Goal: Communication & Community: Answer question/provide support

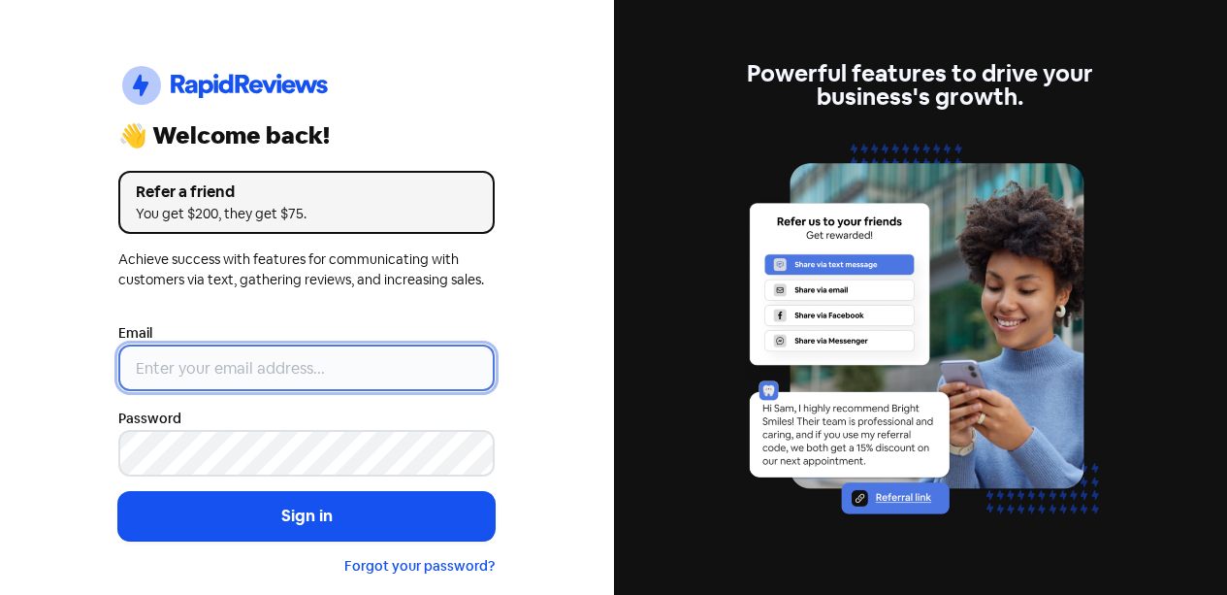
click at [399, 351] on input "email" at bounding box center [306, 367] width 376 height 47
click at [361, 381] on input "email" at bounding box center [306, 367] width 376 height 47
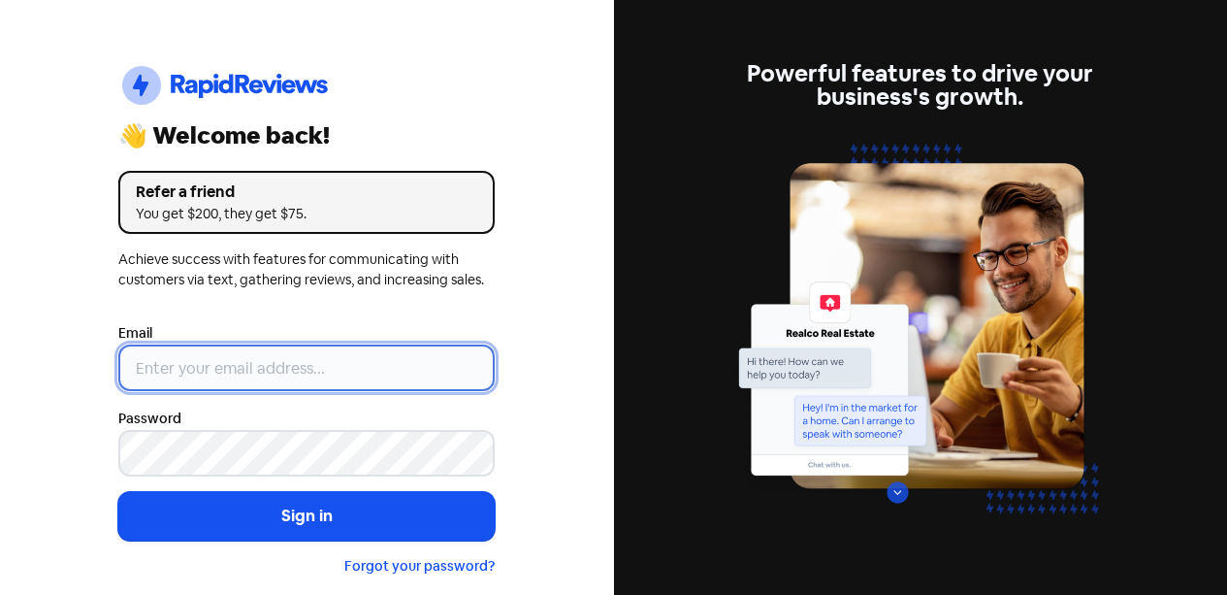
type input "[EMAIL_ADDRESS][DOMAIN_NAME]"
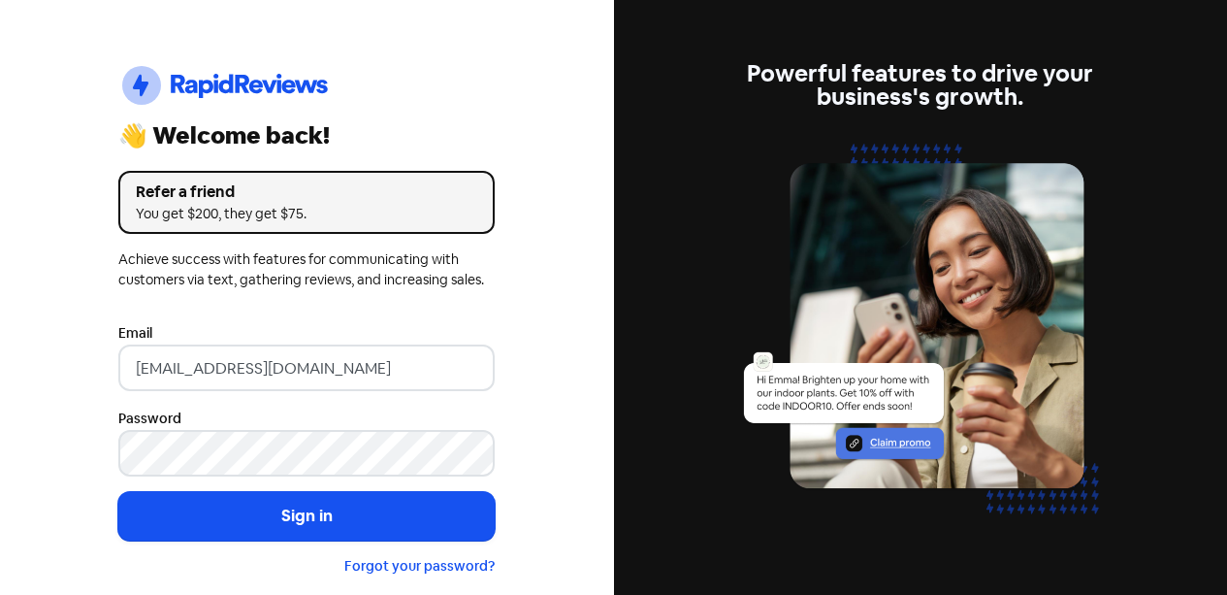
click at [415, 514] on button "Sign in" at bounding box center [306, 516] width 376 height 48
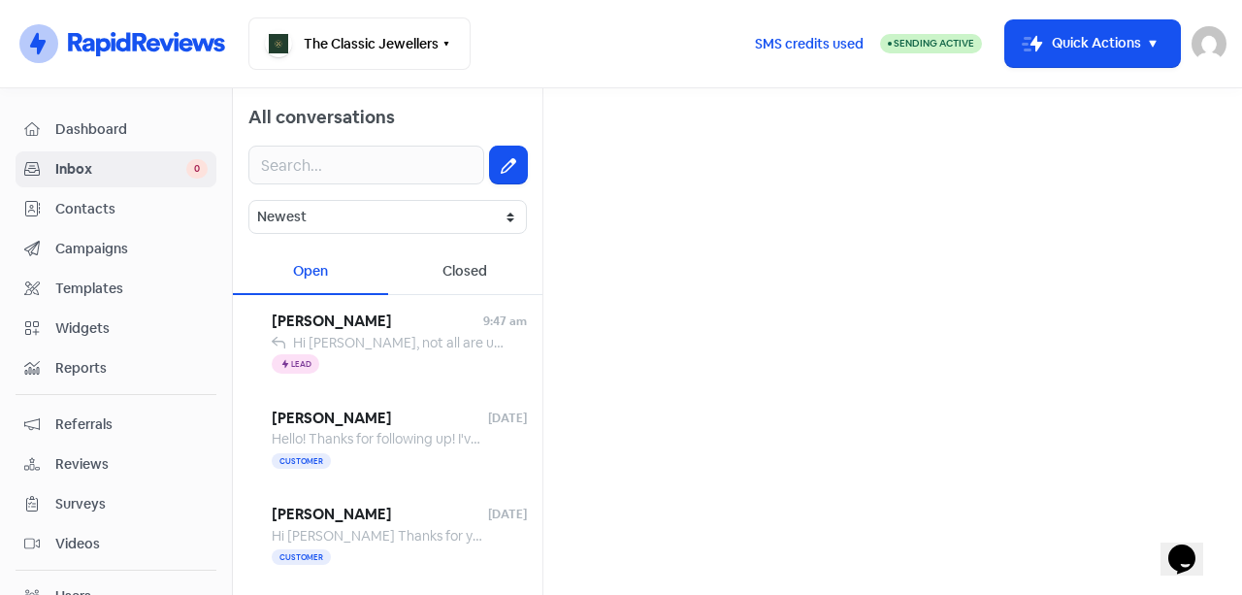
click at [433, 346] on span "Hi [PERSON_NAME], not all are untreated/ grade A- which ones were you inquiring…" at bounding box center [718, 342] width 850 height 17
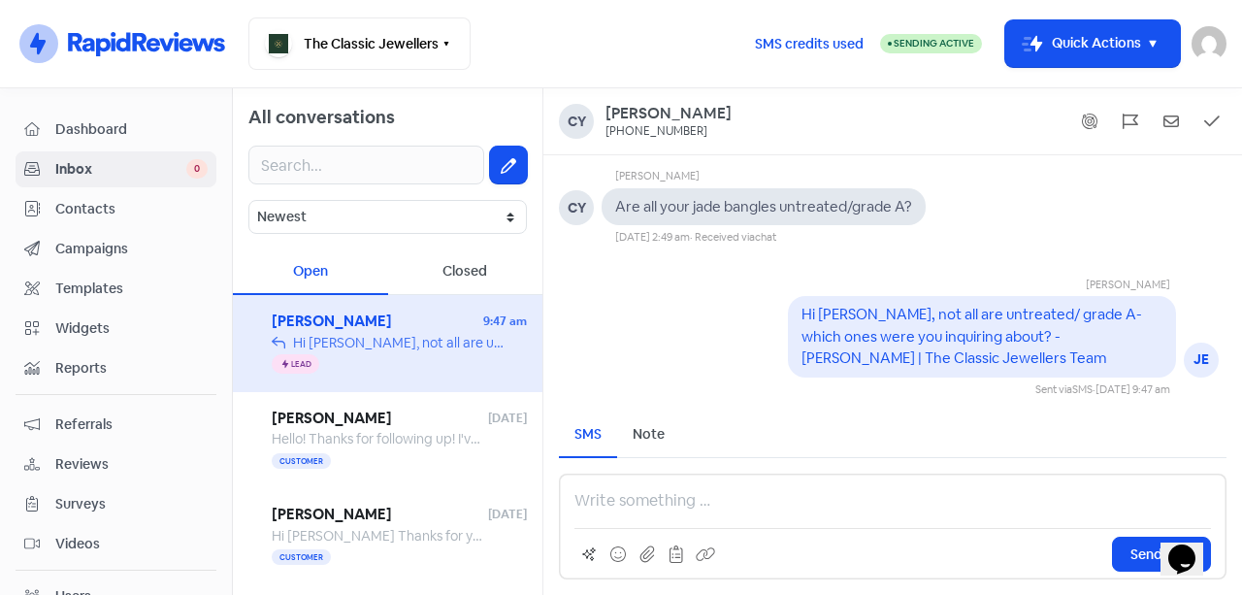
click at [417, 430] on div "Hello! Thanks for following up! I've sent my partner all the photos and quotes.…" at bounding box center [379, 439] width 215 height 20
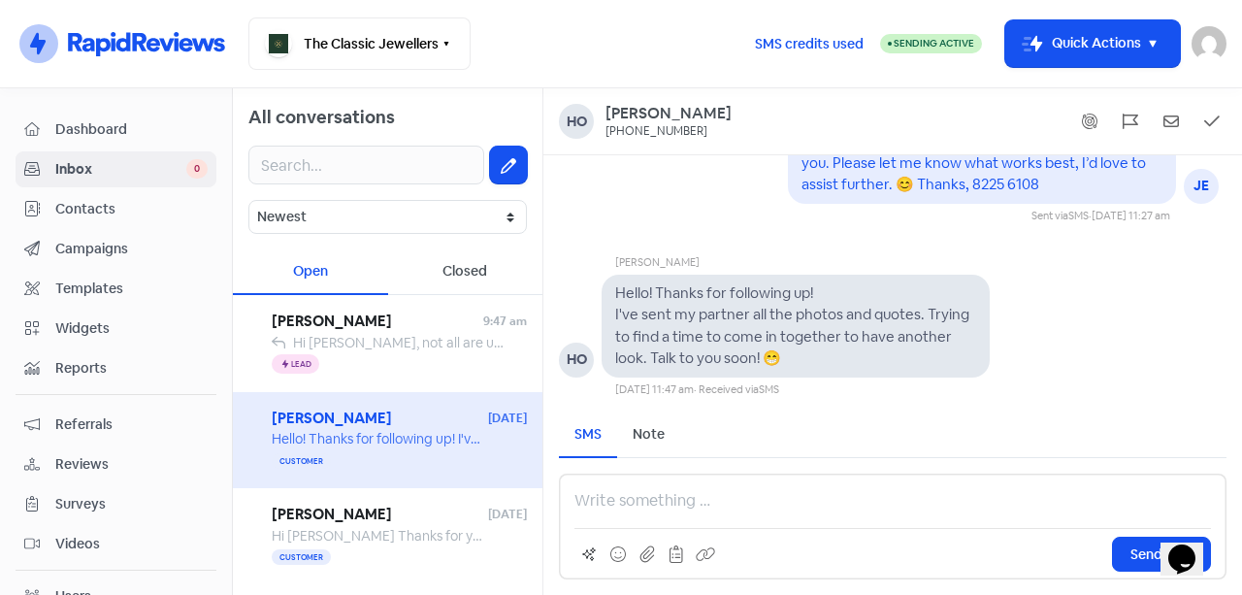
click at [720, 302] on div "Hello! Thanks for following up! I've sent my partner all the photos and quotes.…" at bounding box center [795, 325] width 361 height 87
click at [651, 320] on pre "Hello! Thanks for following up! I've sent my partner all the photos and quotes.…" at bounding box center [793, 325] width 357 height 84
drag, startPoint x: 708, startPoint y: 319, endPoint x: 817, endPoint y: 318, distance: 108.6
click at [730, 319] on pre "Hello! Thanks for following up! I've sent my partner all the photos and quotes.…" at bounding box center [793, 325] width 357 height 84
drag, startPoint x: 817, startPoint y: 318, endPoint x: 877, endPoint y: 319, distance: 60.1
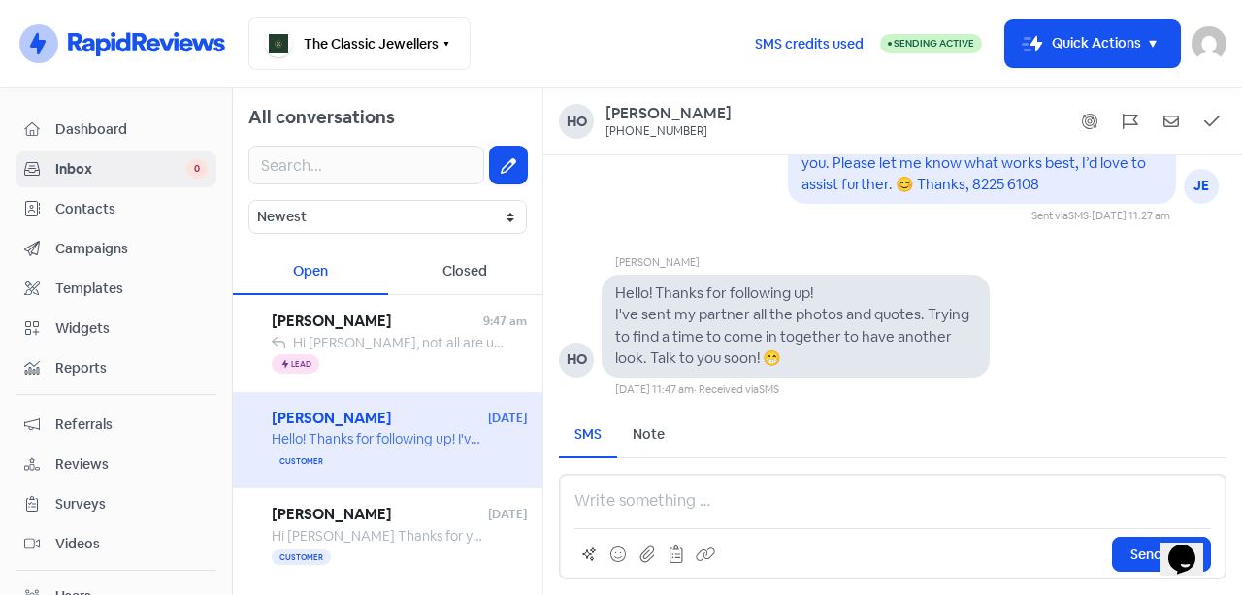
click at [820, 318] on pre "Hello! Thanks for following up! I've sent my partner all the photos and quotes.…" at bounding box center [793, 325] width 357 height 84
click at [882, 319] on pre "Hello! Thanks for following up! I've sent my partner all the photos and quotes.…" at bounding box center [793, 325] width 357 height 84
drag, startPoint x: 904, startPoint y: 316, endPoint x: 915, endPoint y: 316, distance: 10.7
click at [905, 316] on pre "Hello! Thanks for following up! I've sent my partner all the photos and quotes.…" at bounding box center [793, 325] width 357 height 84
click at [954, 315] on pre "Hello! Thanks for following up! I've sent my partner all the photos and quotes.…" at bounding box center [793, 325] width 357 height 84
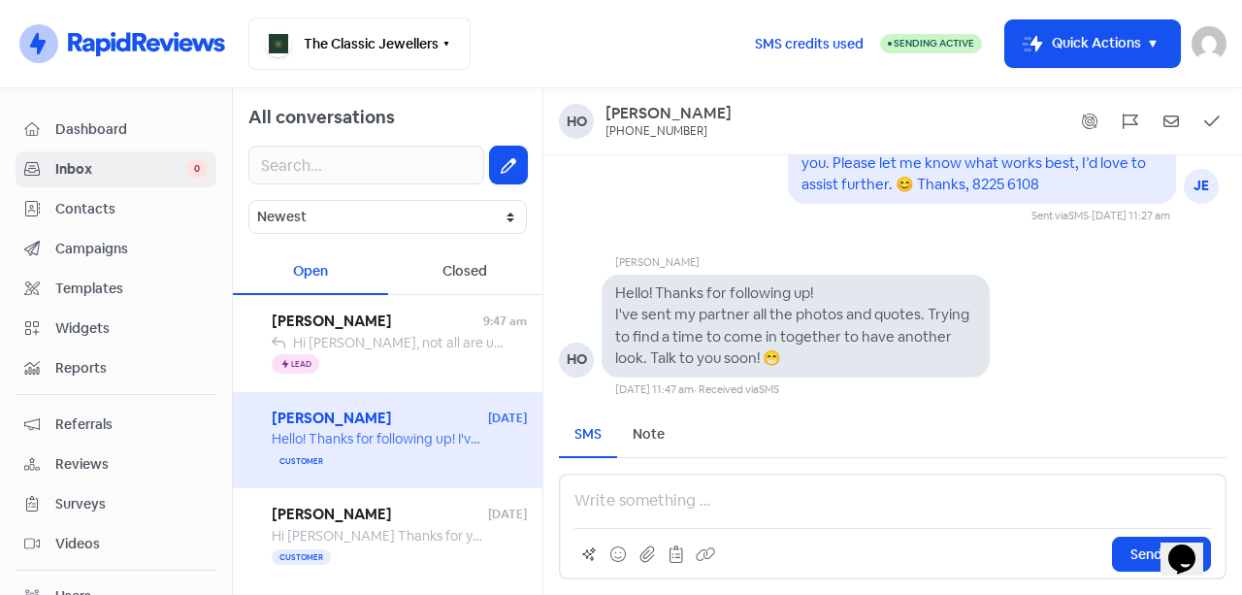
click at [967, 315] on pre "Hello! Thanks for following up! I've sent my partner all the photos and quotes.…" at bounding box center [793, 325] width 357 height 84
drag, startPoint x: 683, startPoint y: 342, endPoint x: 740, endPoint y: 339, distance: 57.4
click at [712, 341] on pre "Hello! Thanks for following up! I've sent my partner all the photos and quotes.…" at bounding box center [793, 324] width 357 height 84
drag, startPoint x: 740, startPoint y: 339, endPoint x: 904, endPoint y: 340, distance: 163.9
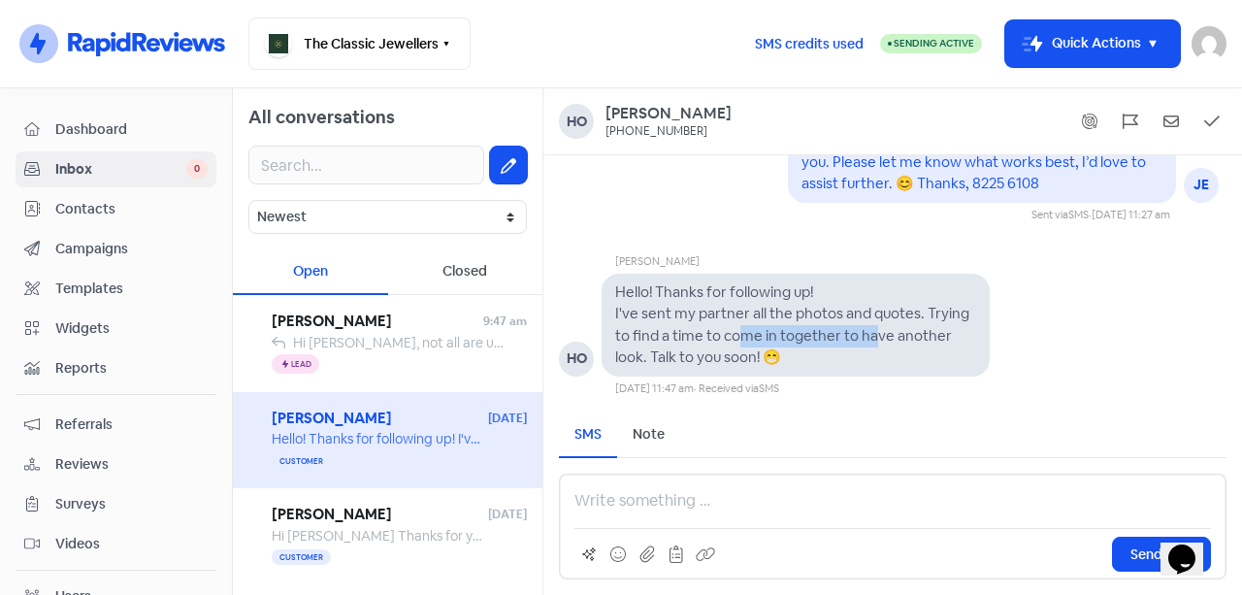
click at [888, 340] on pre "Hello! Thanks for following up! I've sent my partner all the photos and quotes.…" at bounding box center [793, 324] width 357 height 84
drag, startPoint x: 943, startPoint y: 340, endPoint x: 987, endPoint y: 339, distance: 44.7
click at [953, 340] on div "Hello! Thanks for following up! I've sent my partner all the photos and quotes.…" at bounding box center [795, 324] width 361 height 87
click at [987, 339] on div "Hello! Thanks for following up! I've sent my partner all the photos and quotes.…" at bounding box center [795, 325] width 388 height 103
click at [879, 342] on pre "Hello! Thanks for following up! I've sent my partner all the photos and quotes.…" at bounding box center [793, 324] width 357 height 84
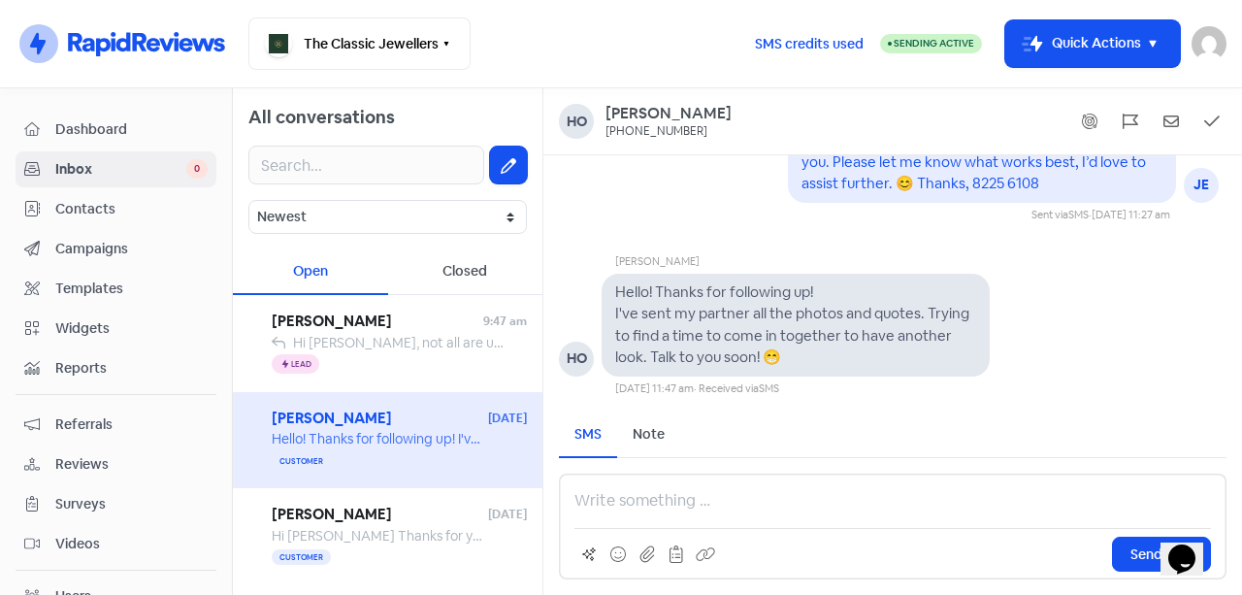
click at [730, 355] on pre "Hello! Thanks for following up! I've sent my partner all the photos and quotes.…" at bounding box center [793, 324] width 357 height 84
click at [652, 368] on div "Hello! Thanks for following up! I've sent my partner all the photos and quotes.…" at bounding box center [795, 324] width 361 height 87
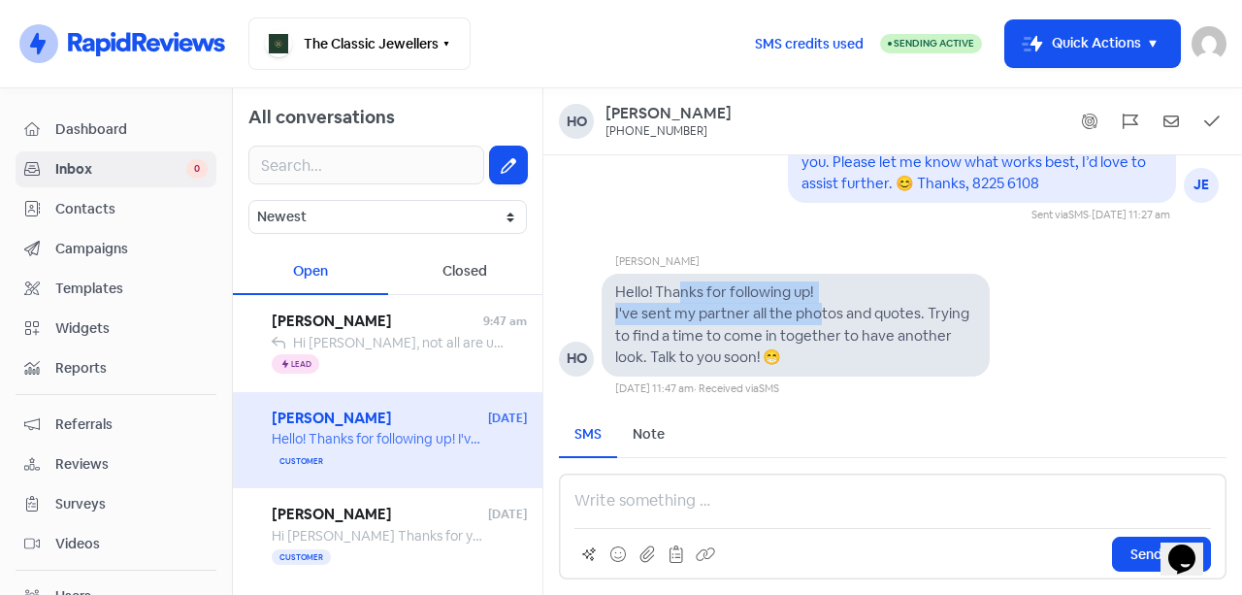
drag, startPoint x: 684, startPoint y: 291, endPoint x: 822, endPoint y: 305, distance: 138.4
click at [822, 305] on pre "Hello! Thanks for following up! I've sent my partner all the photos and quotes.…" at bounding box center [793, 324] width 357 height 84
click at [652, 311] on pre "Hello! Thanks for following up! I've sent my partner all the photos and quotes.…" at bounding box center [793, 324] width 357 height 84
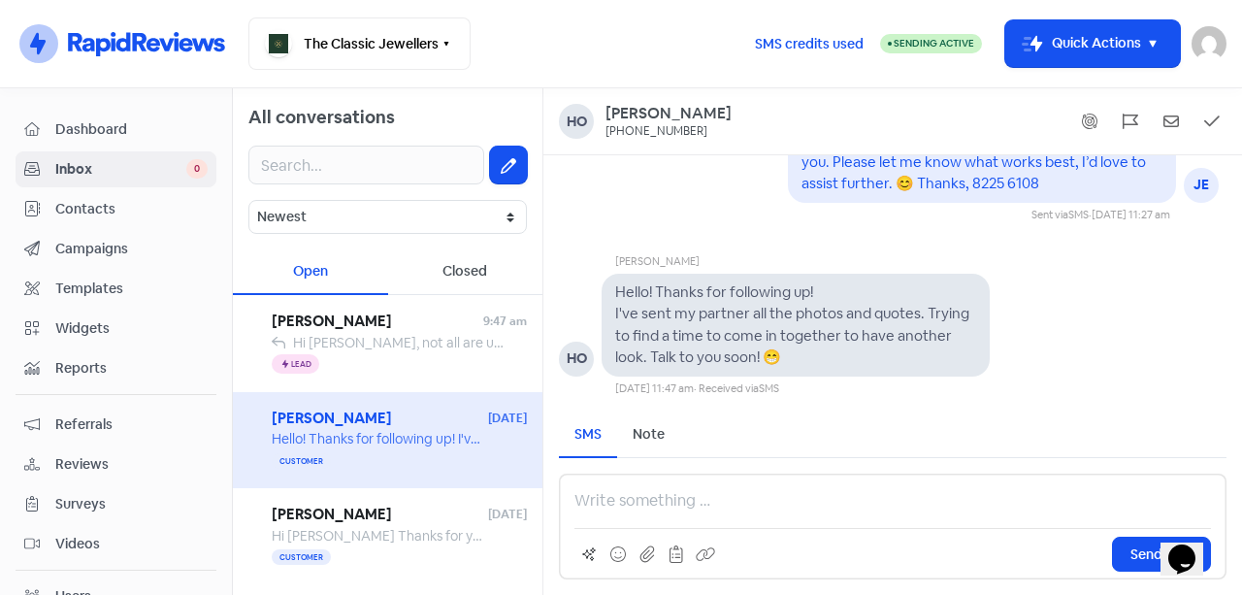
drag, startPoint x: 734, startPoint y: 318, endPoint x: 773, endPoint y: 318, distance: 38.8
click at [750, 318] on pre "Hello! Thanks for following up! I've sent my partner all the photos and quotes.…" at bounding box center [793, 324] width 357 height 84
drag, startPoint x: 810, startPoint y: 317, endPoint x: 863, endPoint y: 317, distance: 53.3
click at [816, 317] on pre "Hello! Thanks for following up! I've sent my partner all the photos and quotes.…" at bounding box center [793, 324] width 357 height 84
drag, startPoint x: 865, startPoint y: 317, endPoint x: 910, endPoint y: 317, distance: 44.6
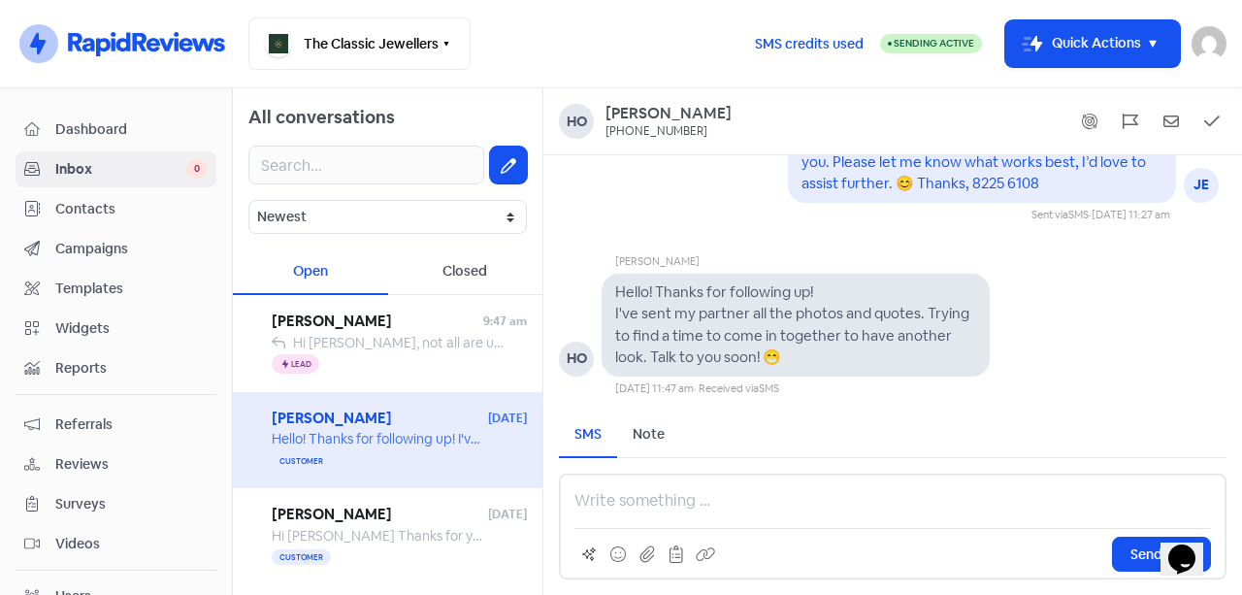
click at [866, 317] on pre "Hello! Thanks for following up! I've sent my partner all the photos and quotes.…" at bounding box center [793, 324] width 357 height 84
click at [912, 318] on pre "Hello! Thanks for following up! I've sent my partner all the photos and quotes.…" at bounding box center [793, 324] width 357 height 84
click at [770, 317] on pre "Hello! Thanks for following up! I've sent my partner all the photos and quotes.…" at bounding box center [793, 324] width 357 height 84
drag, startPoint x: 806, startPoint y: 316, endPoint x: 853, endPoint y: 313, distance: 46.6
click at [809, 316] on pre "Hello! Thanks for following up! I've sent my partner all the photos and quotes.…" at bounding box center [793, 324] width 357 height 84
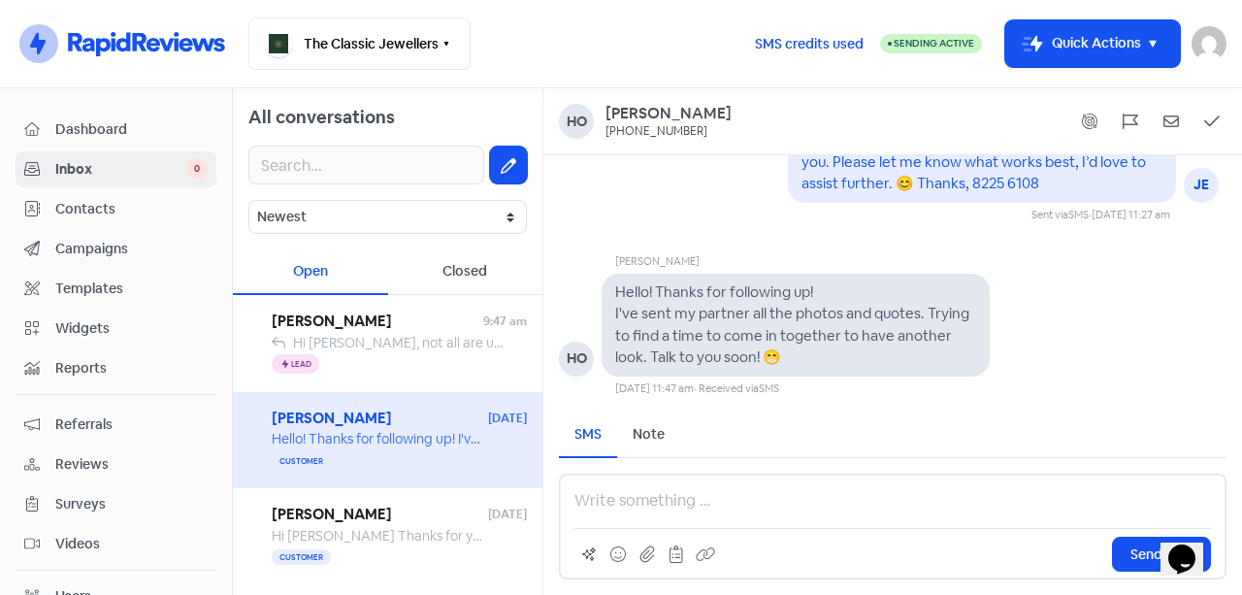
click at [873, 313] on pre "Hello! Thanks for following up! I've sent my partner all the photos and quotes.…" at bounding box center [793, 324] width 357 height 84
click at [917, 313] on pre "Hello! Thanks for following up! I've sent my partner all the photos and quotes.…" at bounding box center [793, 324] width 357 height 84
click at [674, 326] on pre "Hello! Thanks for following up! I've sent my partner all the photos and quotes.…" at bounding box center [793, 324] width 357 height 84
drag, startPoint x: 729, startPoint y: 329, endPoint x: 796, endPoint y: 334, distance: 67.1
click at [730, 329] on pre "Hello! Thanks for following up! I've sent my partner all the photos and quotes.…" at bounding box center [793, 324] width 357 height 84
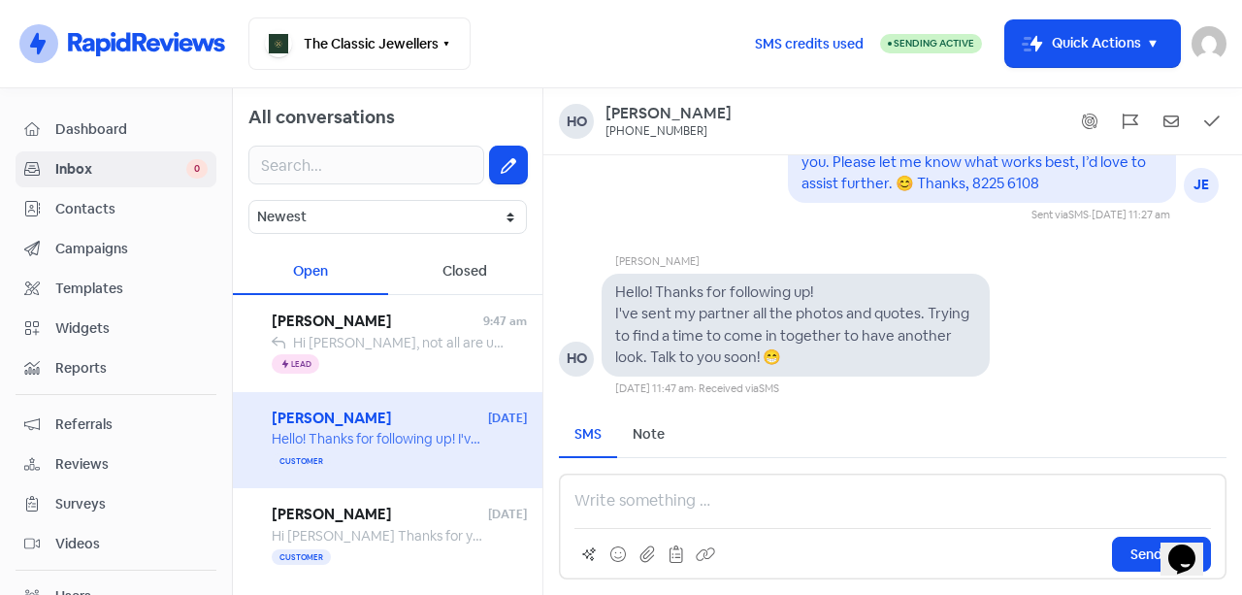
drag, startPoint x: 809, startPoint y: 338, endPoint x: 844, endPoint y: 338, distance: 34.9
click at [810, 338] on pre "Hello! Thanks for following up! I've sent my partner all the photos and quotes.…" at bounding box center [793, 324] width 357 height 84
drag, startPoint x: 846, startPoint y: 338, endPoint x: 882, endPoint y: 340, distance: 36.0
click at [852, 339] on pre "Hello! Thanks for following up! I've sent my partner all the photos and quotes.…" at bounding box center [793, 324] width 357 height 84
drag, startPoint x: 882, startPoint y: 340, endPoint x: 921, endPoint y: 346, distance: 39.2
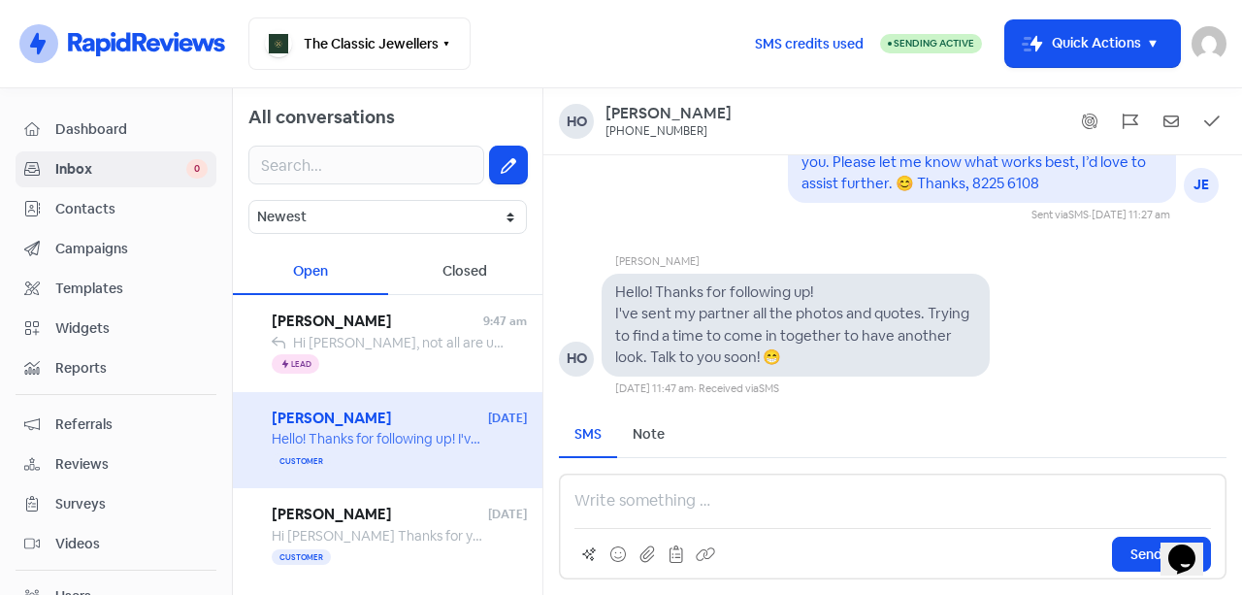
click at [884, 340] on pre "Hello! Thanks for following up! I've sent my partner all the photos and quotes.…" at bounding box center [793, 324] width 357 height 84
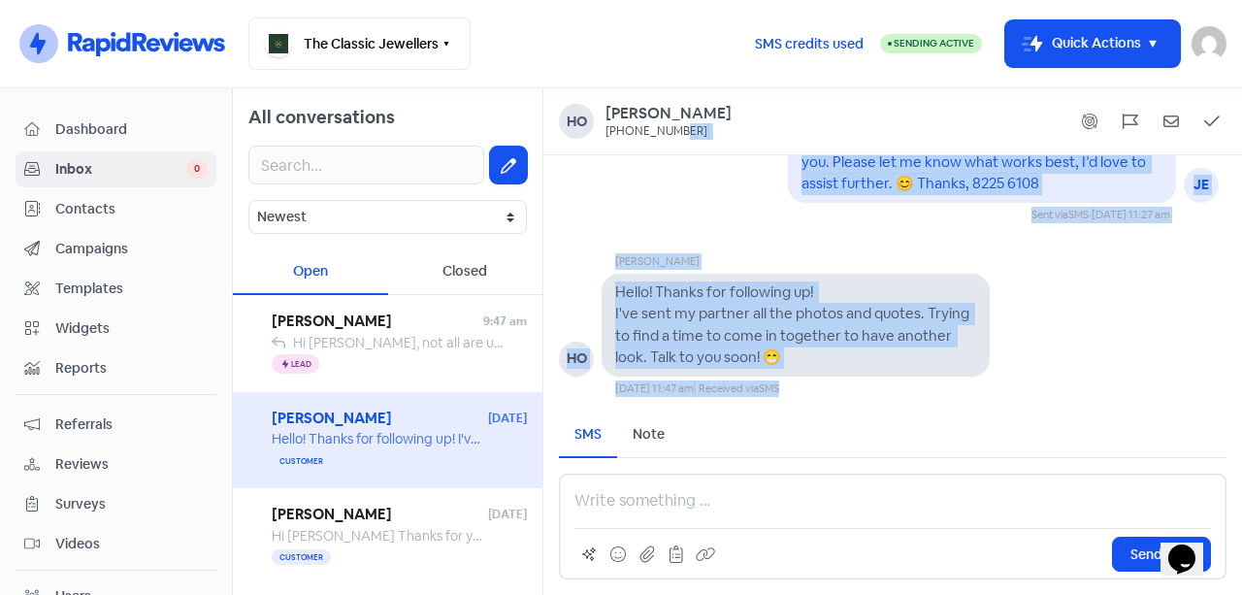
scroll to position [-344, 0]
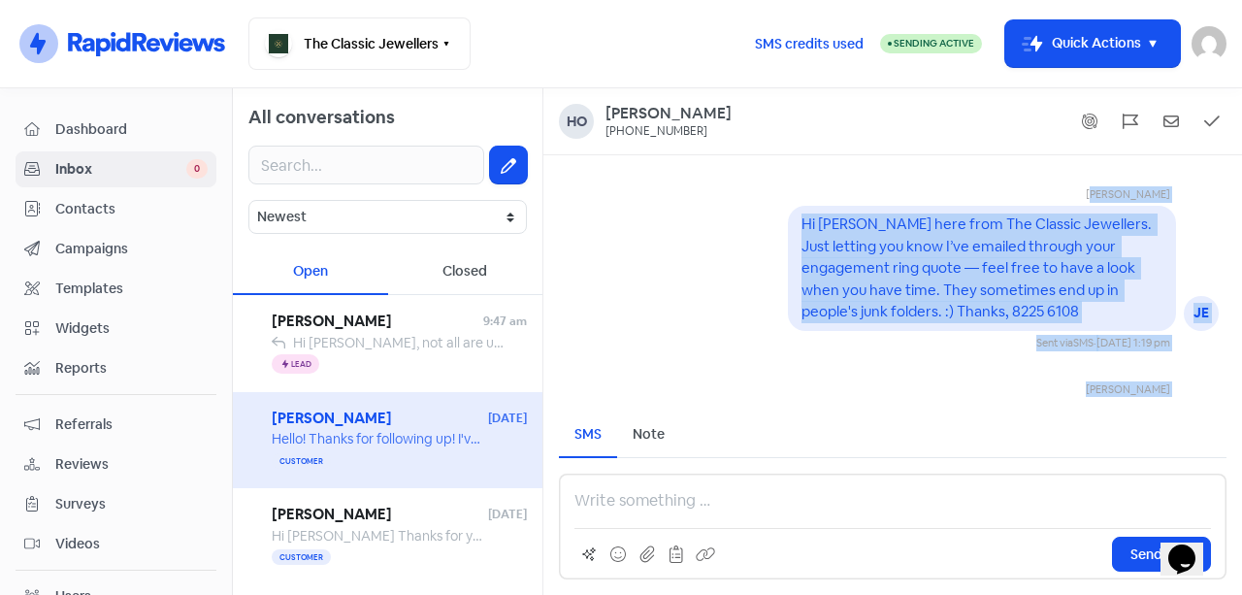
drag, startPoint x: 1039, startPoint y: 380, endPoint x: 706, endPoint y: 148, distance: 405.5
click at [706, 148] on div "[PERSON_NAME] [PHONE_NUMBER] [PERSON_NAME] JE Hi [PERSON_NAME] here from The Cl…" at bounding box center [892, 341] width 698 height 506
copy div "[PERSON_NAME] JE Hi [PERSON_NAME] here from The Classic Jewellers. Just letting…"
click at [946, 357] on div "[PERSON_NAME] JE Hi [PERSON_NAME], it’s Ka from The Classic Jewellers. I just w…" at bounding box center [892, 458] width 698 height 217
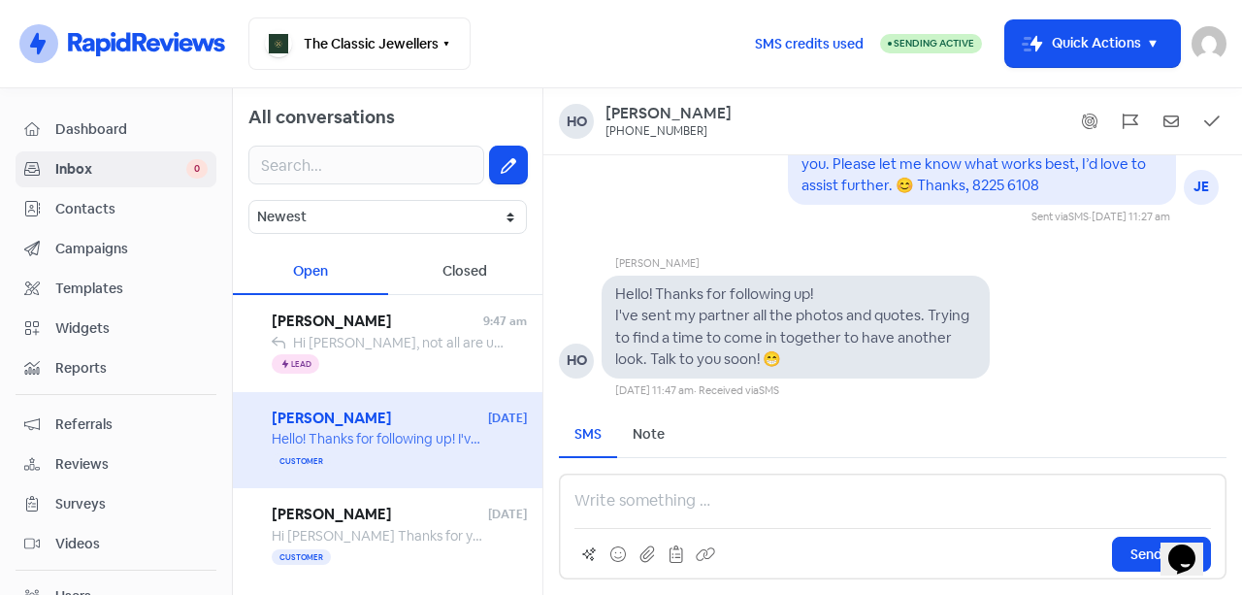
scroll to position [1, 0]
click at [664, 506] on p at bounding box center [892, 500] width 636 height 23
paste div
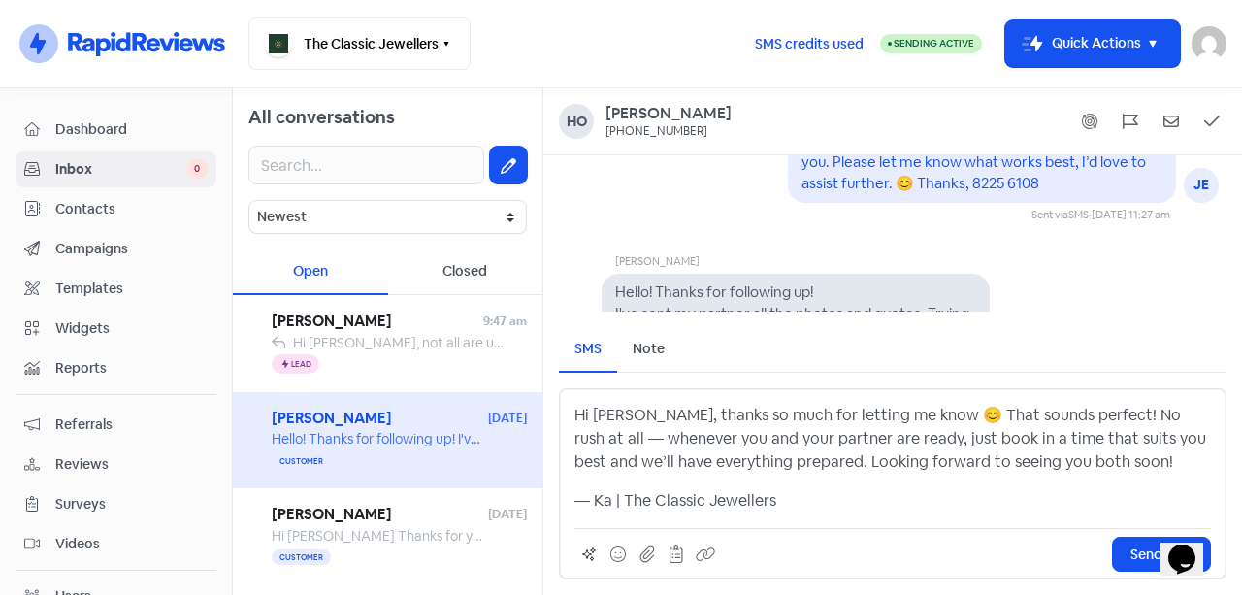
click at [590, 505] on p "— Ka | The Classic Jewellers" at bounding box center [892, 500] width 636 height 23
click at [582, 501] on p "Ka | The Classic Jewellers" at bounding box center [892, 500] width 636 height 23
click at [575, 500] on p "Ka | The Classic Jewellers" at bounding box center [892, 500] width 636 height 23
click at [584, 496] on p "Ka | The Classic Jewellers" at bounding box center [892, 500] width 636 height 23
drag, startPoint x: 953, startPoint y: 178, endPoint x: 809, endPoint y: 185, distance: 143.7
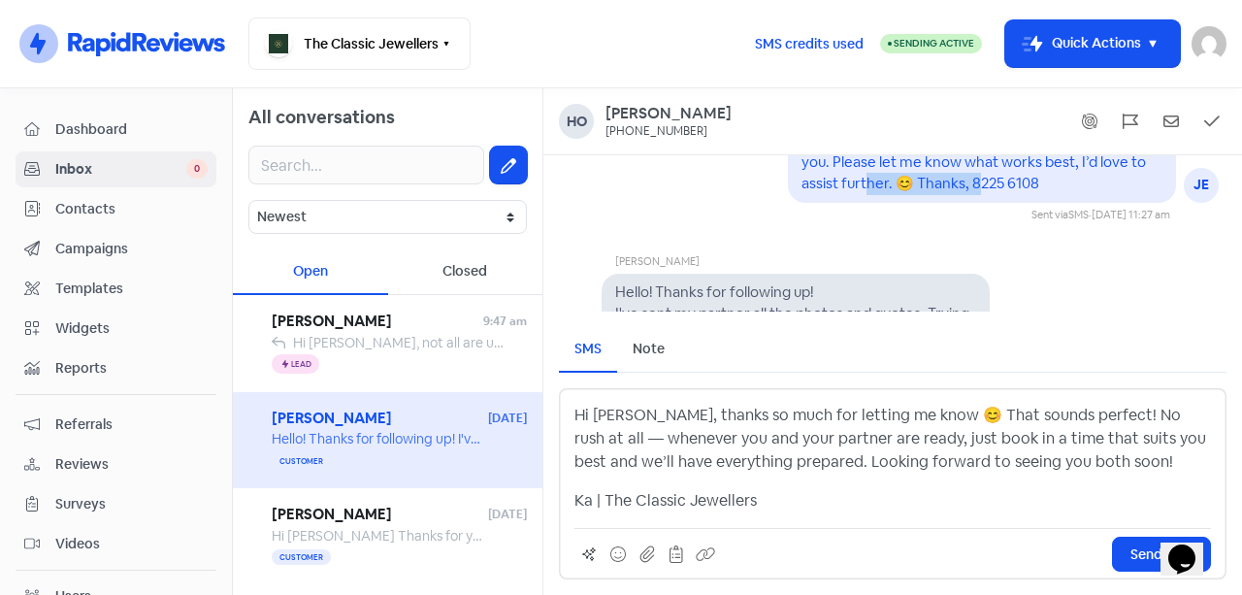
click at [809, 185] on div "Hi [PERSON_NAME], it’s Ka from The Classic Jewellers. I just wanted to follow u…" at bounding box center [981, 129] width 361 height 131
copy pre "[PERSON_NAME], 8225 6108"
click at [1082, 476] on div "Hi [PERSON_NAME], thanks so much for letting me know 😊 That sounds perfect! No …" at bounding box center [892, 458] width 636 height 109
click at [1073, 468] on p "Hi [PERSON_NAME], thanks so much for letting me know 😊 That sounds perfect! No …" at bounding box center [892, 439] width 636 height 70
click at [814, 497] on p "Ka | The Classic Jewellers" at bounding box center [892, 500] width 636 height 23
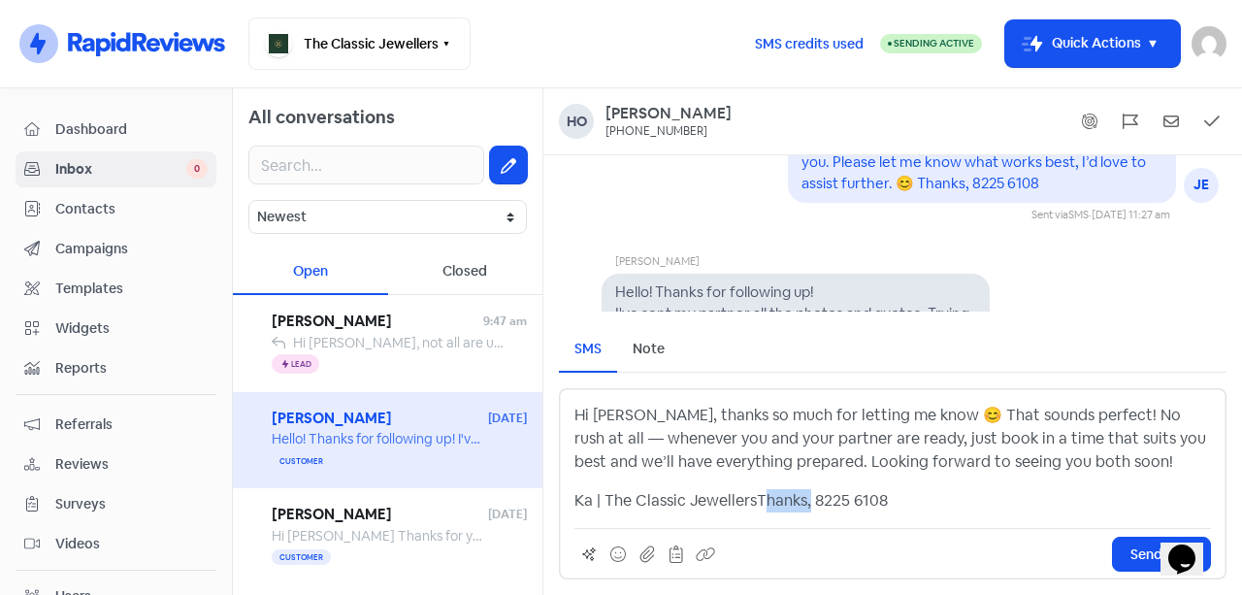
drag, startPoint x: 808, startPoint y: 500, endPoint x: 758, endPoint y: 501, distance: 50.5
click at [758, 501] on p "Ka | The Classic JewellersThanks, 8225 6108" at bounding box center [892, 500] width 636 height 23
click at [762, 501] on p "Ka | The Classic Jewellers, 8225 6108" at bounding box center [892, 500] width 636 height 23
click at [593, 501] on p "Ka | The Classic Jewellers - 8225 6108" at bounding box center [892, 500] width 636 height 23
click at [1175, 417] on p "Hi [PERSON_NAME], thanks so much for letting me know 😊 That sounds perfect! No …" at bounding box center [892, 439] width 636 height 70
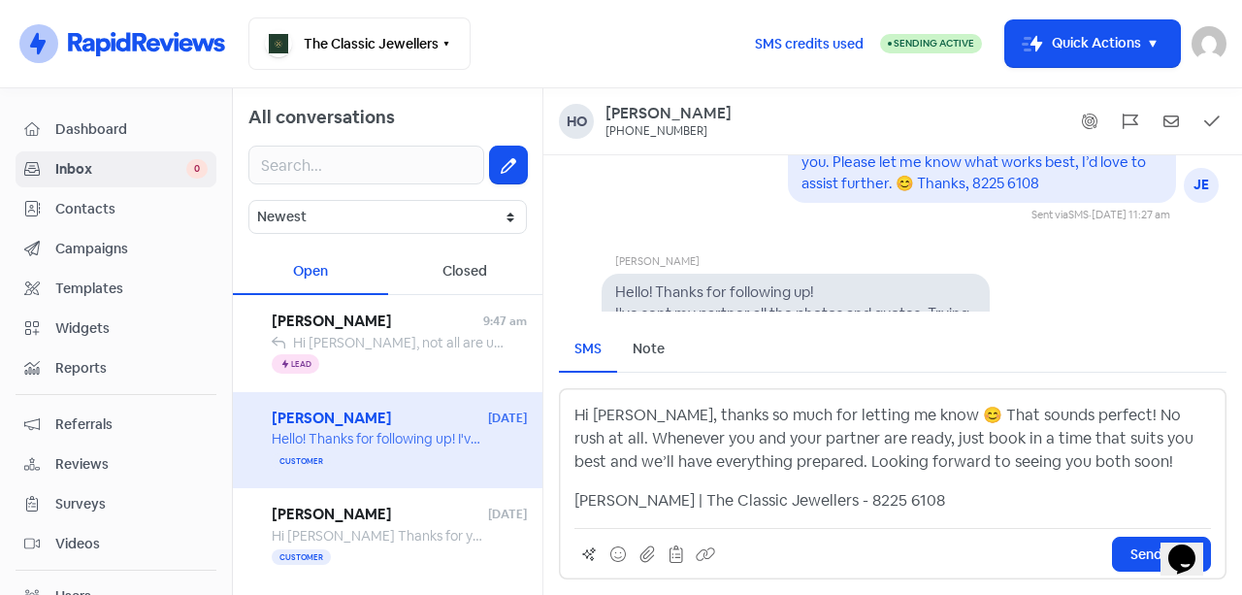
click at [933, 456] on p "Hi [PERSON_NAME], thanks so much for letting me know 😊 That sounds perfect! No …" at bounding box center [892, 439] width 636 height 70
click at [1022, 453] on p "Hi [PERSON_NAME], thanks so much for letting me know 😊 That sounds perfect! No …" at bounding box center [892, 439] width 636 height 70
click at [1097, 453] on p "Hi [PERSON_NAME], thanks so much for letting me know 😊 That sounds perfect! No …" at bounding box center [892, 439] width 636 height 70
click at [1114, 454] on p "Hi [PERSON_NAME], thanks so much for letting me know 😊 That sounds perfect! No …" at bounding box center [892, 439] width 636 height 70
click at [1142, 551] on span "Send SMS" at bounding box center [1161, 554] width 62 height 20
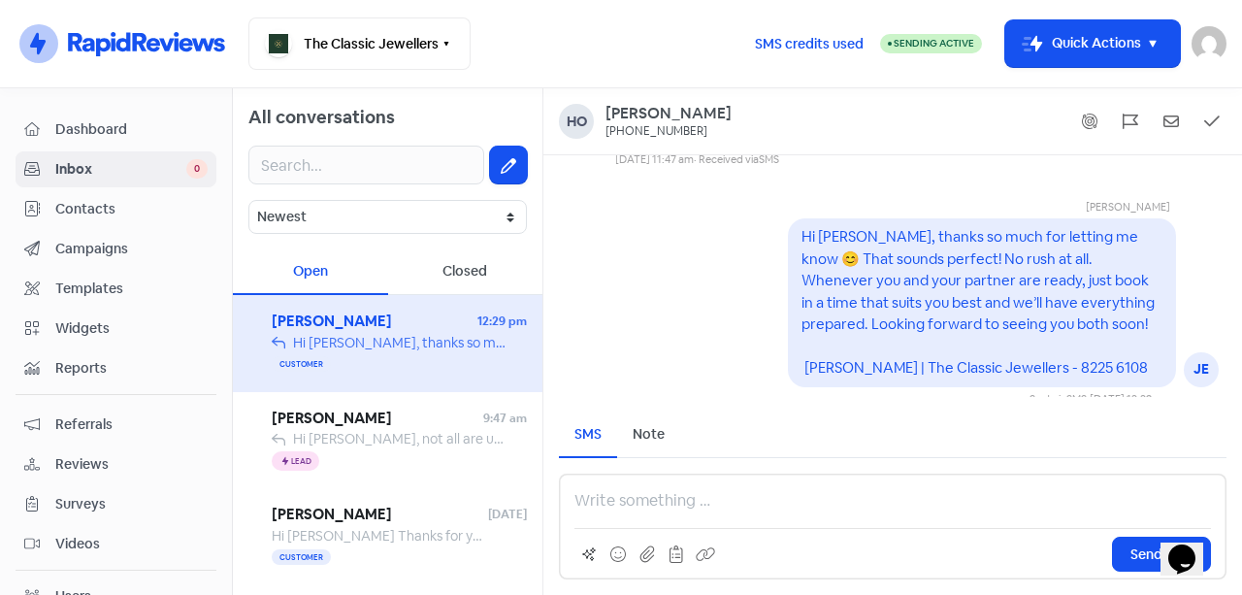
scroll to position [0, 0]
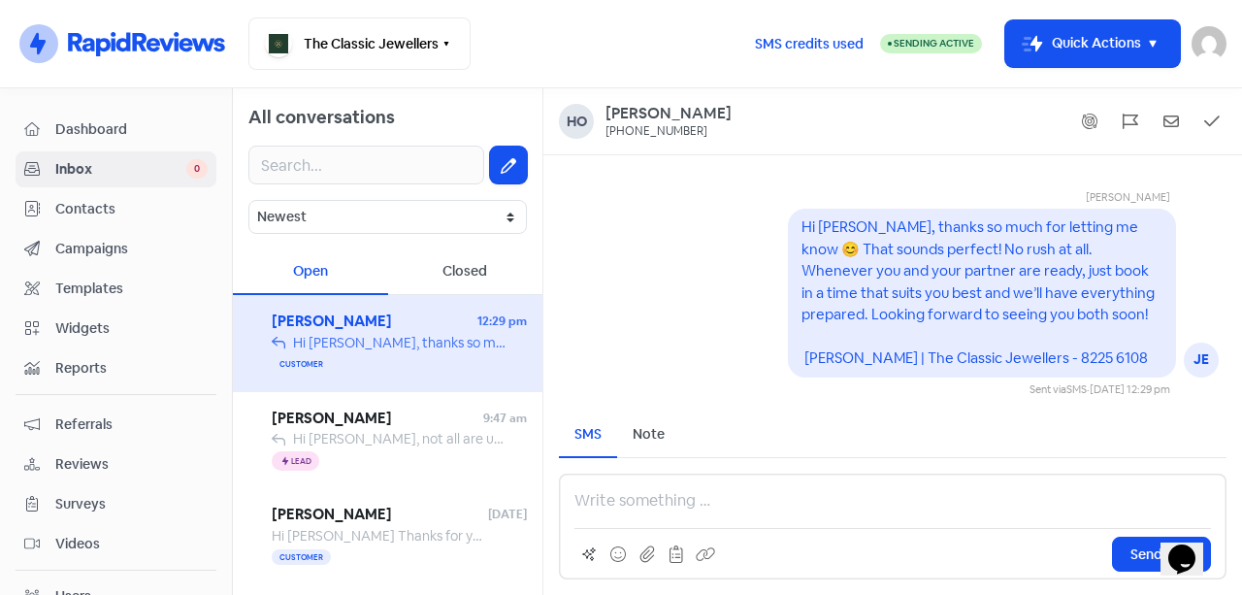
click at [354, 406] on div "[PERSON_NAME] 9:47 am Hi [PERSON_NAME], not all are untreated/ grade A- which o…" at bounding box center [387, 440] width 309 height 97
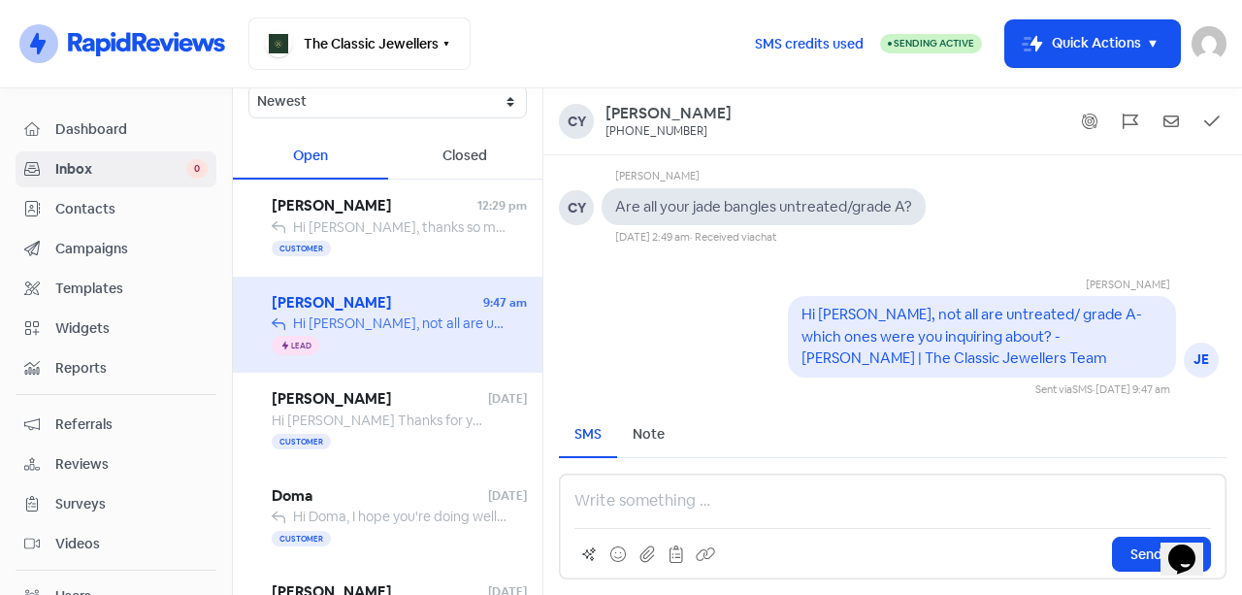
scroll to position [162, 0]
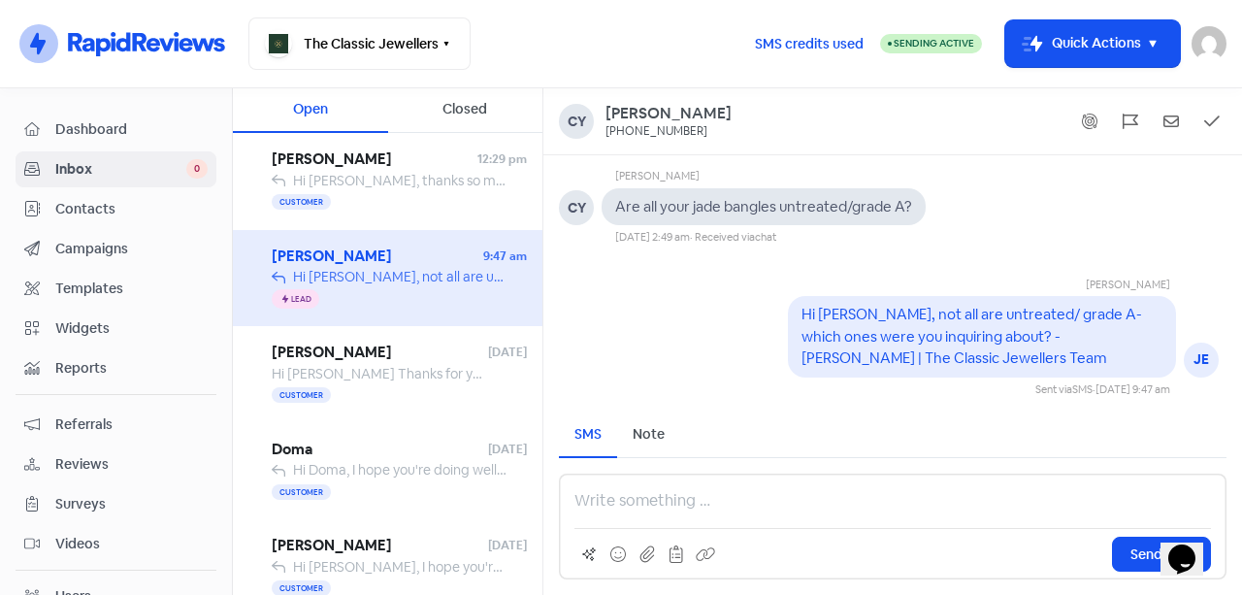
click at [395, 402] on div "Customer" at bounding box center [399, 395] width 255 height 23
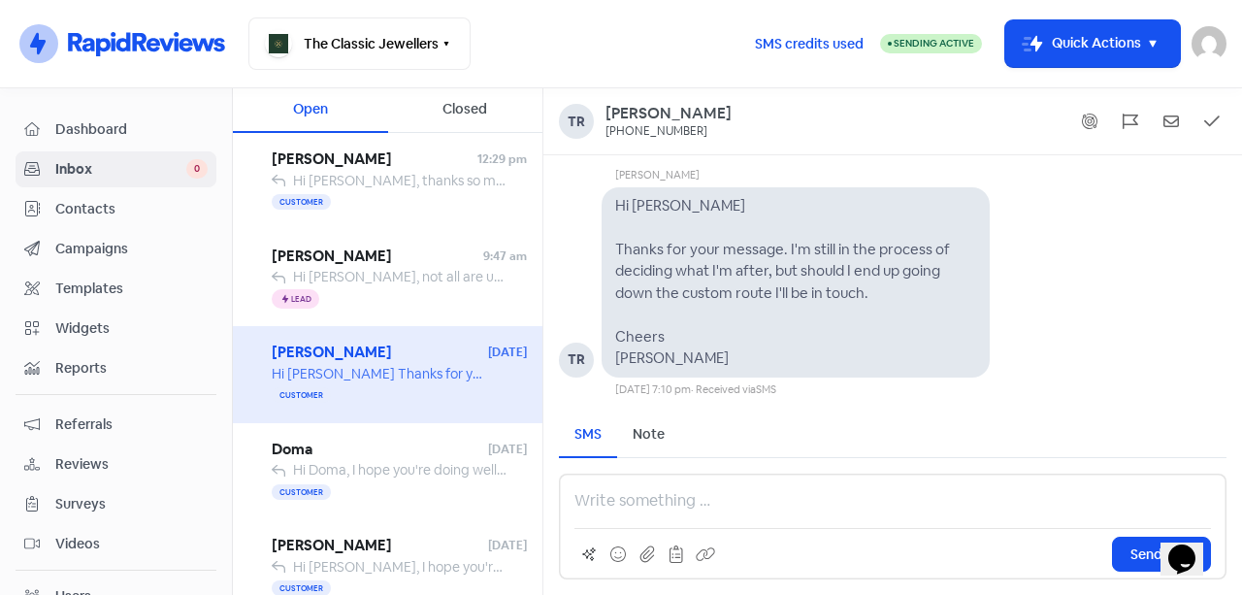
drag, startPoint x: 609, startPoint y: 238, endPoint x: 714, endPoint y: 235, distance: 104.8
click at [610, 238] on div "Hi [PERSON_NAME] Thanks for your message. I'm still in the process of deciding …" at bounding box center [795, 282] width 388 height 190
drag, startPoint x: 714, startPoint y: 235, endPoint x: 808, endPoint y: 231, distance: 94.2
click at [749, 233] on div "Hi [PERSON_NAME] Thanks for your message. I'm still in the process of deciding …" at bounding box center [795, 282] width 361 height 175
drag, startPoint x: 834, startPoint y: 231, endPoint x: 930, endPoint y: 246, distance: 97.3
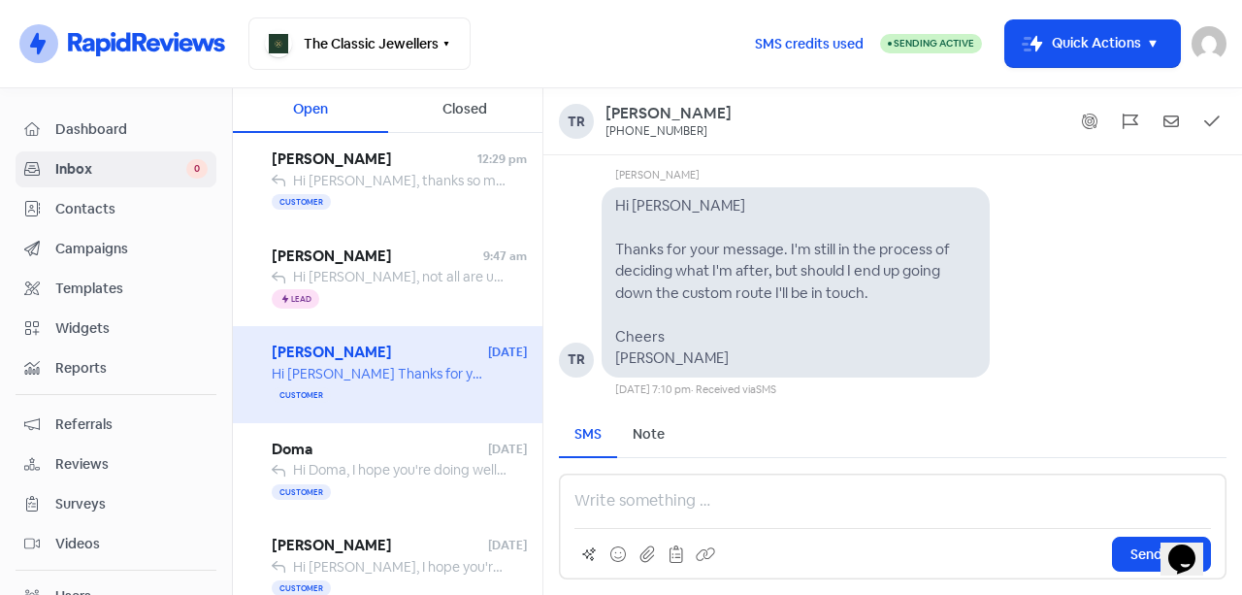
click at [845, 232] on div "Hi [PERSON_NAME] Thanks for your message. I'm still in the process of deciding …" at bounding box center [795, 282] width 361 height 175
drag, startPoint x: 952, startPoint y: 251, endPoint x: 967, endPoint y: 256, distance: 16.3
click at [967, 256] on div "Hi [PERSON_NAME] Thanks for your message. I'm still in the process of deciding …" at bounding box center [795, 282] width 361 height 175
click at [338, 466] on span "Hi Doma, I hope you're doing well! I am delighted to inform you that your jewel…" at bounding box center [1076, 469] width 1566 height 17
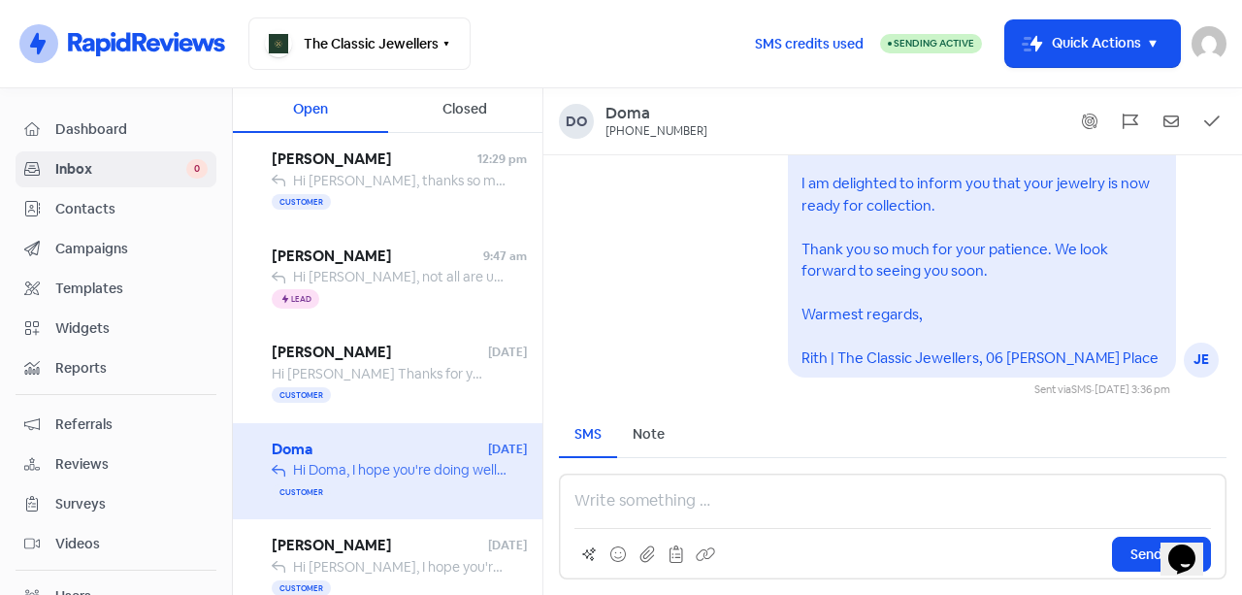
scroll to position [1, 0]
click at [395, 548] on span "[PERSON_NAME]" at bounding box center [380, 545] width 216 height 22
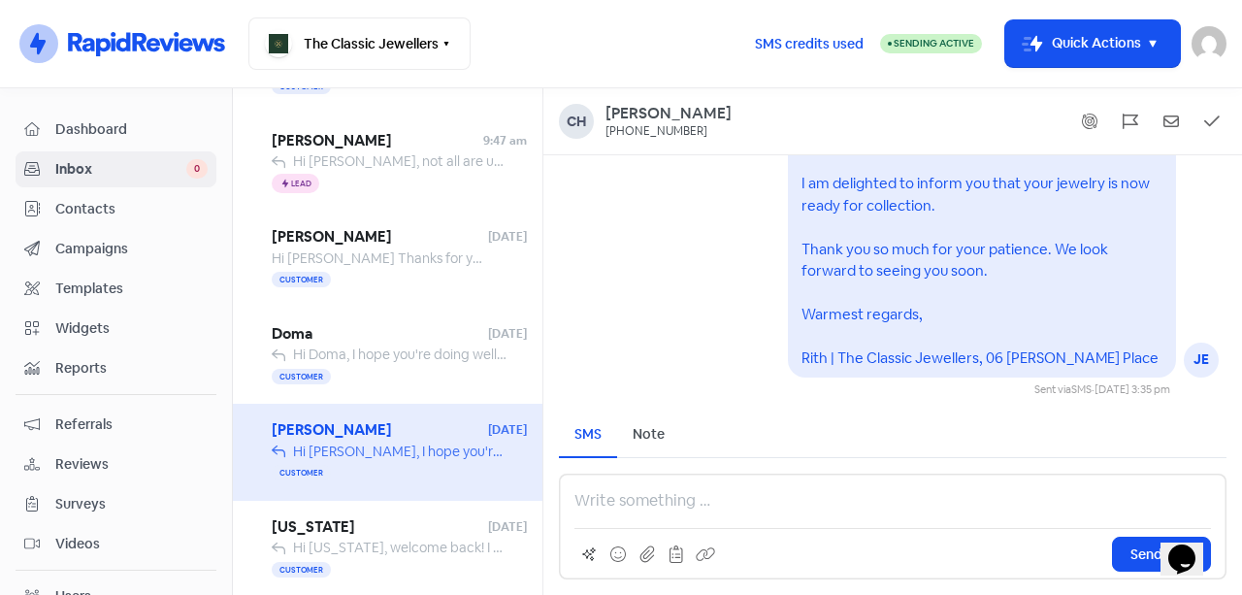
scroll to position [323, 0]
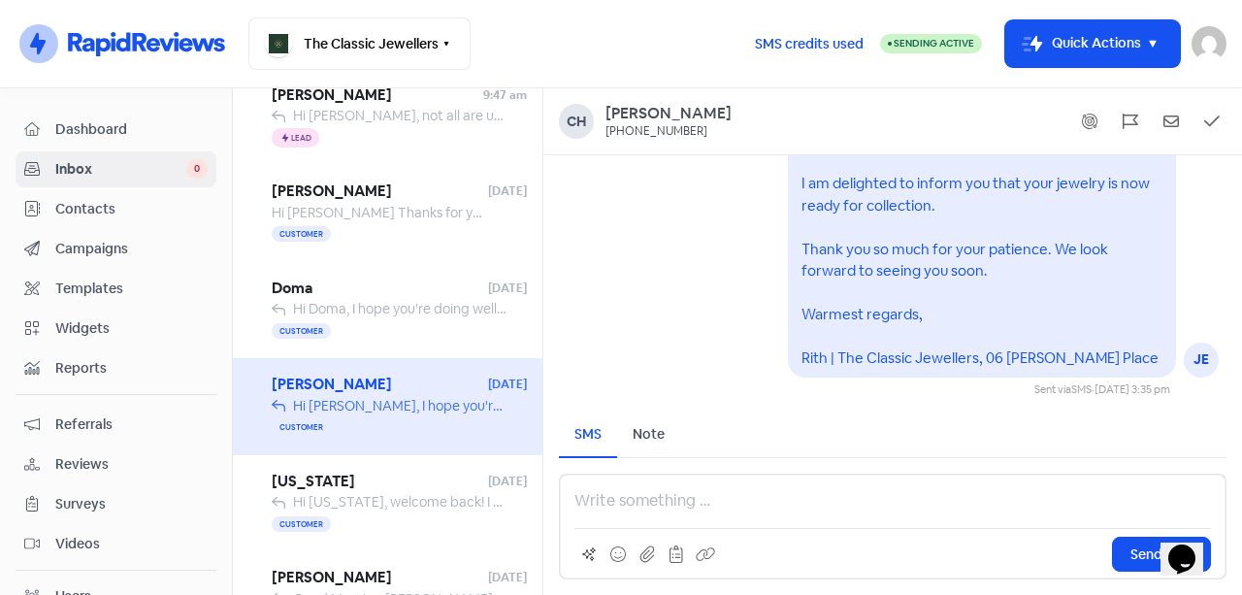
click at [432, 498] on span "Hi [US_STATE], welcome back! I hope you both had a wonderful trip to [GEOGRAPHI…" at bounding box center [1124, 501] width 1662 height 17
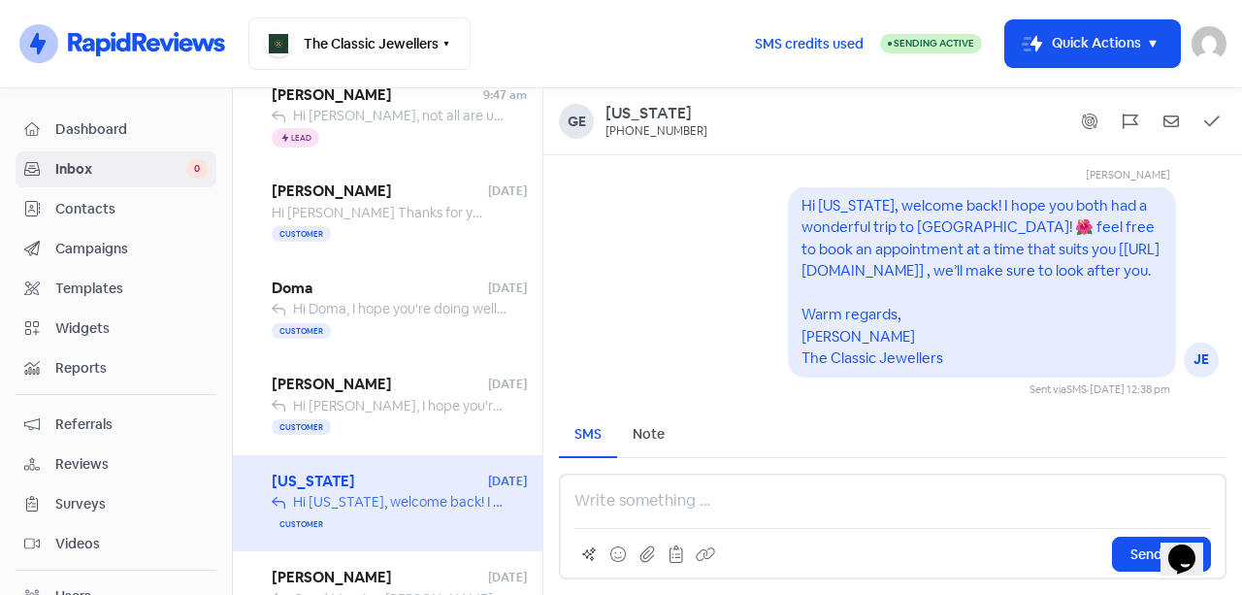
scroll to position [485, 0]
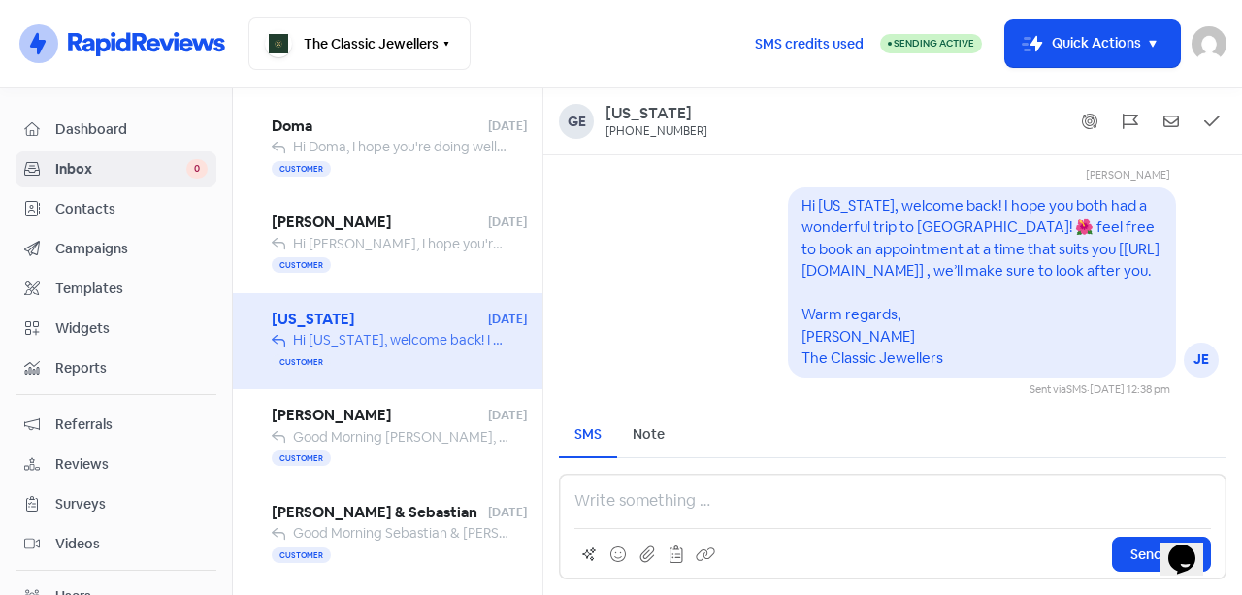
click at [442, 483] on div "[PERSON_NAME] [DATE] Good Morning [PERSON_NAME], I trust you’ve been keeping we…" at bounding box center [387, 437] width 309 height 97
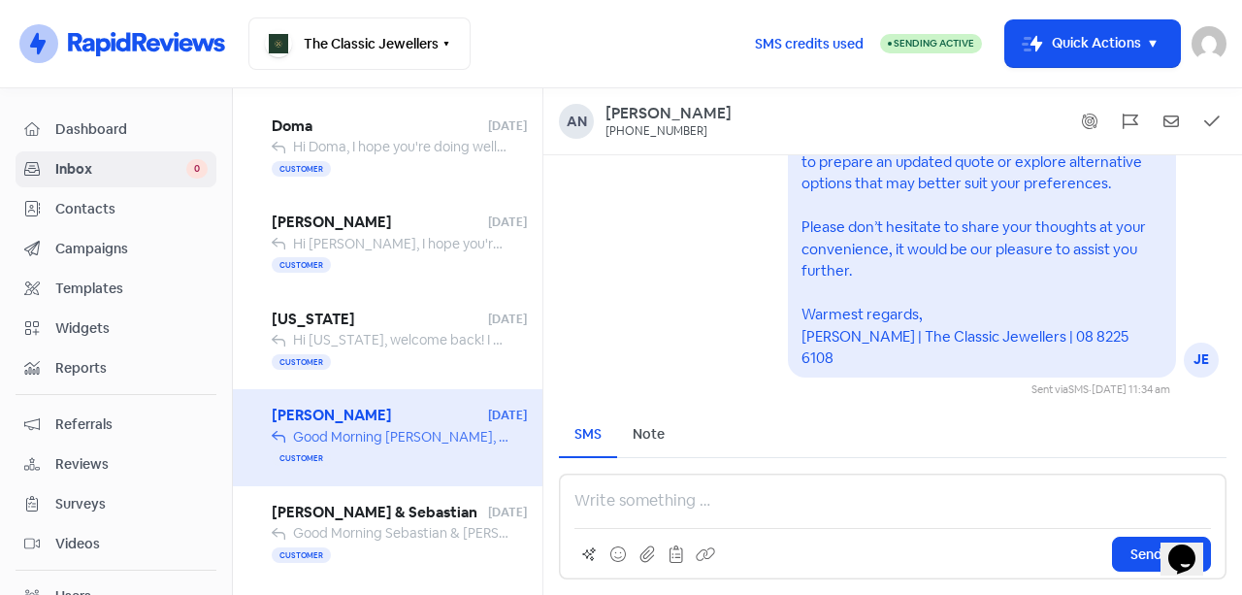
click at [421, 518] on span "[PERSON_NAME] & Sebastian" at bounding box center [380, 512] width 216 height 22
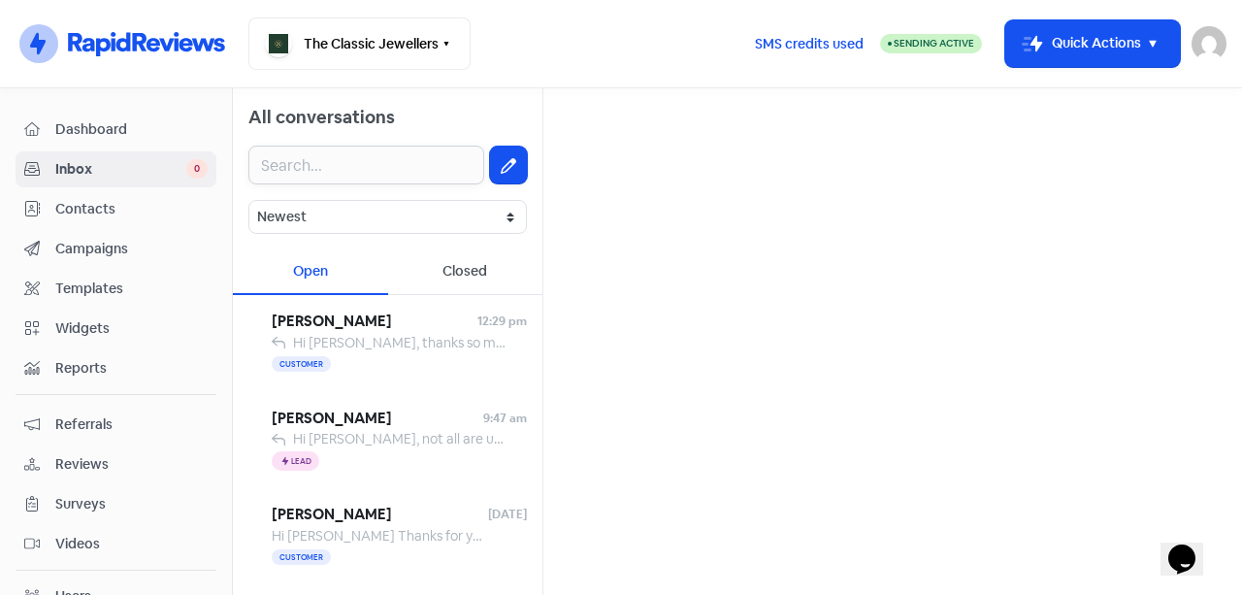
click at [344, 175] on input "text" at bounding box center [366, 164] width 236 height 39
paste input "Caleb Collins"
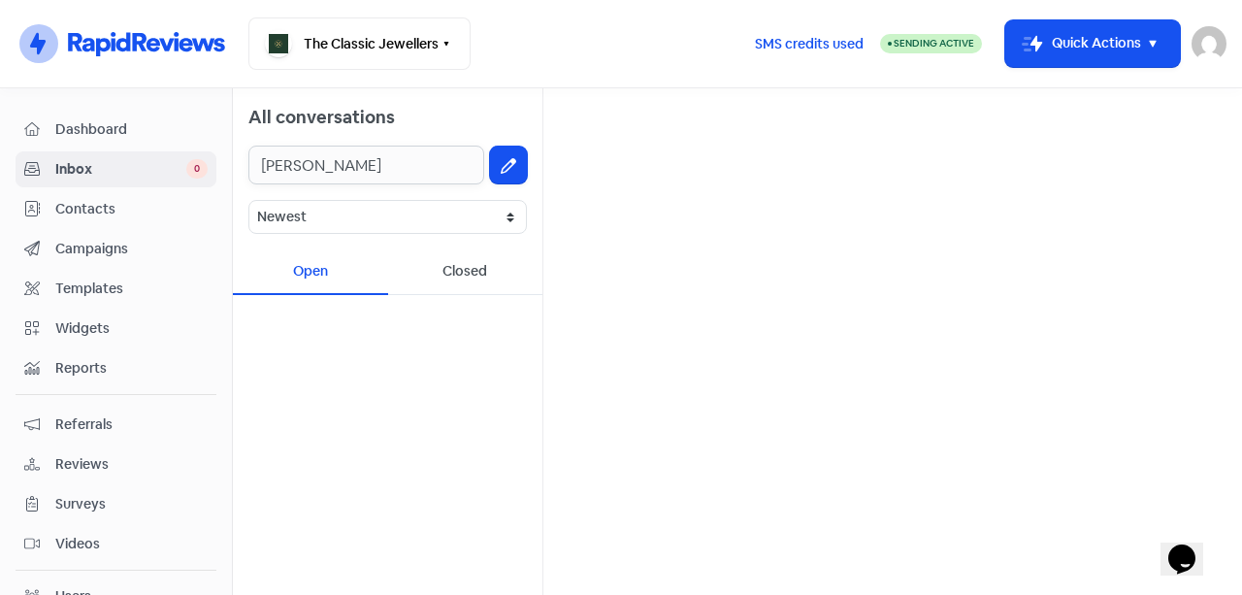
type input "Caleb Collins"
click at [514, 171] on icon at bounding box center [509, 166] width 16 height 16
click at [634, 127] on input "text" at bounding box center [892, 123] width 667 height 39
paste input "Caleb Collins"
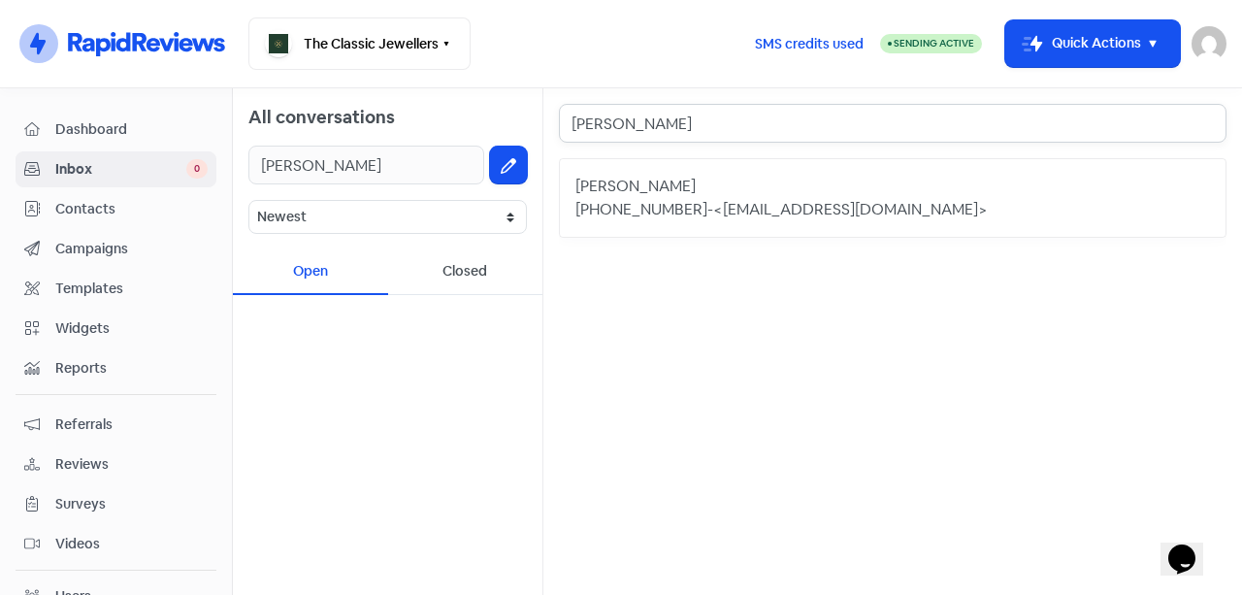
type input "Caleb Collins"
click at [1011, 203] on div "+61475618074 - <c.coll_@icloud.com>" at bounding box center [892, 209] width 634 height 23
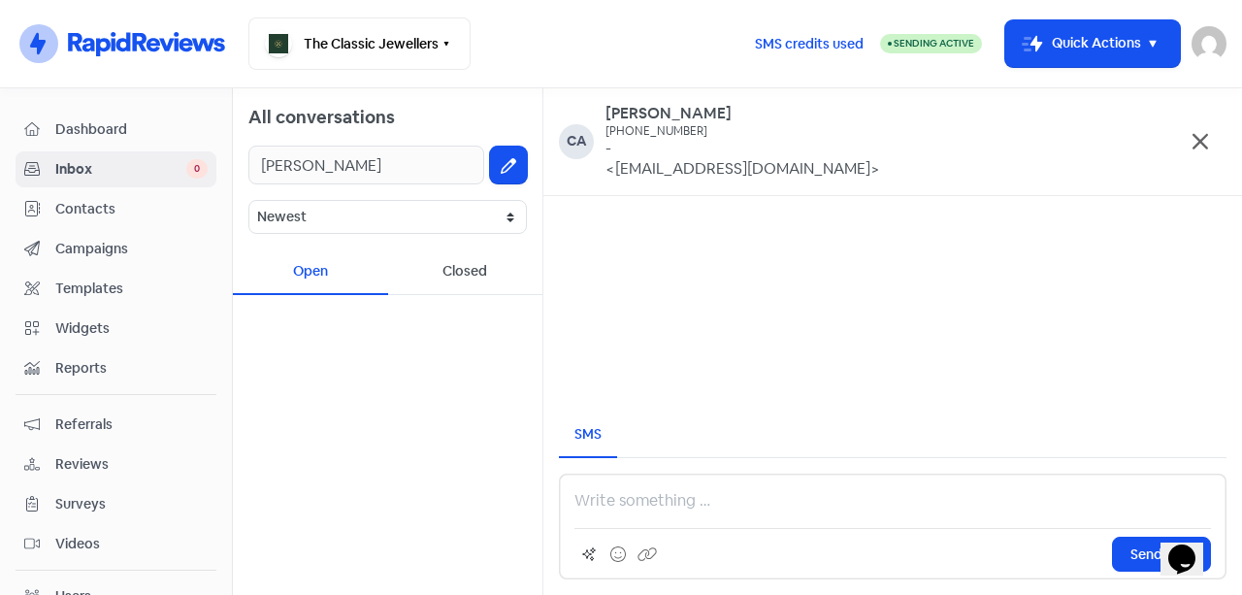
click at [654, 493] on p at bounding box center [892, 500] width 636 height 23
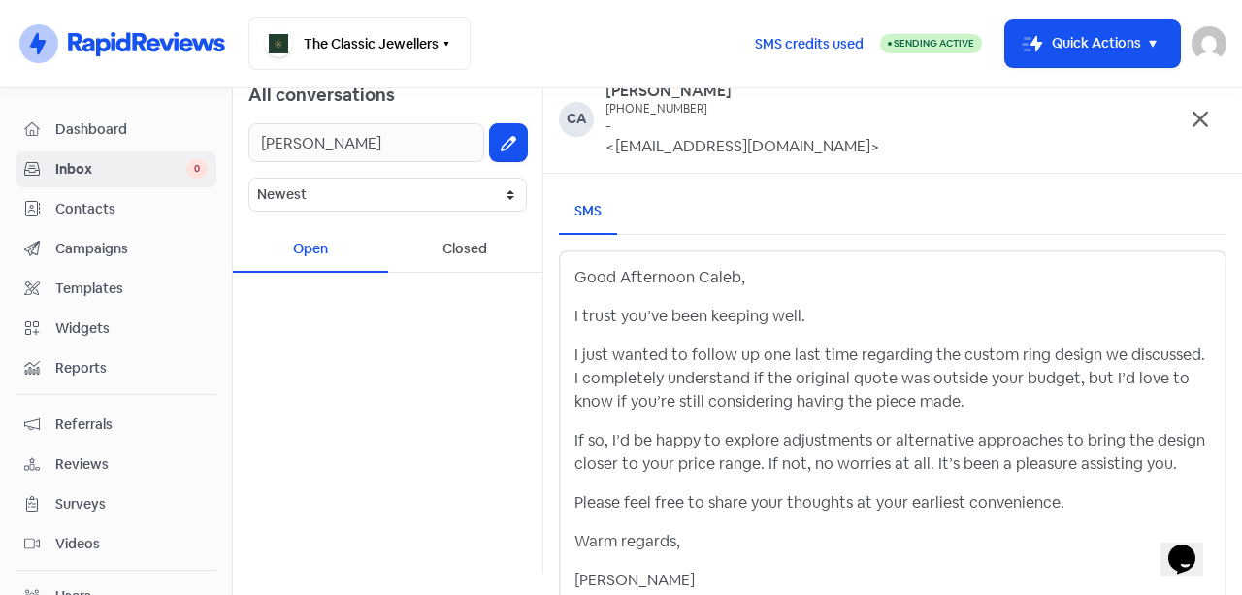
click at [653, 305] on p "I trust you’ve been keeping well." at bounding box center [892, 316] width 636 height 23
click at [633, 337] on div "Good Afternoon Caleb, I trust you’ve been keeping well. I just wanted to follow…" at bounding box center [892, 429] width 636 height 326
click at [724, 330] on div "Good Afternoon Caleb, I trust you’ve been keeping well. I just wanted to follow…" at bounding box center [892, 429] width 636 height 326
drag, startPoint x: 727, startPoint y: 352, endPoint x: 824, endPoint y: 356, distance: 97.1
click at [791, 354] on p "I just wanted to follow up one last time regarding the custom ring design we di…" at bounding box center [892, 378] width 636 height 70
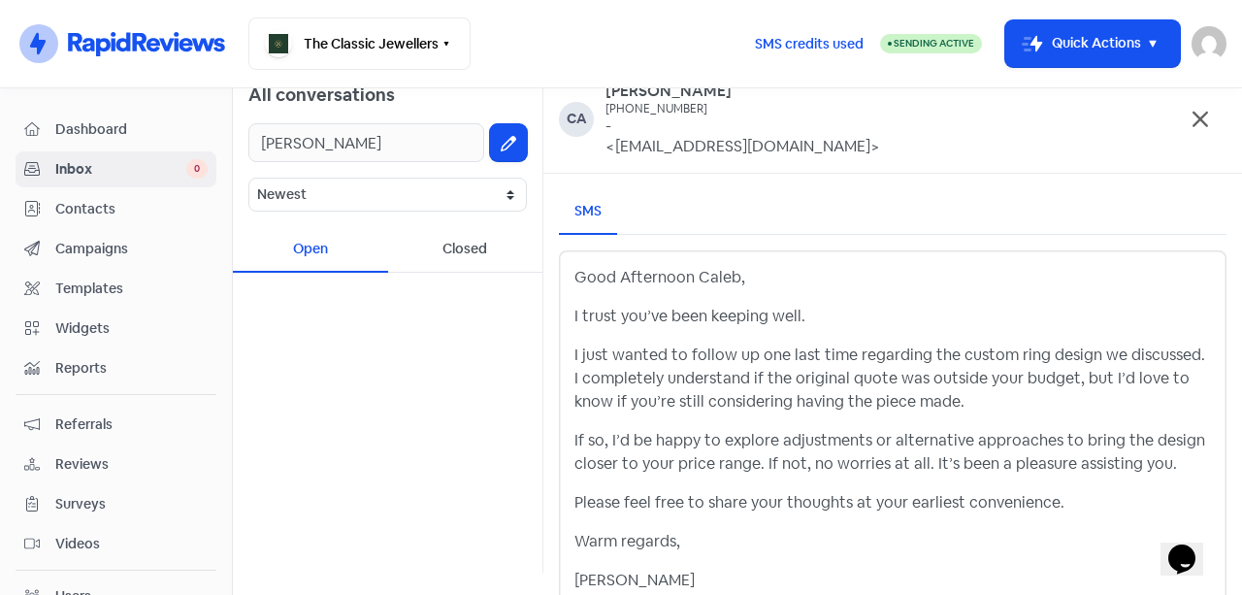
drag, startPoint x: 841, startPoint y: 358, endPoint x: 880, endPoint y: 358, distance: 38.8
click at [844, 358] on p "I just wanted to follow up one last time regarding the custom ring design we di…" at bounding box center [892, 378] width 636 height 70
drag, startPoint x: 901, startPoint y: 359, endPoint x: 983, endPoint y: 358, distance: 81.5
click at [906, 359] on p "I just wanted to follow up one last time regarding the custom ring design we di…" at bounding box center [892, 378] width 636 height 70
drag, startPoint x: 983, startPoint y: 358, endPoint x: 1059, endPoint y: 358, distance: 76.6
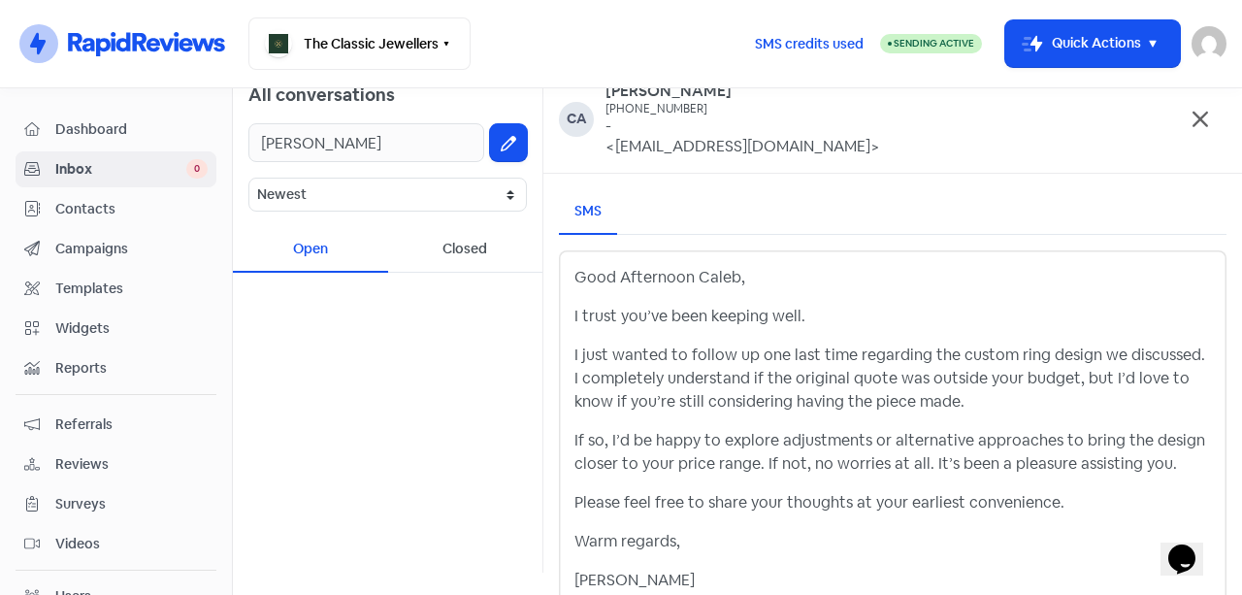
click at [993, 358] on p "I just wanted to follow up one last time regarding the custom ring design we di…" at bounding box center [892, 378] width 636 height 70
drag, startPoint x: 1059, startPoint y: 358, endPoint x: 1133, endPoint y: 356, distance: 73.7
click at [1066, 358] on p "I just wanted to follow up one last time regarding the custom ring design we di…" at bounding box center [892, 378] width 636 height 70
drag, startPoint x: 1137, startPoint y: 356, endPoint x: 1100, endPoint y: 367, distance: 38.4
click at [1140, 356] on p "I just wanted to follow up one last time regarding the custom ring design we di…" at bounding box center [892, 378] width 636 height 70
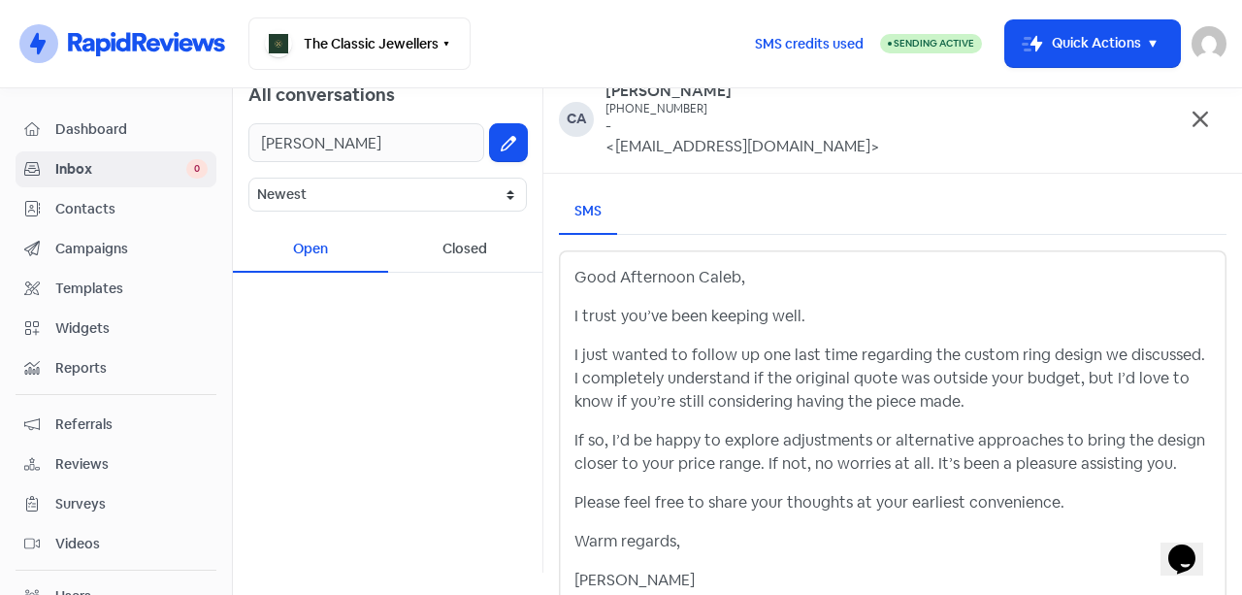
click at [852, 377] on p "I just wanted to follow up one last time regarding the custom ring design we di…" at bounding box center [892, 378] width 636 height 70
click at [756, 356] on p "I just wanted to follow up one last time regarding the custom ring design we di…" at bounding box center [892, 378] width 636 height 70
drag, startPoint x: 757, startPoint y: 355, endPoint x: 844, endPoint y: 347, distance: 87.6
click at [844, 347] on p "I just wanted to follow up one last time regarding the custom ring design we di…" at bounding box center [892, 378] width 636 height 70
click at [663, 333] on div "Good Afternoon Caleb, I trust you’ve been keeping well. I just wanted to follow…" at bounding box center [892, 429] width 636 height 326
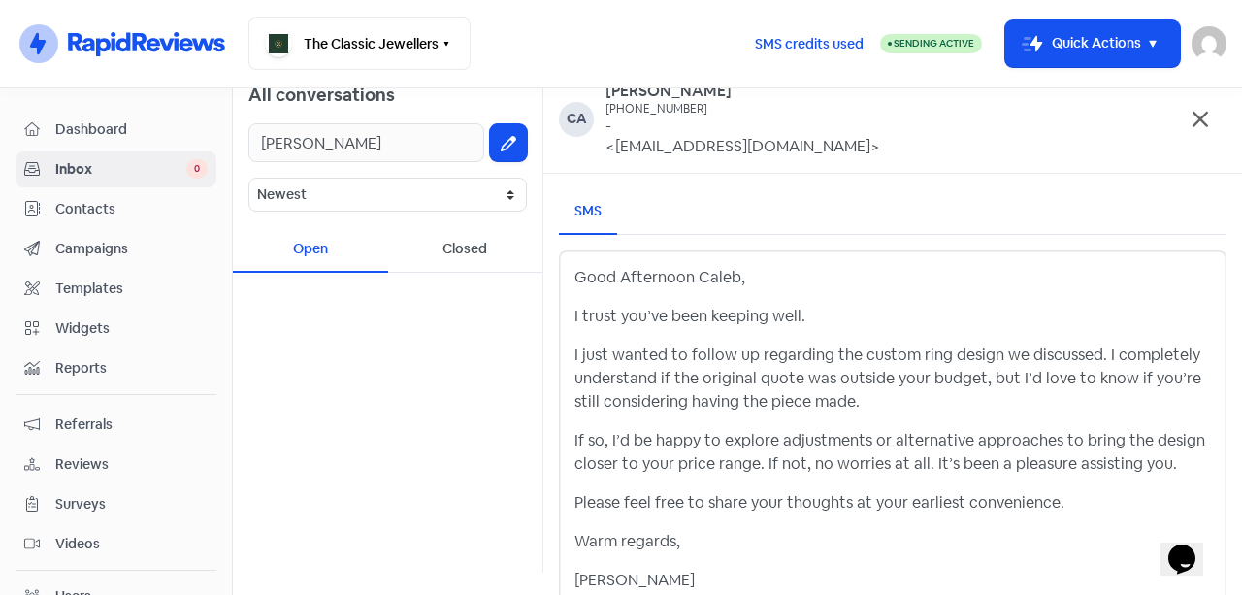
click at [794, 344] on p "I just wanted to follow up regarding the custom ring design we discussed. I com…" at bounding box center [892, 378] width 636 height 70
click at [831, 355] on p "I just wanted to follow up regarding the custom ring design we discussed. I com…" at bounding box center [892, 378] width 636 height 70
drag, startPoint x: 900, startPoint y: 356, endPoint x: 922, endPoint y: 347, distance: 24.0
click at [901, 356] on p "I just wanted to follow up regarding the custom ring design we discussed. I com…" at bounding box center [892, 378] width 636 height 70
click at [968, 357] on p "I just wanted to follow up regarding the custom ring design we discussed. I com…" at bounding box center [892, 378] width 636 height 70
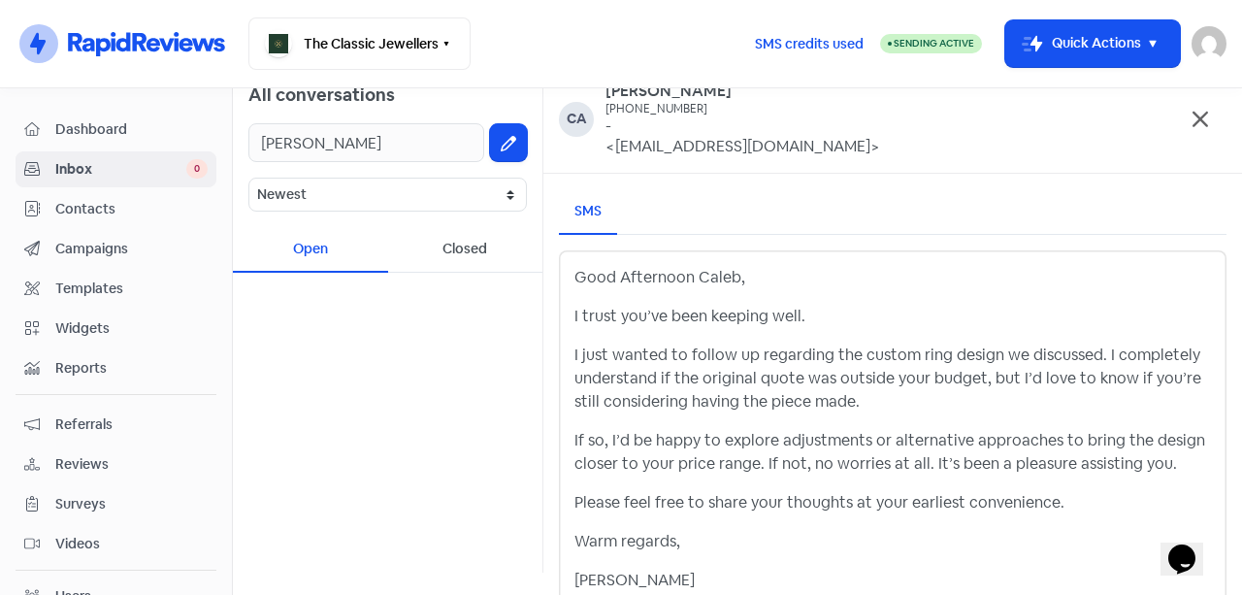
drag, startPoint x: 1003, startPoint y: 350, endPoint x: 1039, endPoint y: 350, distance: 35.9
click at [1005, 350] on p "I just wanted to follow up regarding the custom ring design we discussed. I com…" at bounding box center [892, 378] width 636 height 70
drag, startPoint x: 1040, startPoint y: 350, endPoint x: 1093, endPoint y: 348, distance: 53.4
click at [1062, 349] on p "I just wanted to follow up regarding the custom ring design we discussed. I com…" at bounding box center [892, 378] width 636 height 70
click at [1095, 348] on p "I just wanted to follow up regarding the custom ring design we discussed. I com…" at bounding box center [892, 378] width 636 height 70
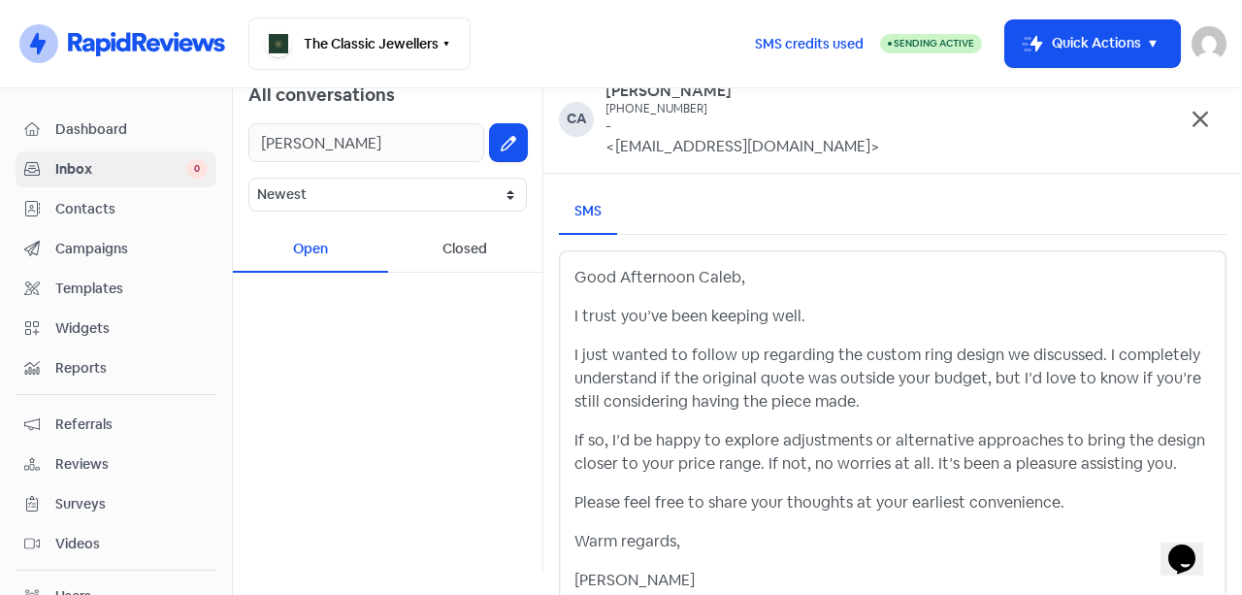
click at [985, 384] on p "I just wanted to follow up regarding the custom ring design we discussed. I com…" at bounding box center [892, 378] width 636 height 70
drag, startPoint x: 1022, startPoint y: 380, endPoint x: 1077, endPoint y: 377, distance: 54.4
click at [1026, 380] on p "I just wanted to follow up regarding the custom ring design we discussed. I com…" at bounding box center [892, 378] width 636 height 70
drag, startPoint x: 1077, startPoint y: 377, endPoint x: 1119, endPoint y: 376, distance: 42.7
click at [1078, 377] on p "I just wanted to follow up regarding the custom ring design we discussed. I com…" at bounding box center [892, 378] width 636 height 70
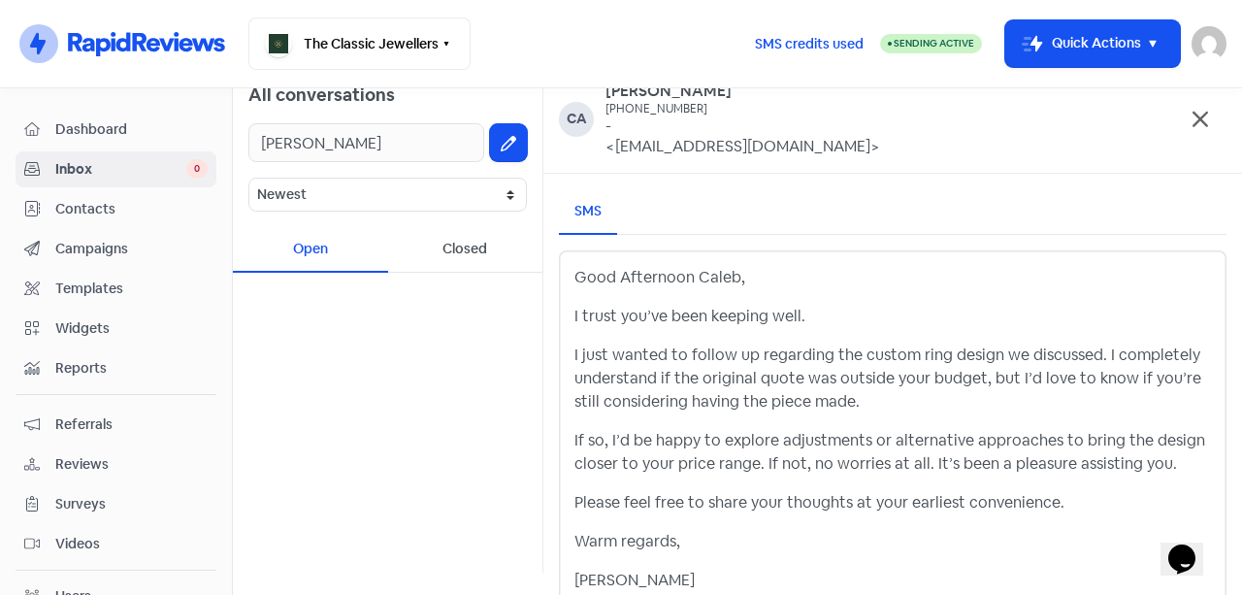
drag, startPoint x: 1119, startPoint y: 376, endPoint x: 1174, endPoint y: 376, distance: 54.3
click at [1120, 376] on p "I just wanted to follow up regarding the custom ring design we discussed. I com…" at bounding box center [892, 378] width 636 height 70
click at [1174, 376] on p "I just wanted to follow up regarding the custom ring design we discussed. I com…" at bounding box center [892, 378] width 636 height 70
drag, startPoint x: 672, startPoint y: 402, endPoint x: 735, endPoint y: 402, distance: 63.0
click at [673, 402] on p "I just wanted to follow up regarding the custom ring design we discussed. I com…" at bounding box center [892, 378] width 636 height 70
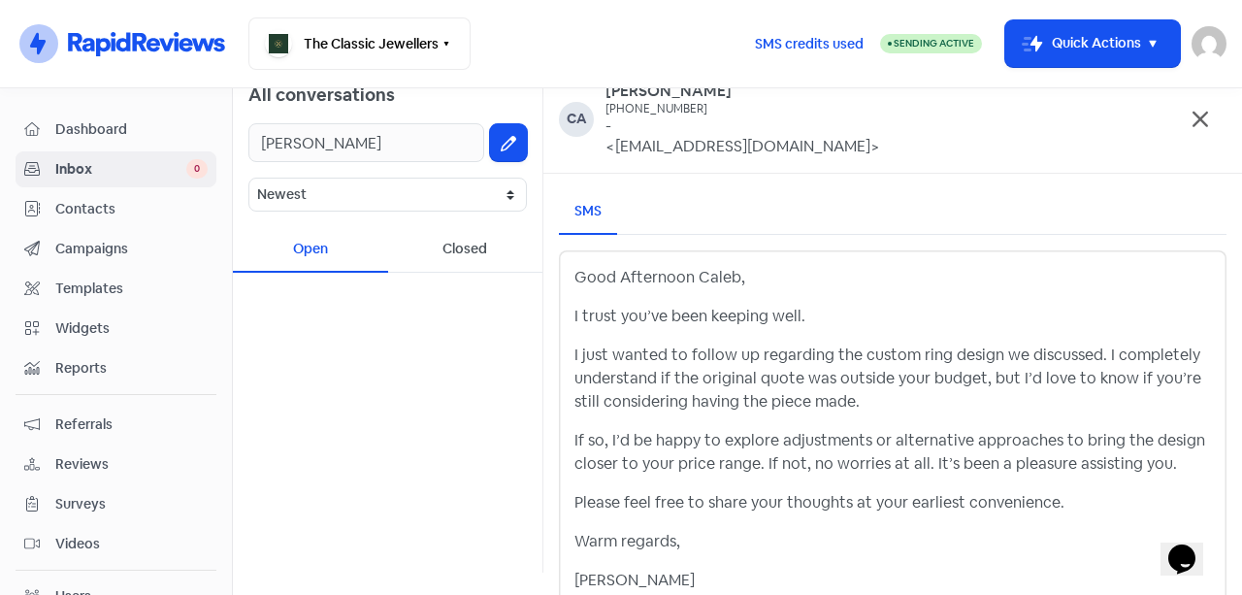
click at [736, 402] on p "I just wanted to follow up regarding the custom ring design we discussed. I com…" at bounding box center [892, 378] width 636 height 70
click at [775, 402] on p "I just wanted to follow up regarding the custom ring design we discussed. I com…" at bounding box center [892, 378] width 636 height 70
drag, startPoint x: 610, startPoint y: 453, endPoint x: 682, endPoint y: 443, distance: 72.4
click at [619, 451] on p "If so, I’d be happy to explore adjustments or alternative approaches to bring t…" at bounding box center [892, 452] width 636 height 47
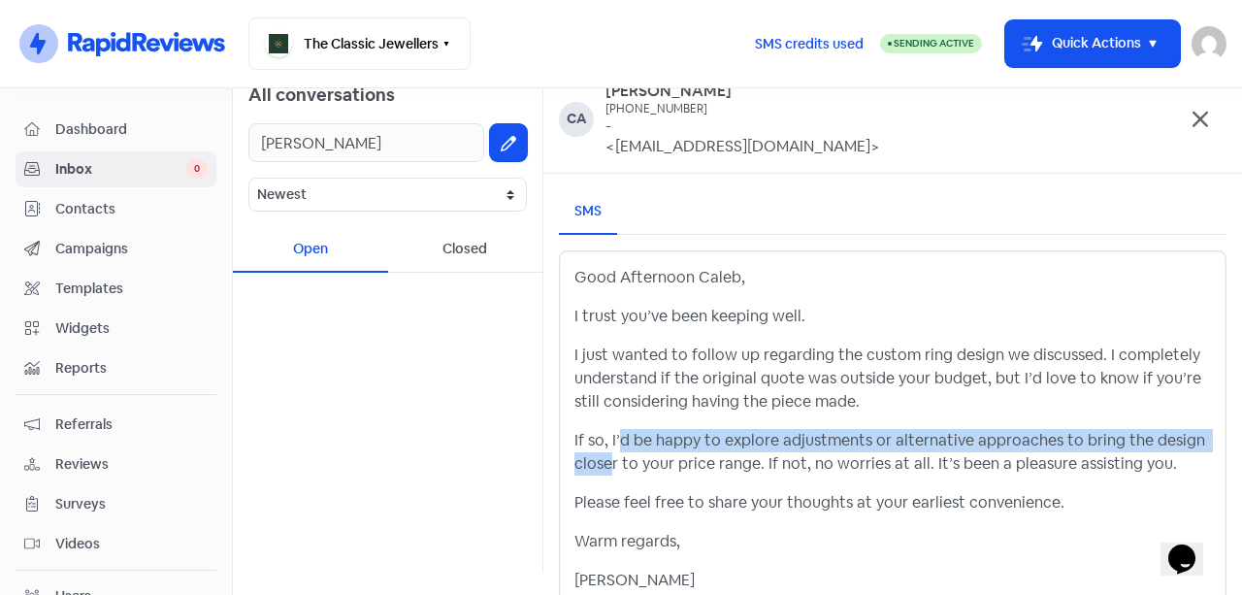
click at [685, 441] on p "If so, I’d be happy to explore adjustments or alternative approaches to bring t…" at bounding box center [892, 452] width 636 height 47
click at [853, 438] on p "If so, I’d be happy to explore adjustments or alternative approaches to bring t…" at bounding box center [892, 452] width 636 height 47
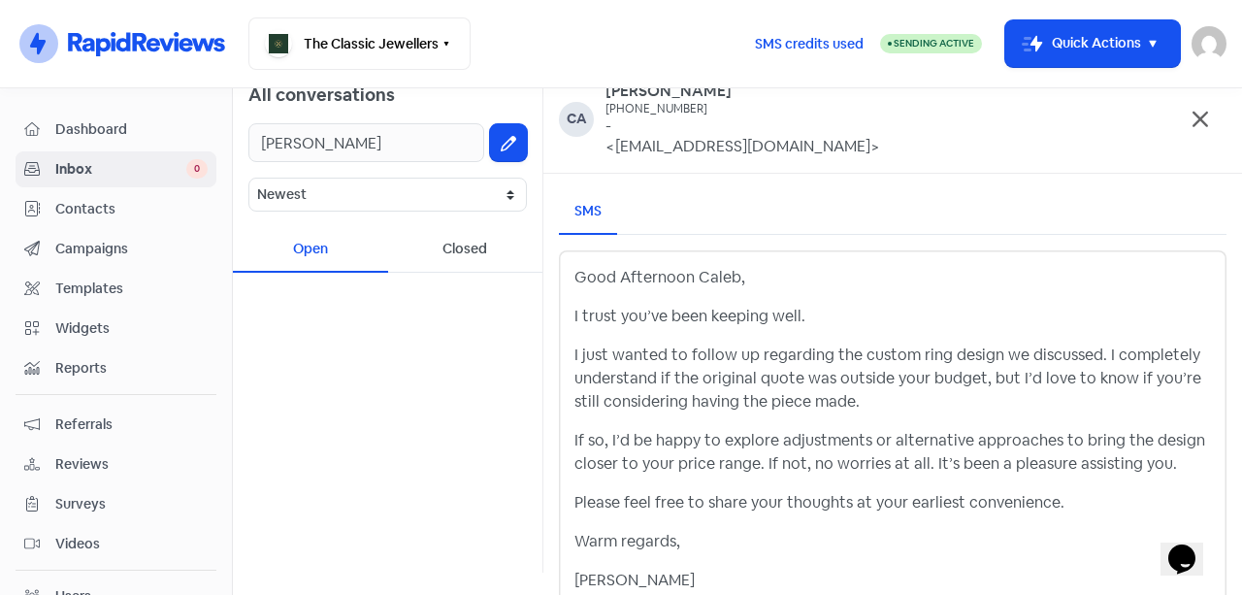
drag, startPoint x: 924, startPoint y: 438, endPoint x: 1002, endPoint y: 444, distance: 77.8
click at [926, 438] on p "If so, I’d be happy to explore adjustments or alternative approaches to bring t…" at bounding box center [892, 452] width 636 height 47
drag, startPoint x: 1002, startPoint y: 444, endPoint x: 1036, endPoint y: 444, distance: 33.9
click at [1003, 444] on p "If so, I’d be happy to explore adjustments or alternative approaches to bring t…" at bounding box center [892, 452] width 636 height 47
drag, startPoint x: 1049, startPoint y: 444, endPoint x: 1090, endPoint y: 444, distance: 41.7
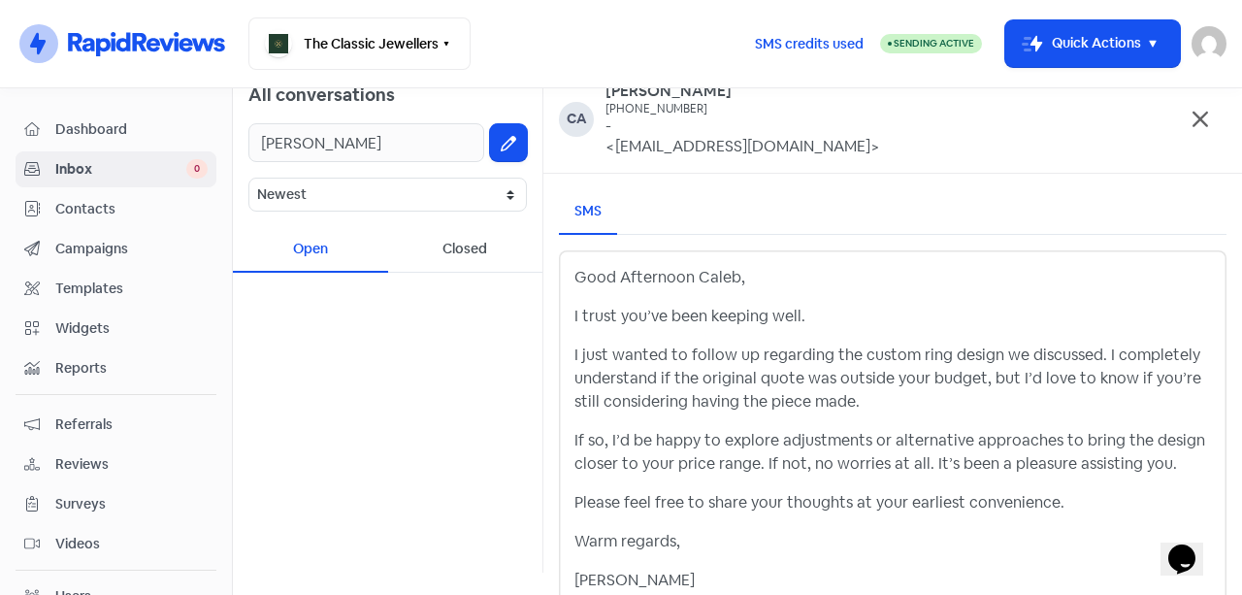
click at [1052, 444] on p "If so, I’d be happy to explore adjustments or alternative approaches to bring t…" at bounding box center [892, 452] width 636 height 47
drag, startPoint x: 1093, startPoint y: 444, endPoint x: 1140, endPoint y: 443, distance: 46.6
click at [1097, 444] on p "If so, I’d be happy to explore adjustments or alternative approaches to bring t…" at bounding box center [892, 452] width 636 height 47
click at [1143, 443] on p "If so, I’d be happy to explore adjustments or alternative approaches to bring t…" at bounding box center [892, 452] width 636 height 47
click at [1164, 464] on p "If so, I’d be happy to explore adjustments or alternative approaches to bring t…" at bounding box center [892, 452] width 636 height 47
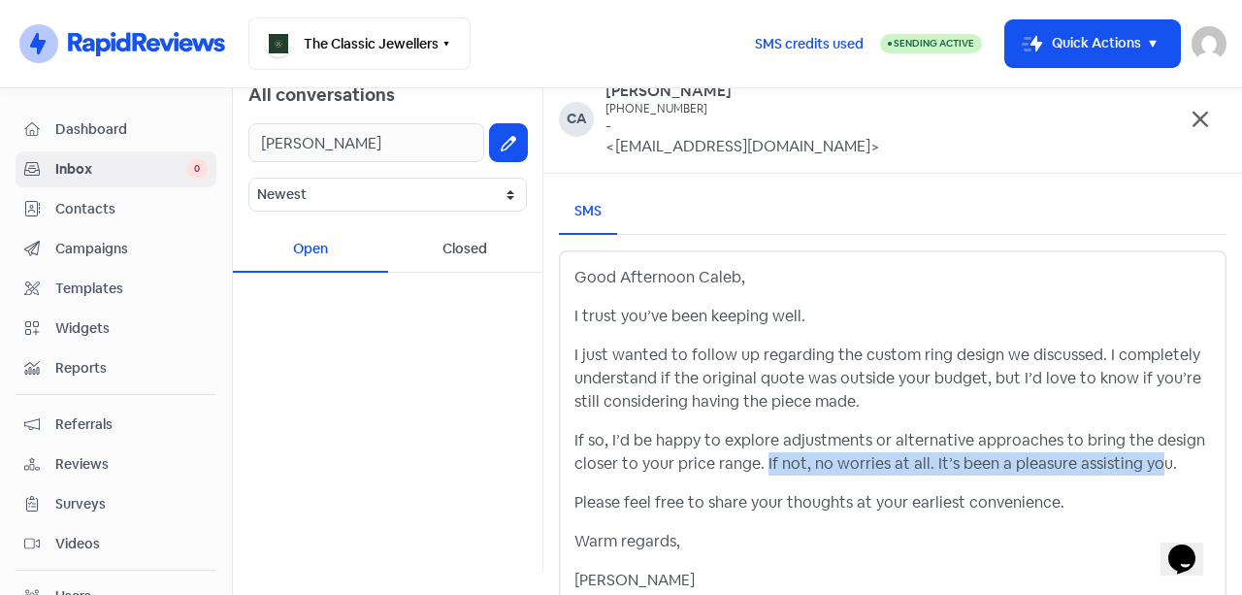
drag, startPoint x: 1149, startPoint y: 460, endPoint x: 763, endPoint y: 459, distance: 386.0
click at [763, 459] on p "If so, I’d be happy to explore adjustments or alternative approaches to bring t…" at bounding box center [892, 452] width 636 height 47
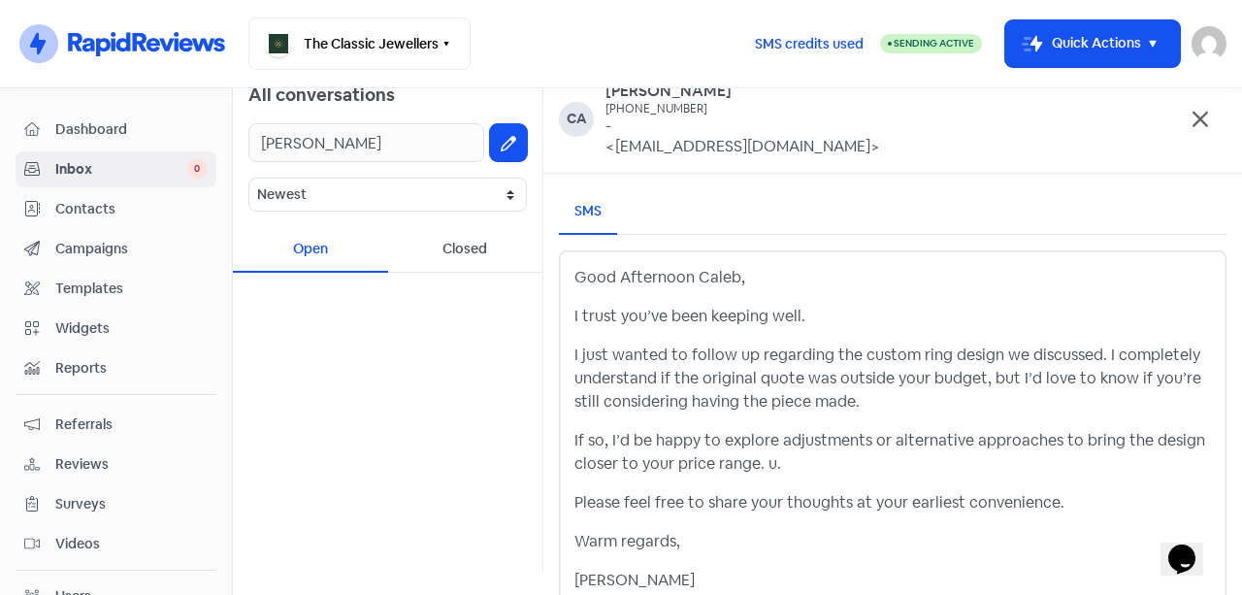
click at [854, 467] on p "If so, I’d be happy to explore adjustments or alternative approaches to bring t…" at bounding box center [892, 452] width 636 height 47
click at [662, 559] on div "Good Afternoon Caleb, I trust you’ve been keeping well. I just wanted to follow…" at bounding box center [892, 429] width 636 height 326
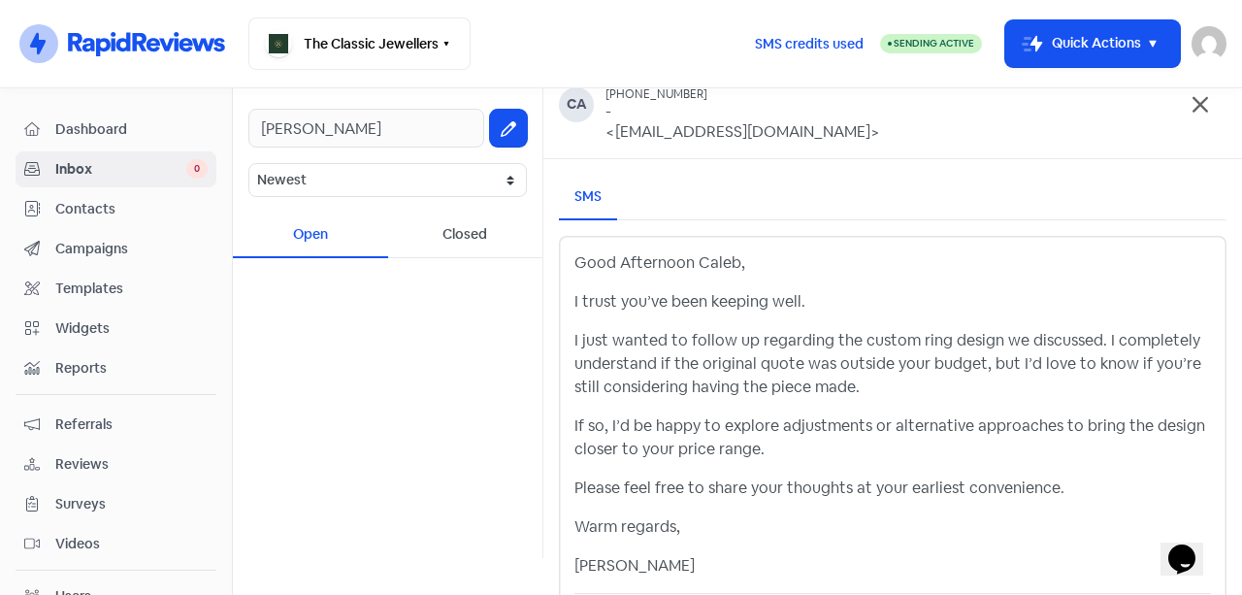
scroll to position [102, 0]
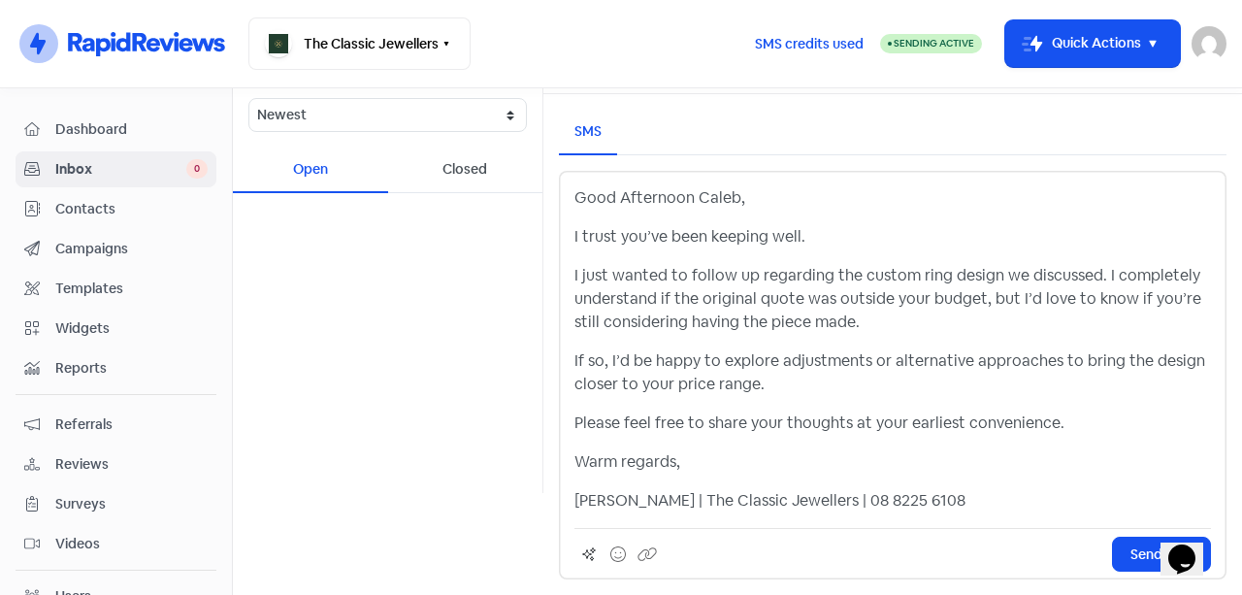
click at [1137, 544] on span "Send SMS" at bounding box center [1161, 554] width 62 height 20
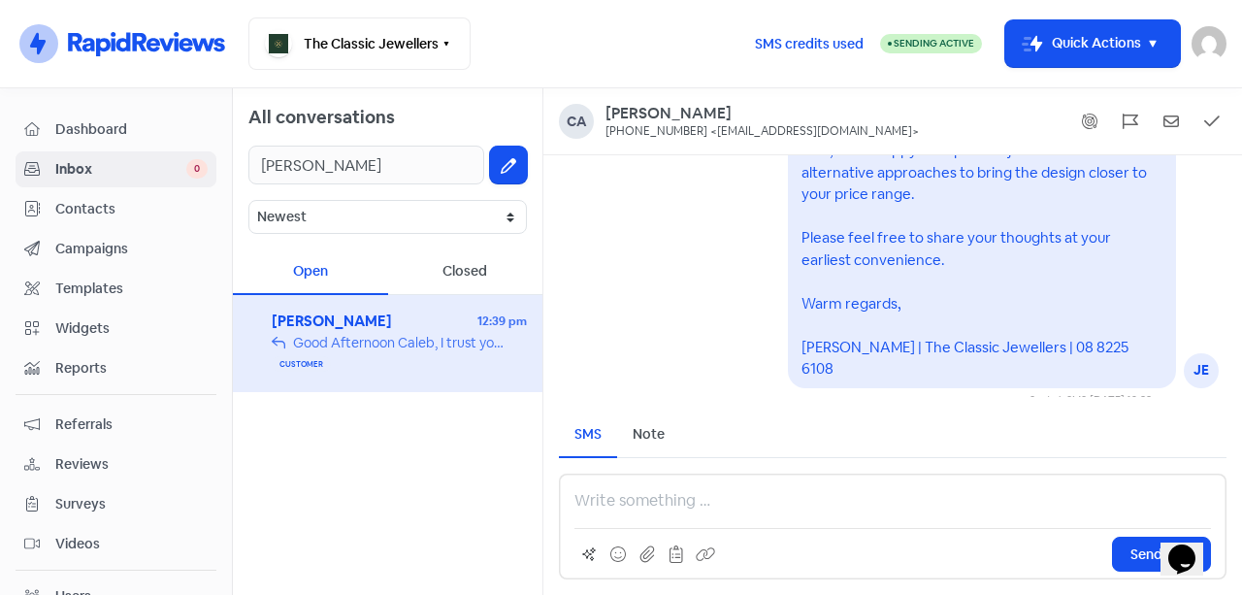
scroll to position [1, 0]
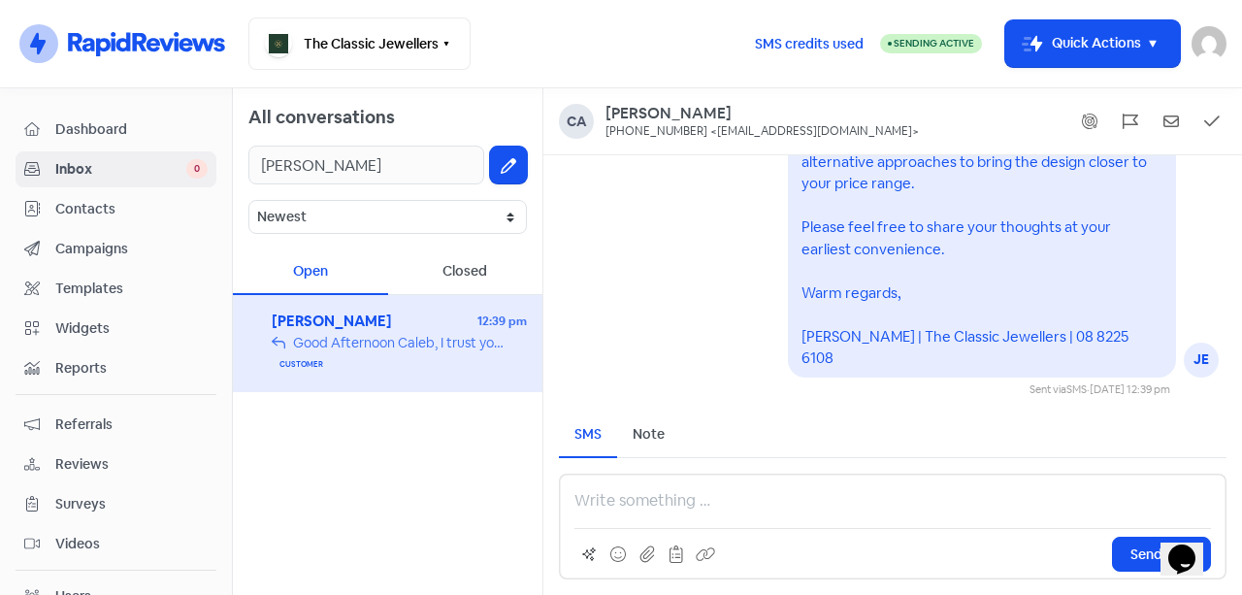
click at [503, 167] on icon at bounding box center [509, 166] width 16 height 16
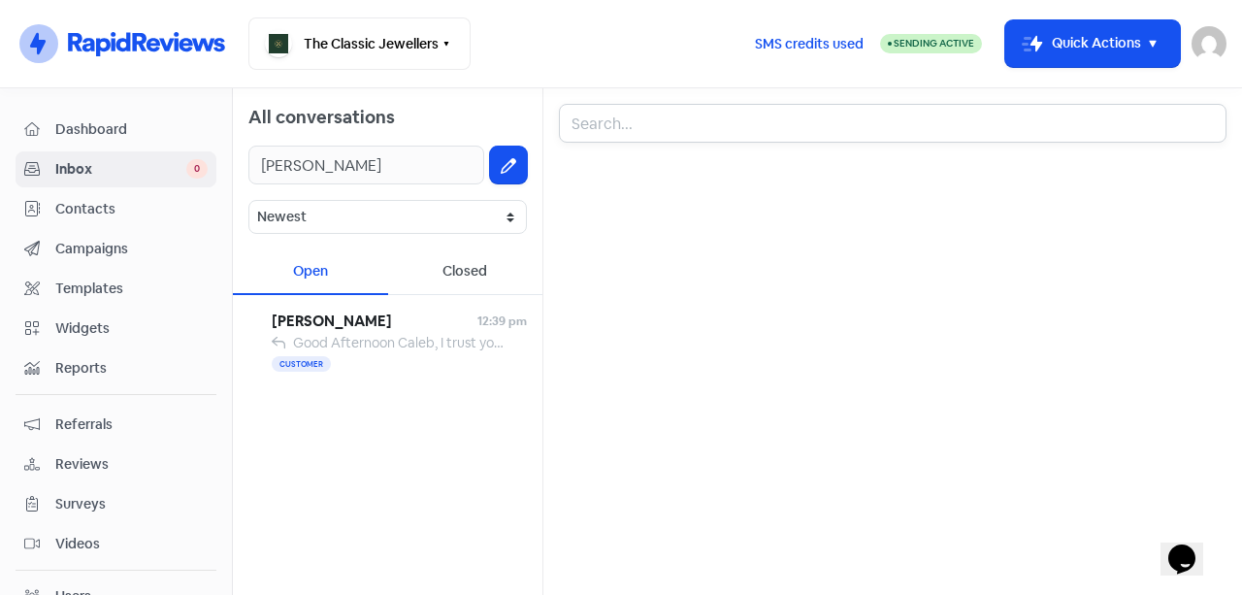
click at [612, 131] on input "text" at bounding box center [892, 123] width 667 height 39
paste input "Michael & Tameka"
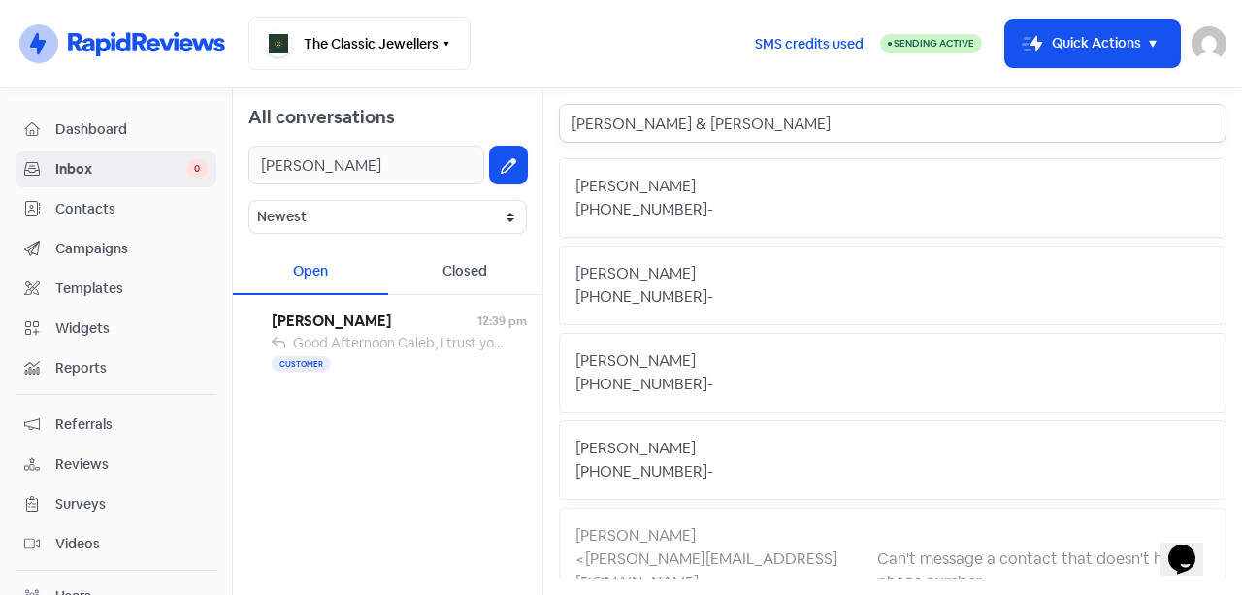
type input "Michael & Tameka"
click at [106, 163] on span "Inbox" at bounding box center [120, 169] width 131 height 20
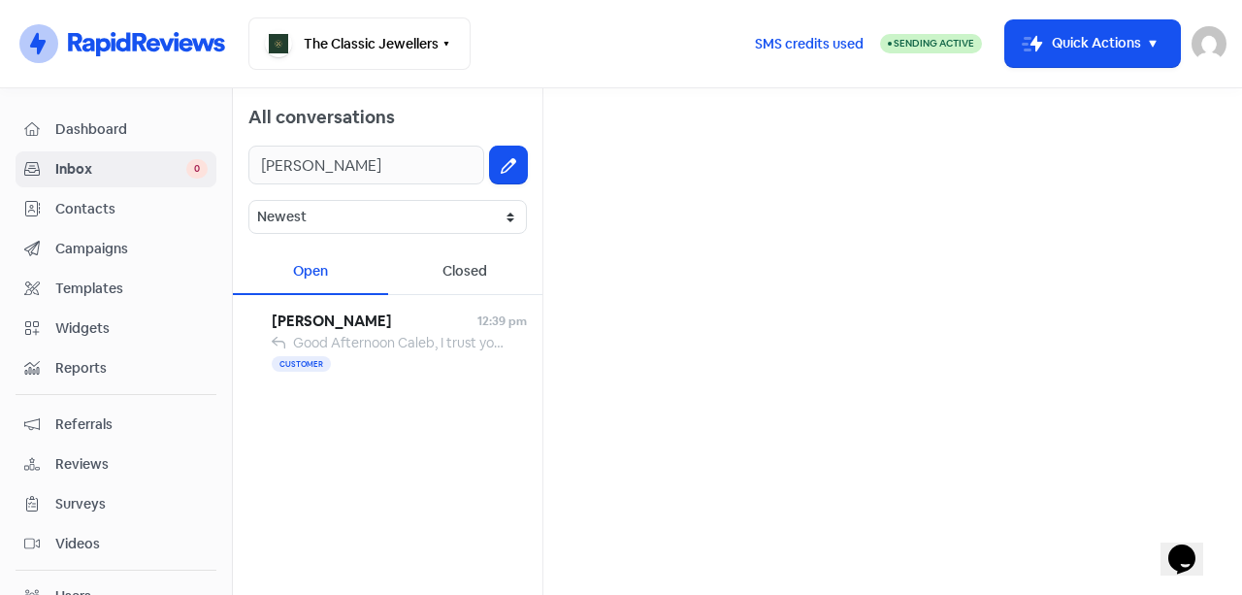
click at [325, 381] on div "Caleb Collins 12:39 pm Good Afternoon Caleb, I trust you’ve been keeping well. …" at bounding box center [387, 343] width 309 height 97
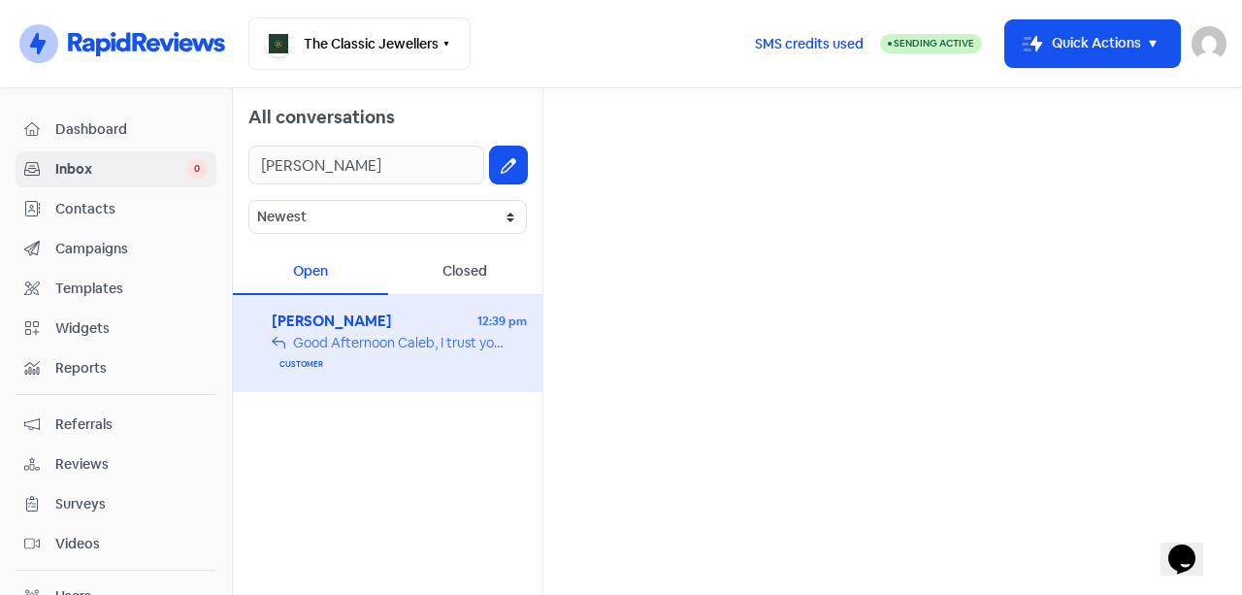
click at [365, 399] on div "All conversations Caleb Collins Newest Unread Read Flagged Unflagged Open Close…" at bounding box center [388, 341] width 310 height 506
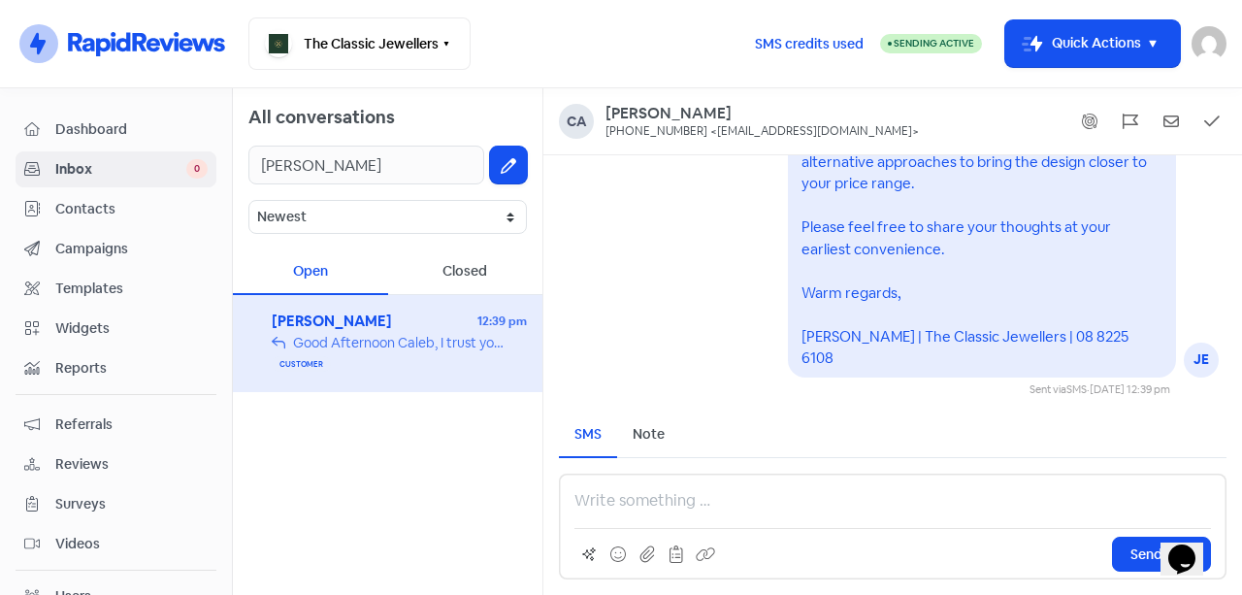
click at [424, 420] on div "All conversations Caleb Collins Newest Unread Read Flagged Unflagged Open Close…" at bounding box center [388, 341] width 310 height 506
click at [86, 239] on span "Campaigns" at bounding box center [131, 249] width 152 height 20
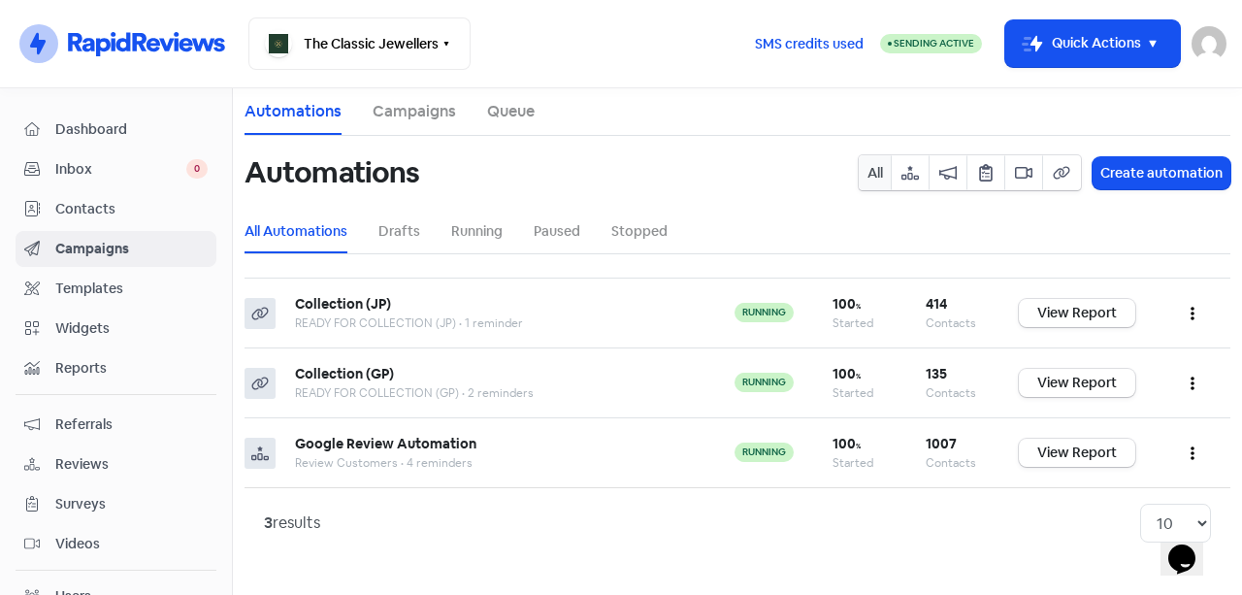
click at [98, 165] on span "Inbox" at bounding box center [120, 169] width 131 height 20
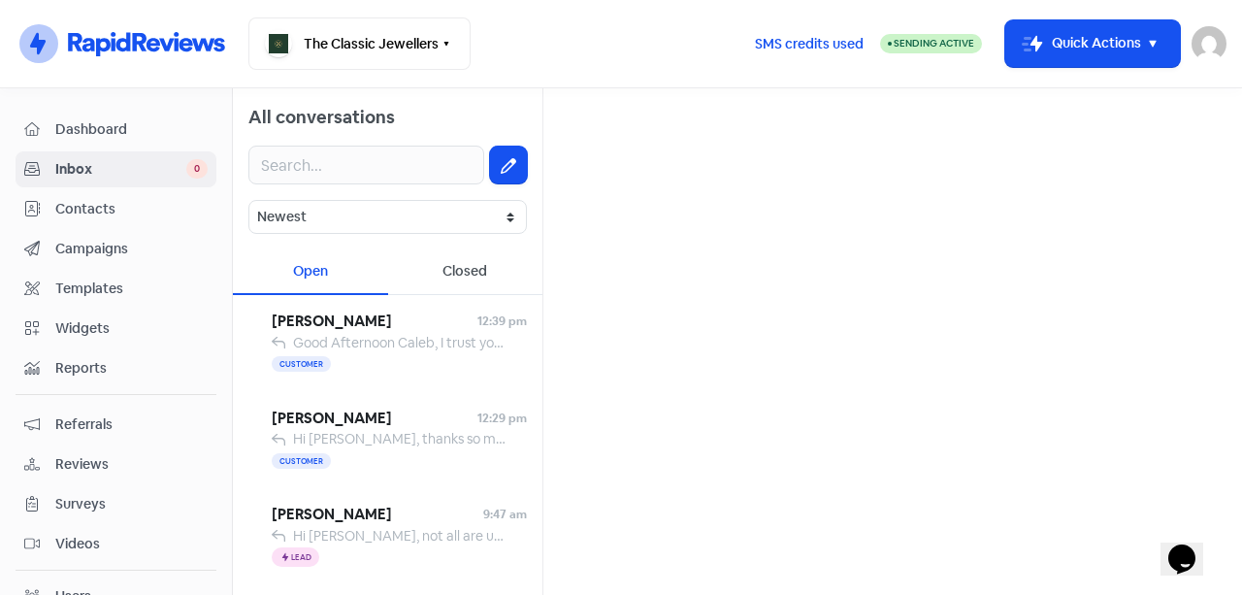
click at [423, 436] on span "Hi [PERSON_NAME], thanks so much for letting me know 😊 That sounds perfect! No …" at bounding box center [1237, 438] width 1889 height 17
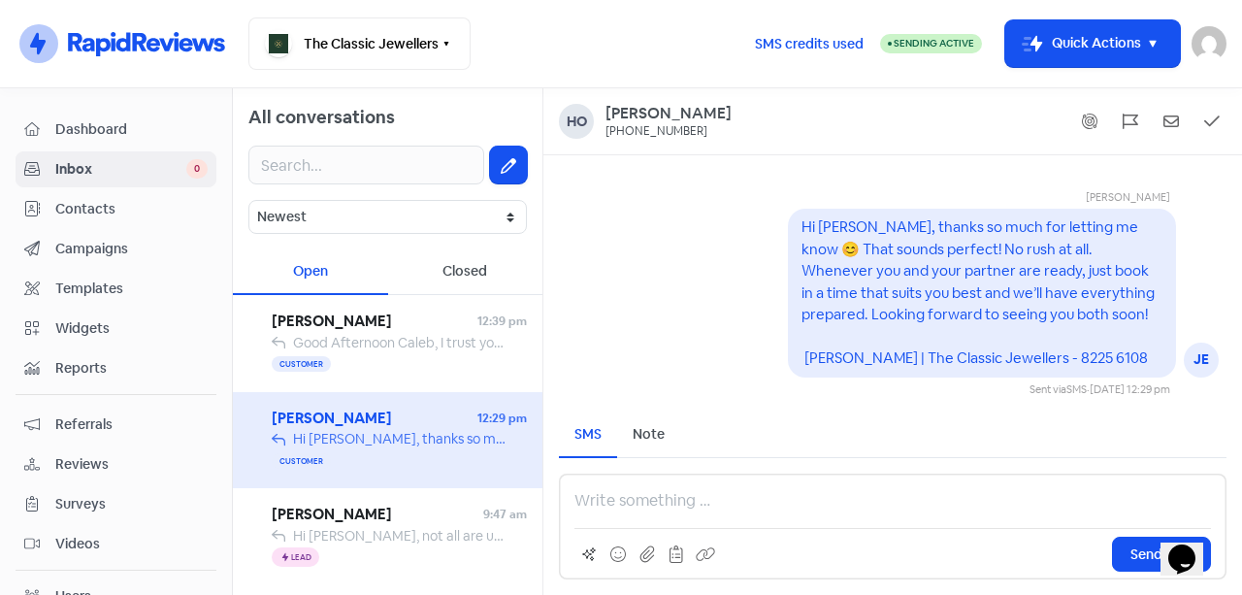
click at [490, 150] on button at bounding box center [508, 164] width 37 height 37
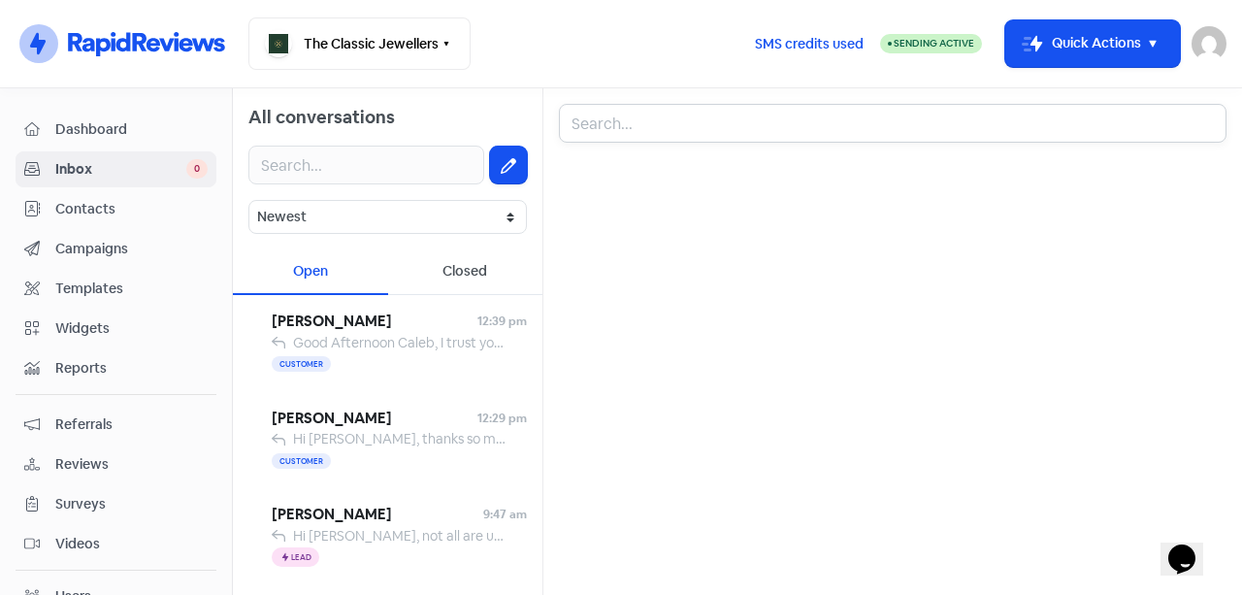
click at [577, 136] on input "text" at bounding box center [892, 123] width 667 height 39
paste input "0484 916 328"
type input "0484 916 328"
drag, startPoint x: 694, startPoint y: 129, endPoint x: 474, endPoint y: 133, distance: 220.2
click at [474, 133] on div "All conversations Newest Unread Read Flagged Unflagged Open Closed Caleb Collin…" at bounding box center [737, 341] width 1009 height 506
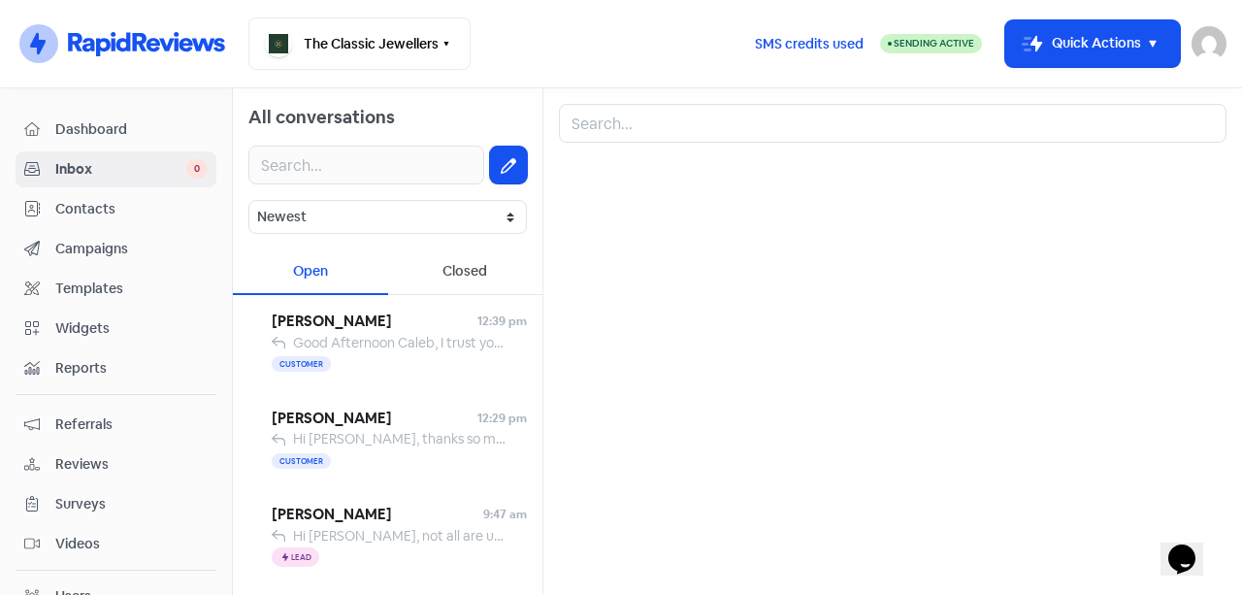
click at [125, 235] on link "Campaigns" at bounding box center [116, 249] width 201 height 36
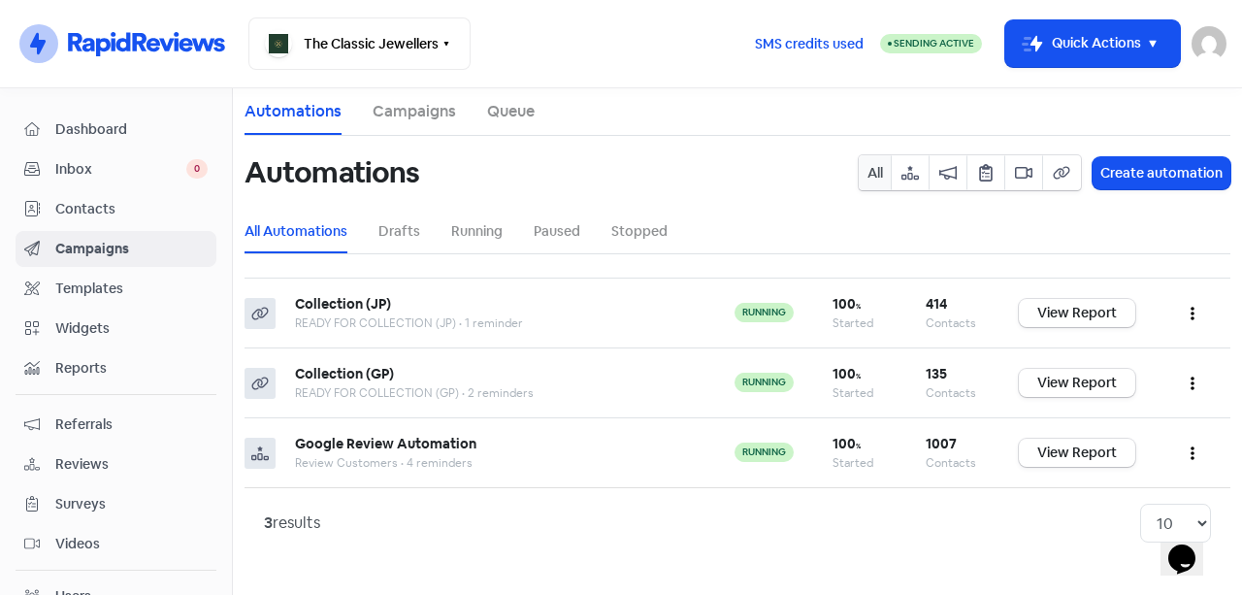
click at [106, 153] on link "Inbox 0" at bounding box center [116, 169] width 201 height 36
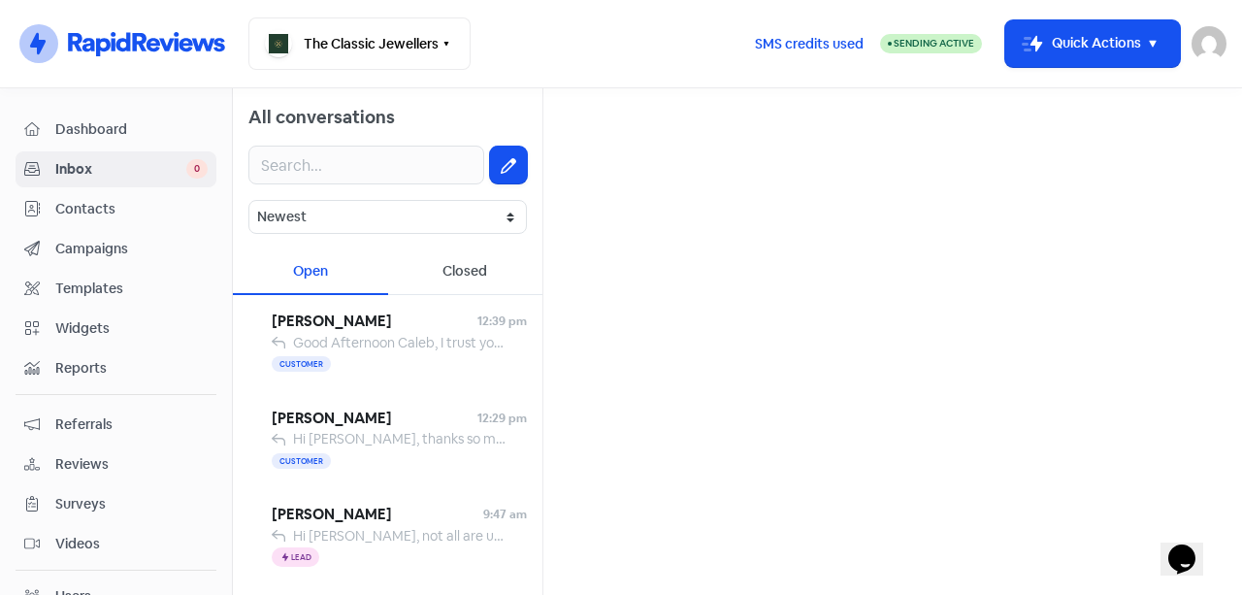
click at [117, 216] on span "Contacts" at bounding box center [131, 209] width 152 height 20
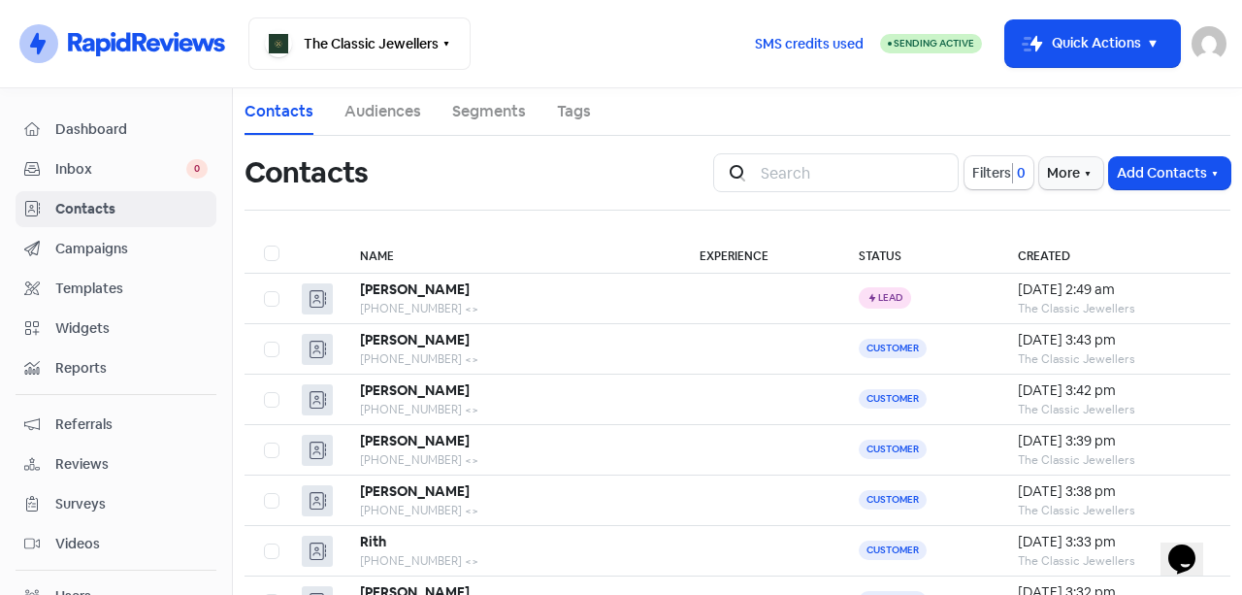
click at [1163, 180] on button "Add Contacts" at bounding box center [1169, 173] width 121 height 32
click at [1139, 293] on button "Import contacts (advanced)" at bounding box center [1116, 293] width 226 height 39
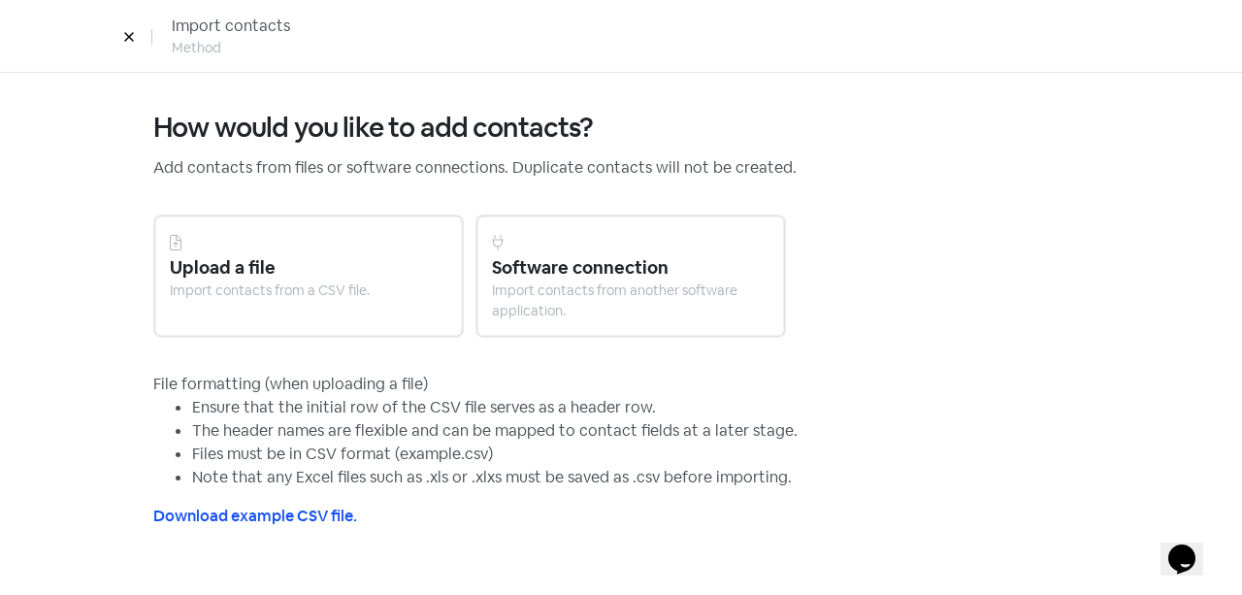
drag, startPoint x: 128, startPoint y: 38, endPoint x: 139, endPoint y: 37, distance: 10.7
click at [129, 38] on icon at bounding box center [128, 37] width 9 height 9
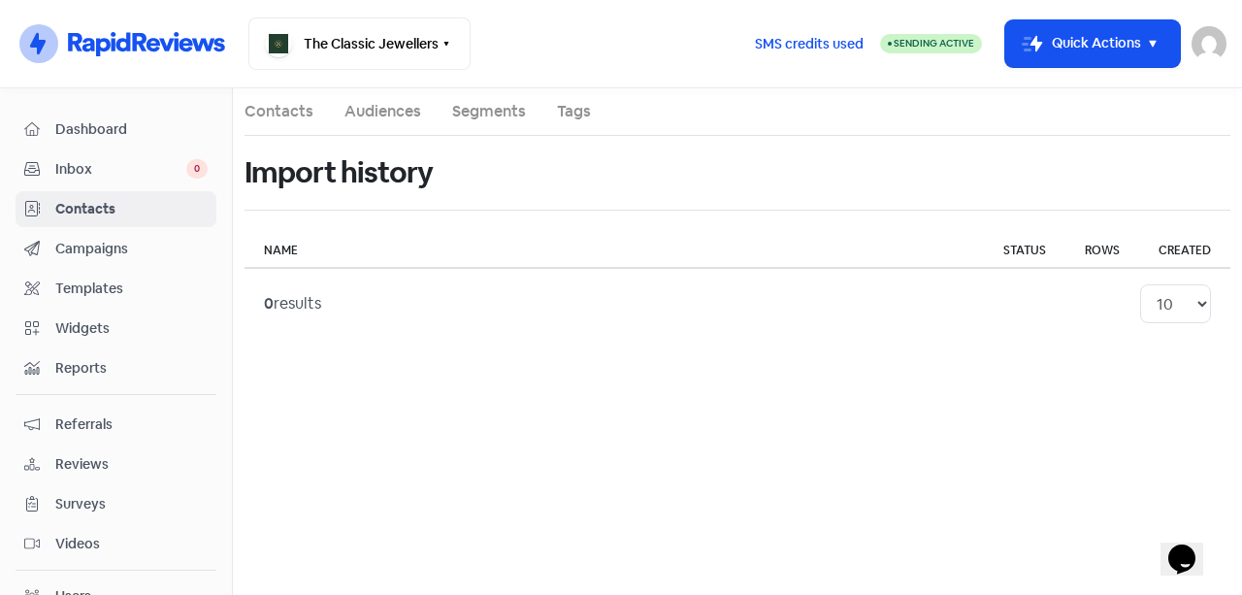
click at [135, 224] on link "Contacts" at bounding box center [116, 209] width 201 height 36
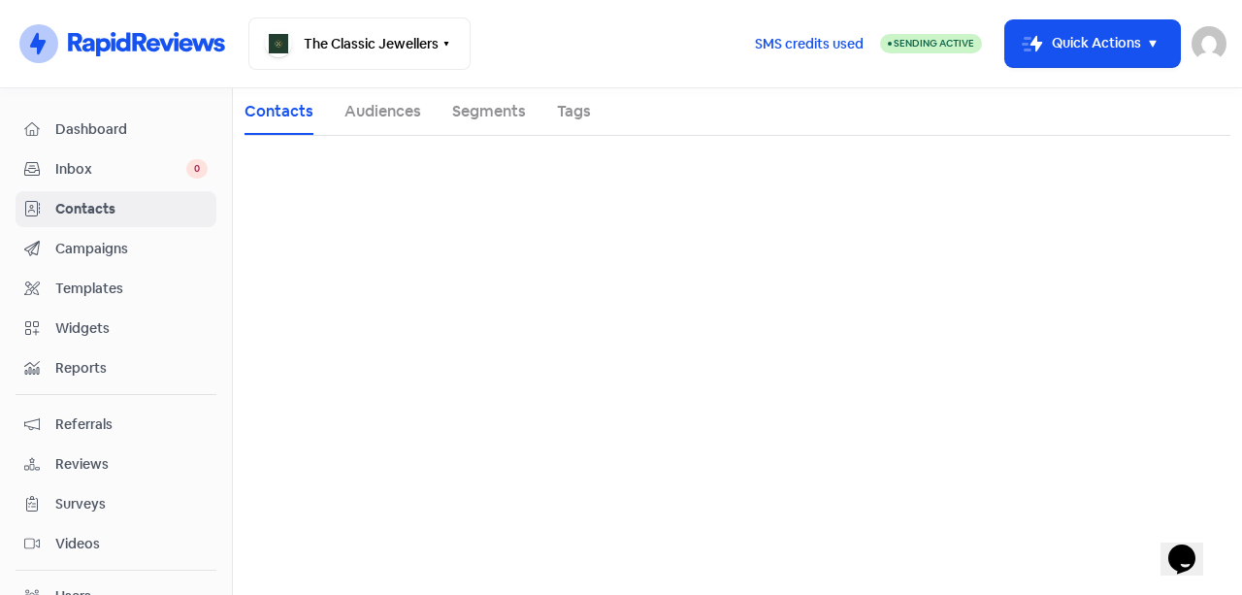
click at [136, 212] on span "Contacts" at bounding box center [131, 209] width 152 height 20
click at [137, 210] on span "Contacts" at bounding box center [131, 209] width 152 height 20
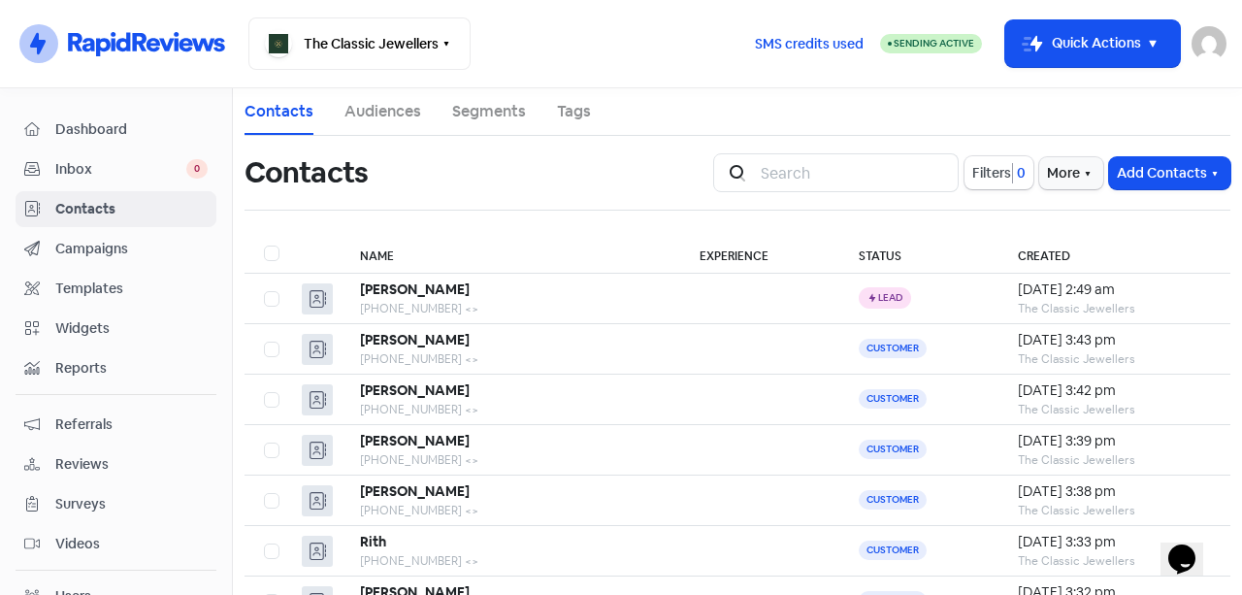
click at [1182, 154] on div "Icon For Search Filters 0 More Add Contacts" at bounding box center [971, 172] width 517 height 39
click at [1171, 168] on button "Add Contacts" at bounding box center [1169, 173] width 121 height 32
click at [1107, 213] on button "Add a contact" at bounding box center [1116, 215] width 226 height 39
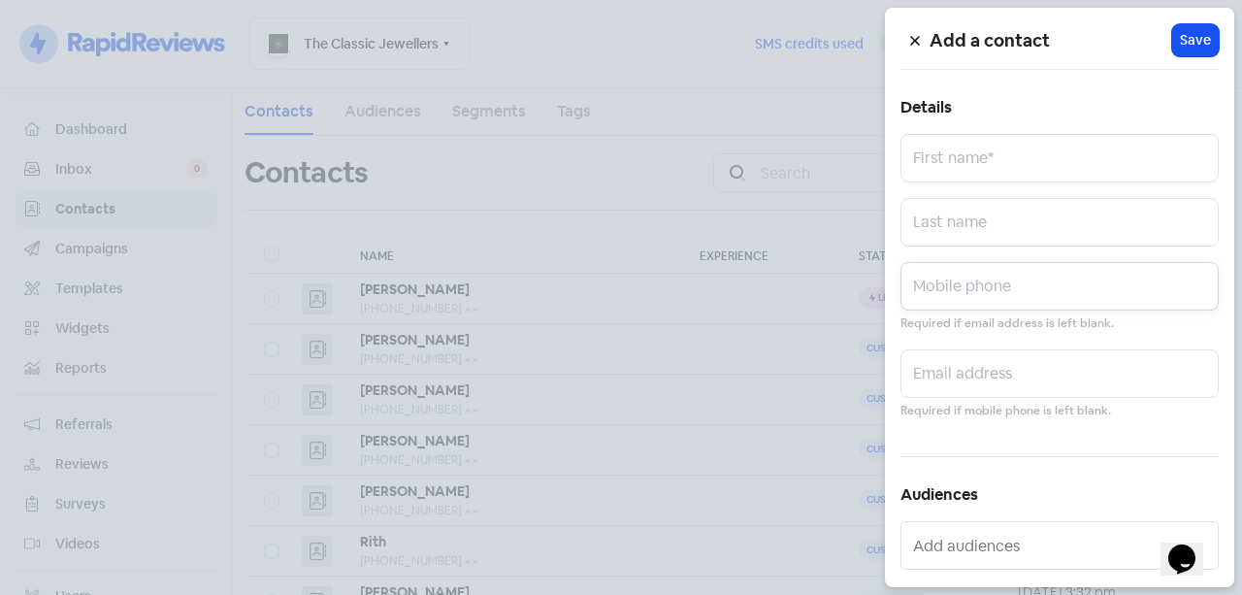
click at [1006, 294] on input "text" at bounding box center [1059, 286] width 318 height 48
paste input "0484 916 328"
type input "0484 916 328"
click at [1017, 154] on input "text" at bounding box center [1059, 158] width 318 height 48
paste input "Roby & Siddhi"
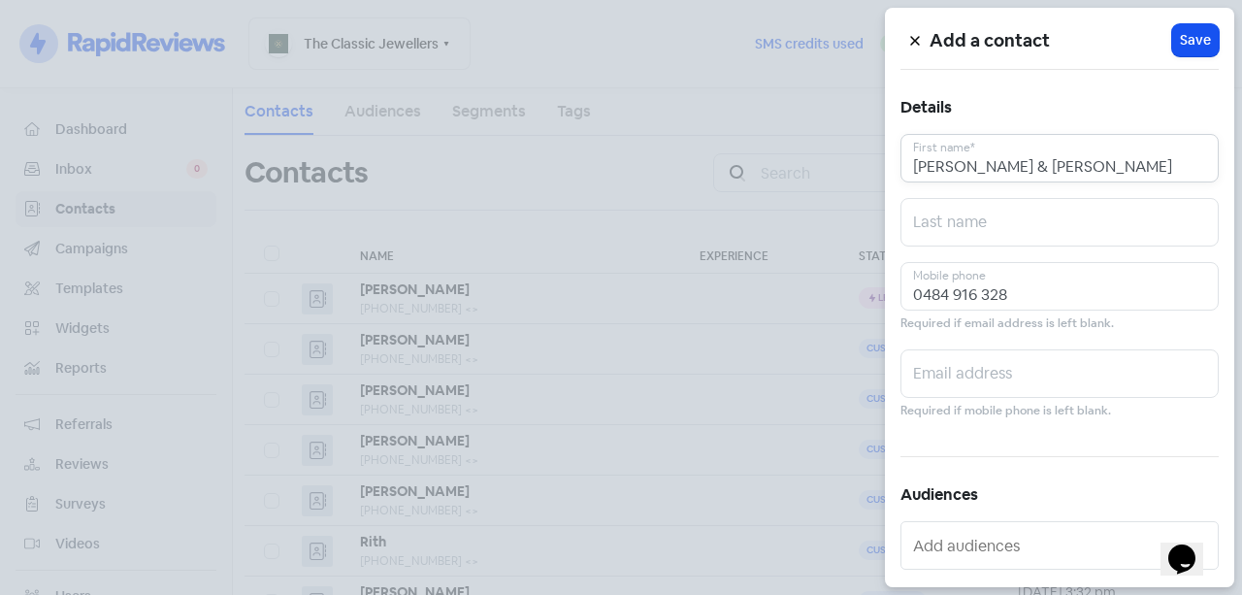
type input "Roby & Siddhi"
click at [1184, 43] on span "Save" at bounding box center [1194, 40] width 31 height 20
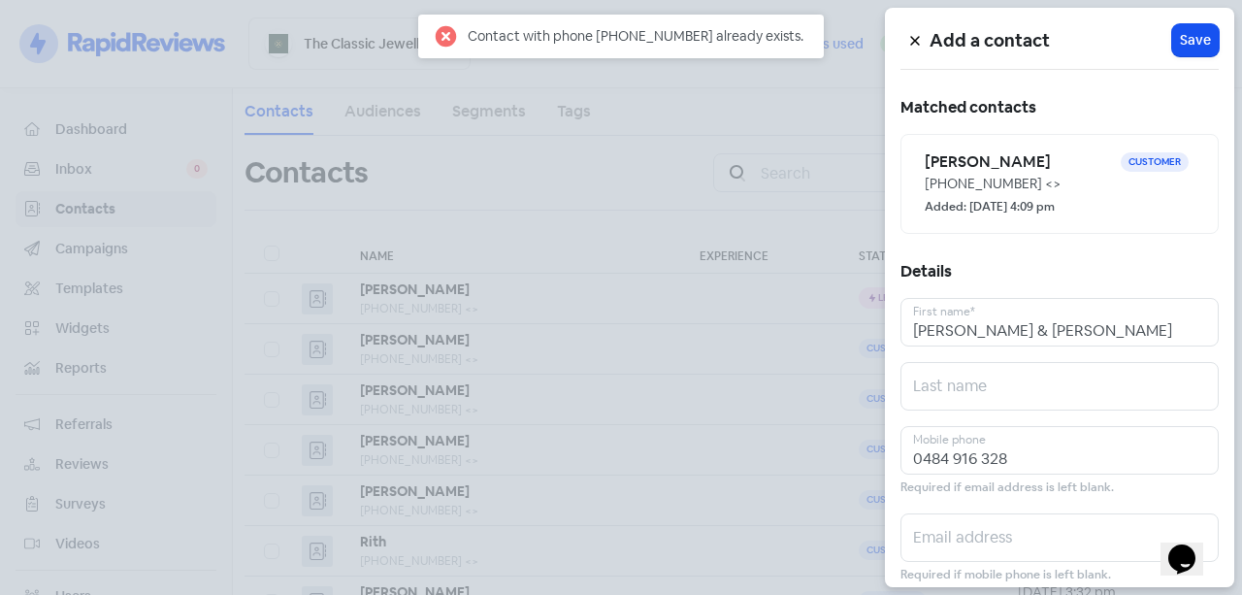
click at [989, 185] on div "+61484916328 <>" at bounding box center [1059, 184] width 270 height 20
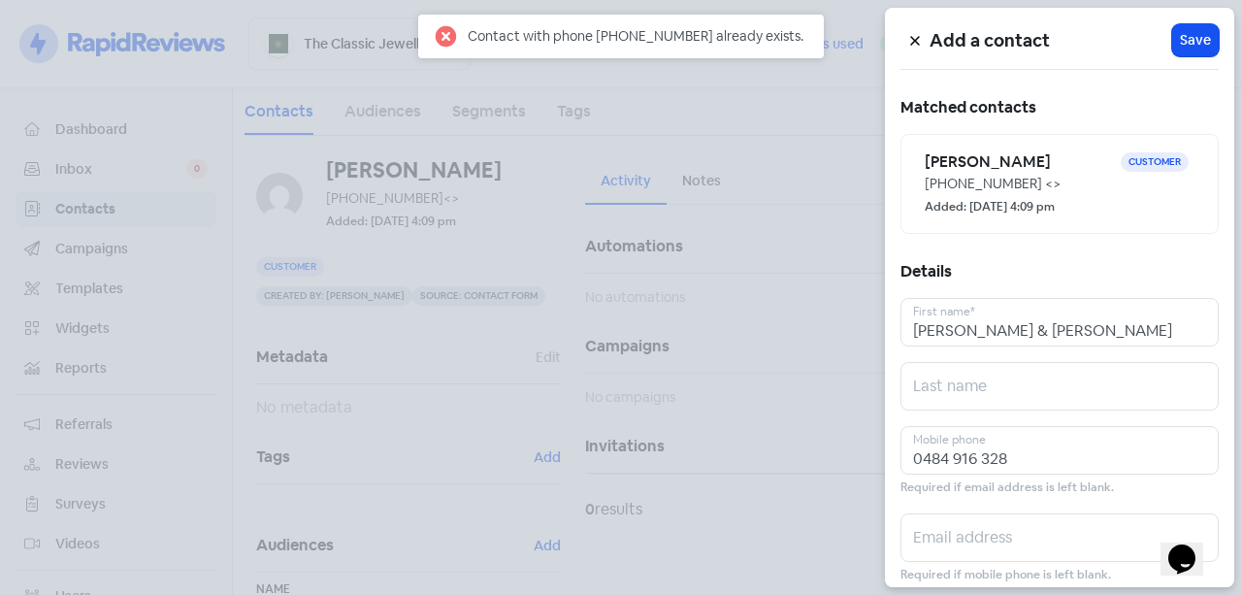
click at [1001, 174] on div "+61484916328 <>" at bounding box center [1059, 184] width 270 height 20
click at [630, 192] on div at bounding box center [621, 297] width 1242 height 595
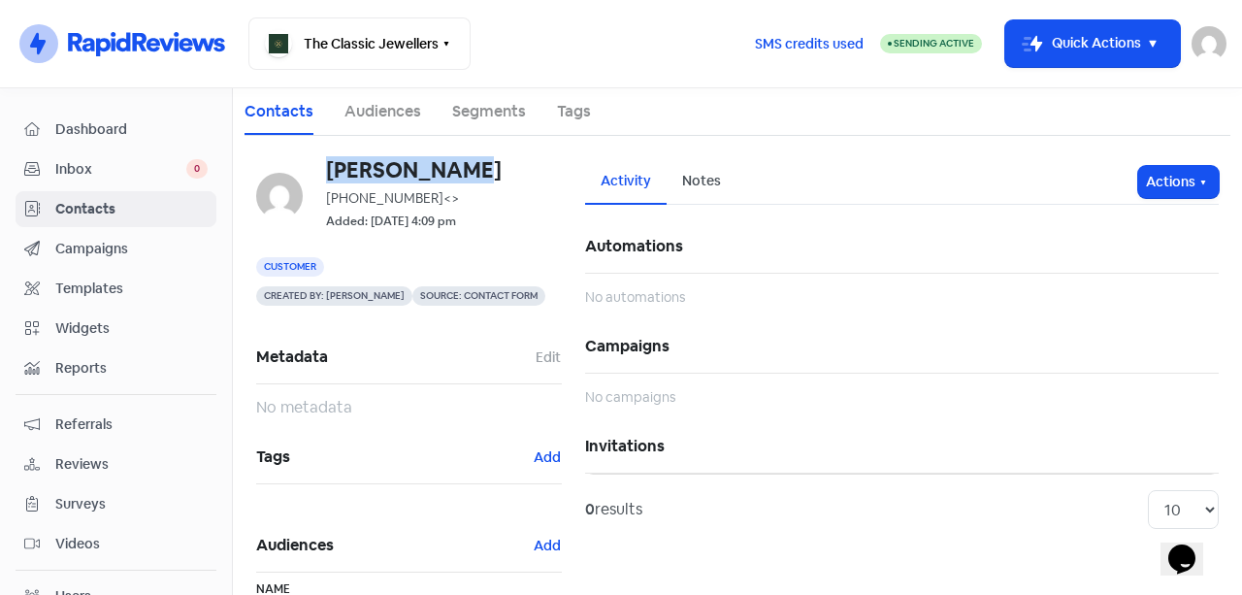
drag, startPoint x: 483, startPoint y: 172, endPoint x: 329, endPoint y: 179, distance: 154.4
click at [329, 179] on h6 "Roby Menezes" at bounding box center [444, 169] width 236 height 21
copy h6 "Roby Menezes"
click at [165, 178] on span "Inbox" at bounding box center [120, 169] width 131 height 20
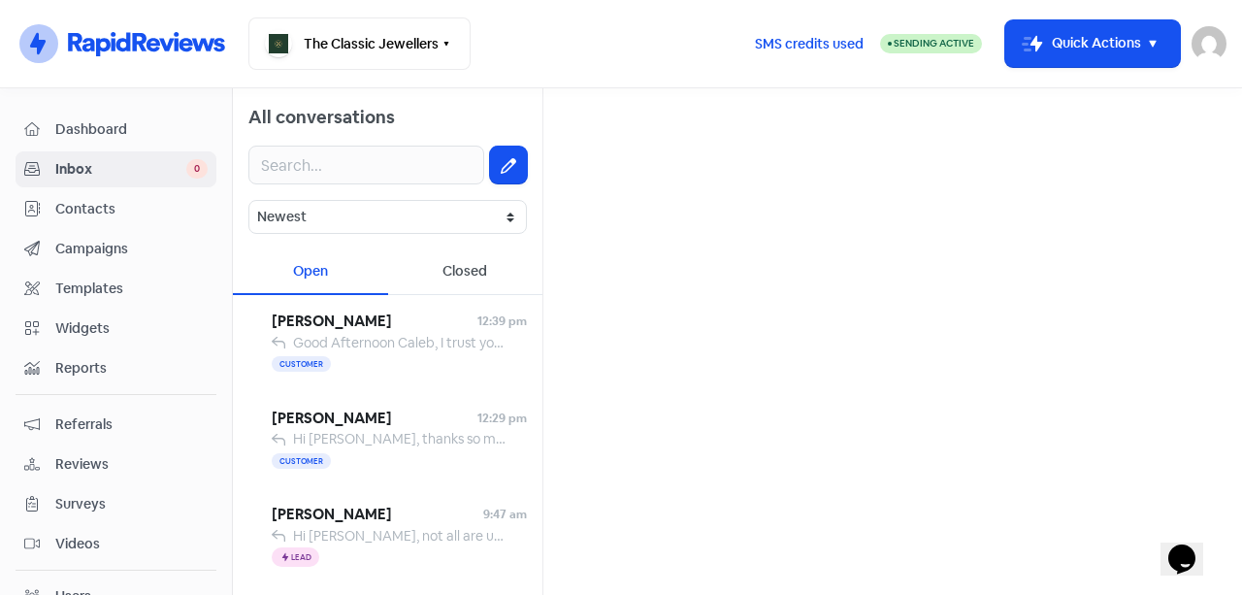
click at [508, 170] on button at bounding box center [508, 164] width 37 height 37
click at [630, 122] on input "text" at bounding box center [892, 123] width 667 height 39
paste input "Roby Menezes"
type input "Roby Menezes"
click at [665, 189] on div "Roby Menezes" at bounding box center [892, 186] width 634 height 23
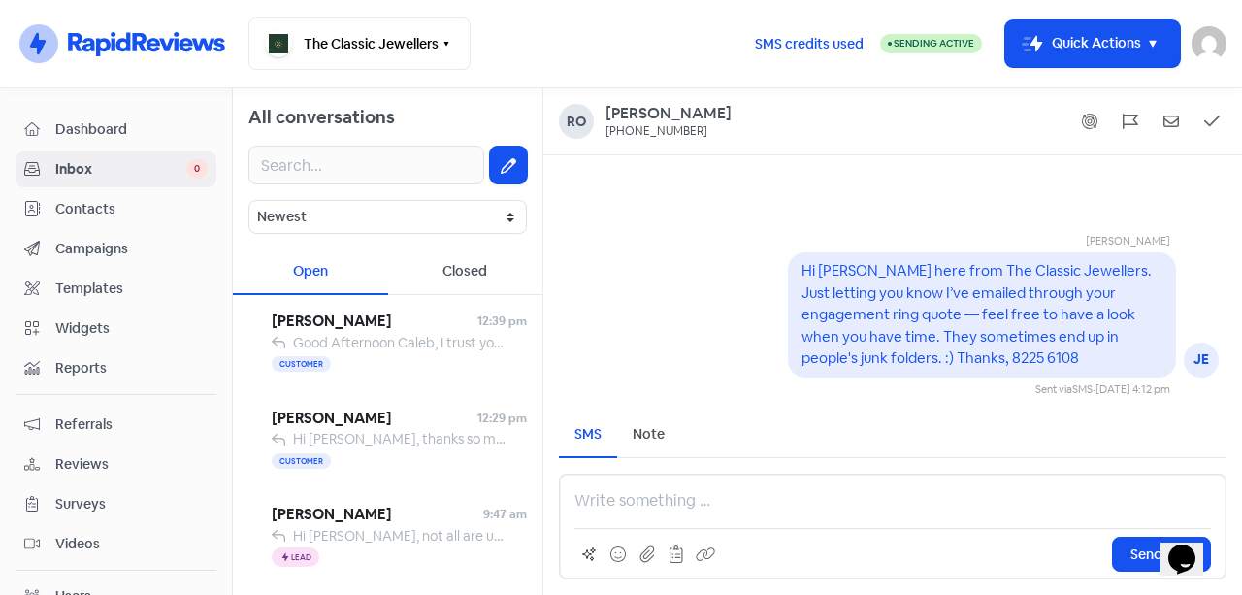
click at [624, 482] on div "Send SMS" at bounding box center [892, 526] width 667 height 106
click at [612, 493] on p at bounding box center [892, 500] width 636 height 23
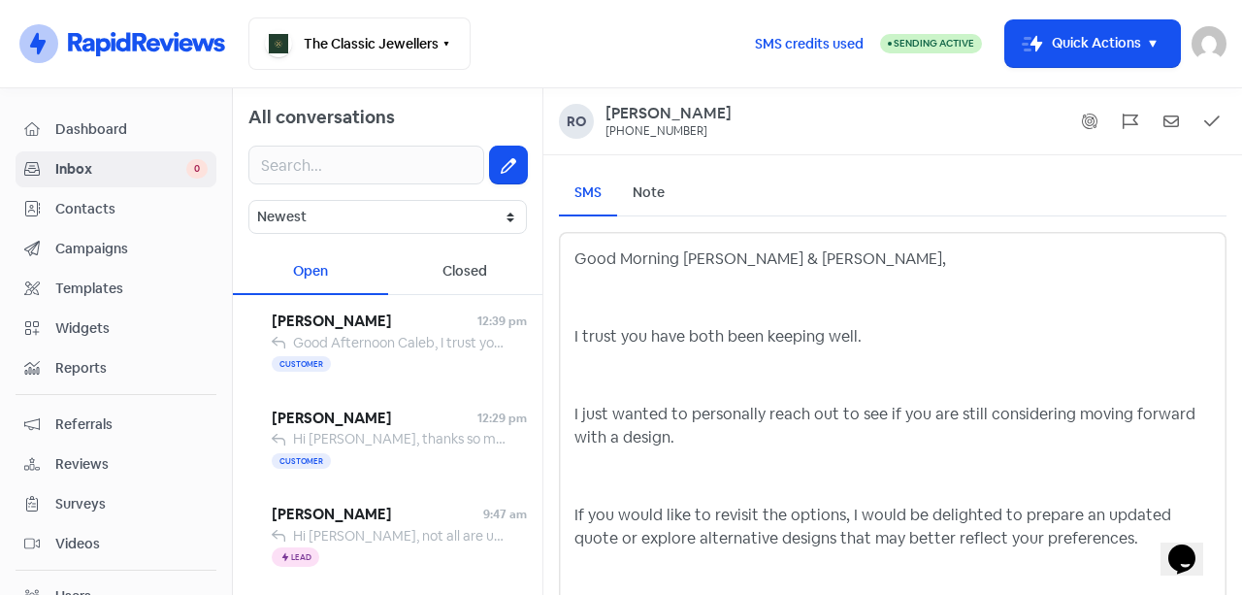
scroll to position [214, 0]
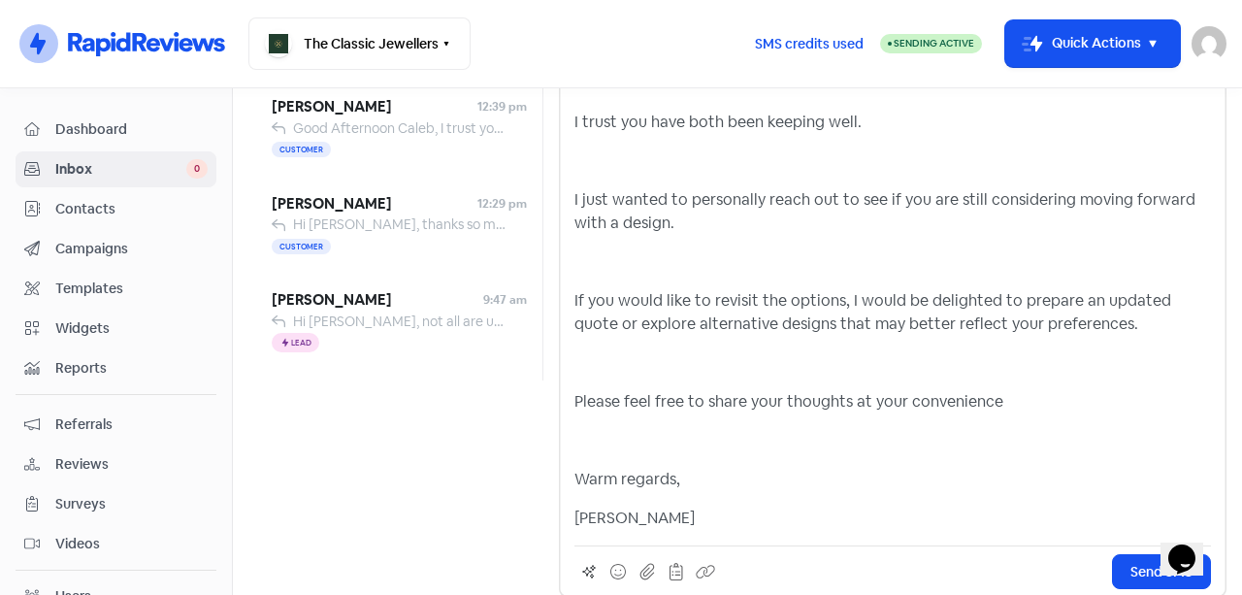
click at [598, 451] on p at bounding box center [892, 440] width 636 height 23
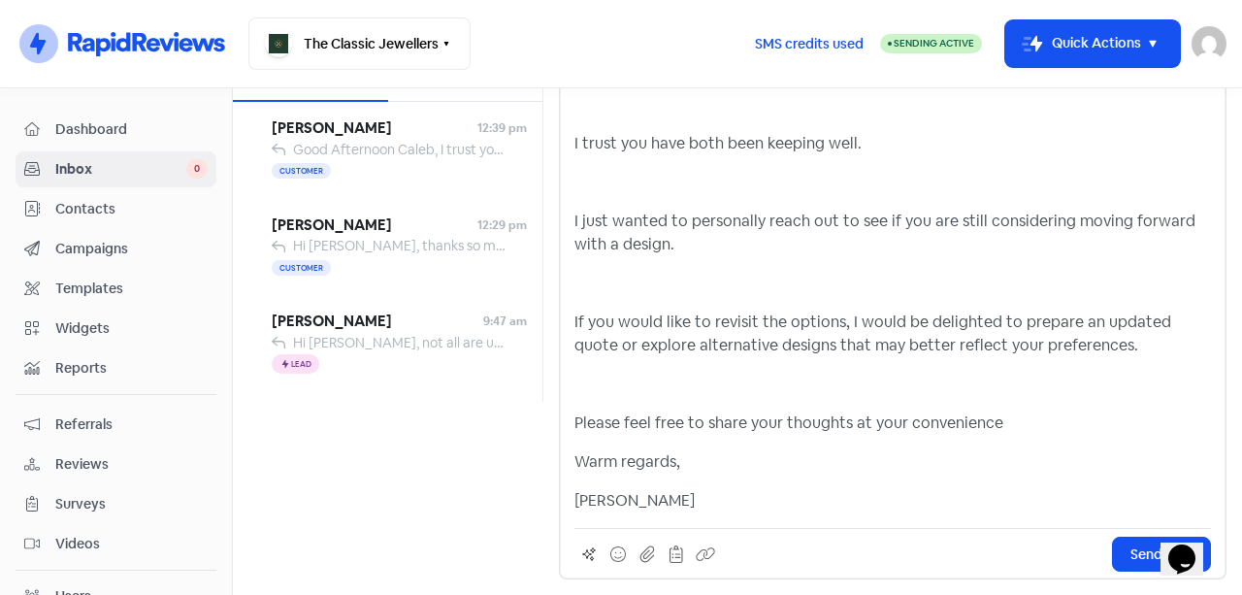
click at [605, 386] on p at bounding box center [892, 383] width 636 height 23
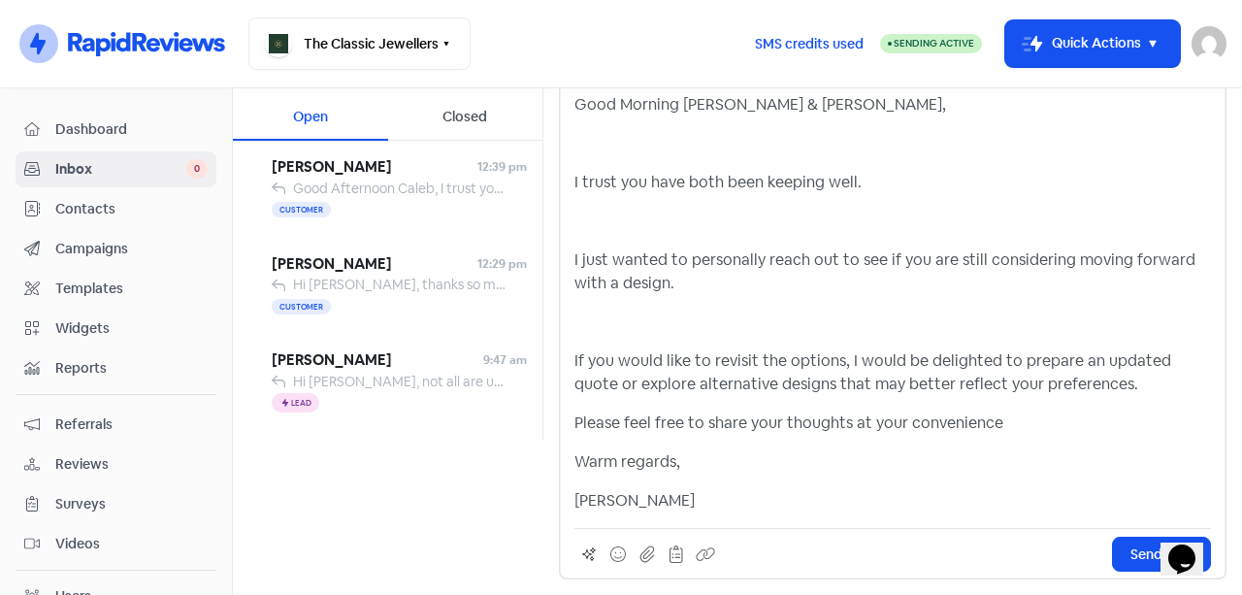
click at [619, 317] on p at bounding box center [892, 321] width 636 height 23
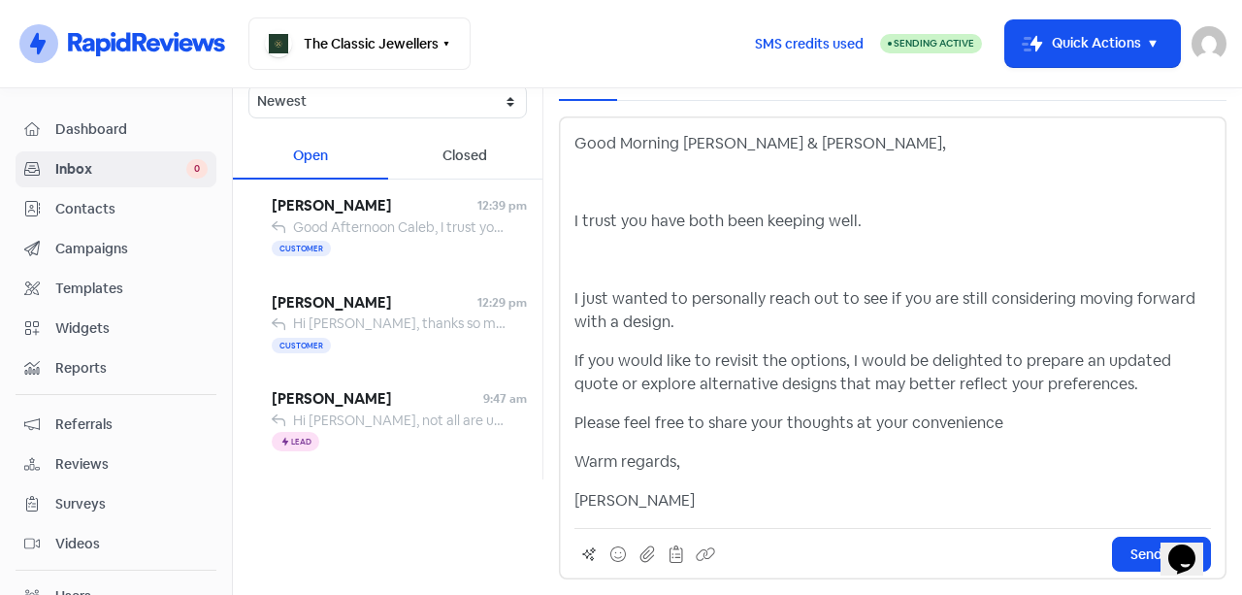
click at [611, 260] on p at bounding box center [892, 259] width 636 height 23
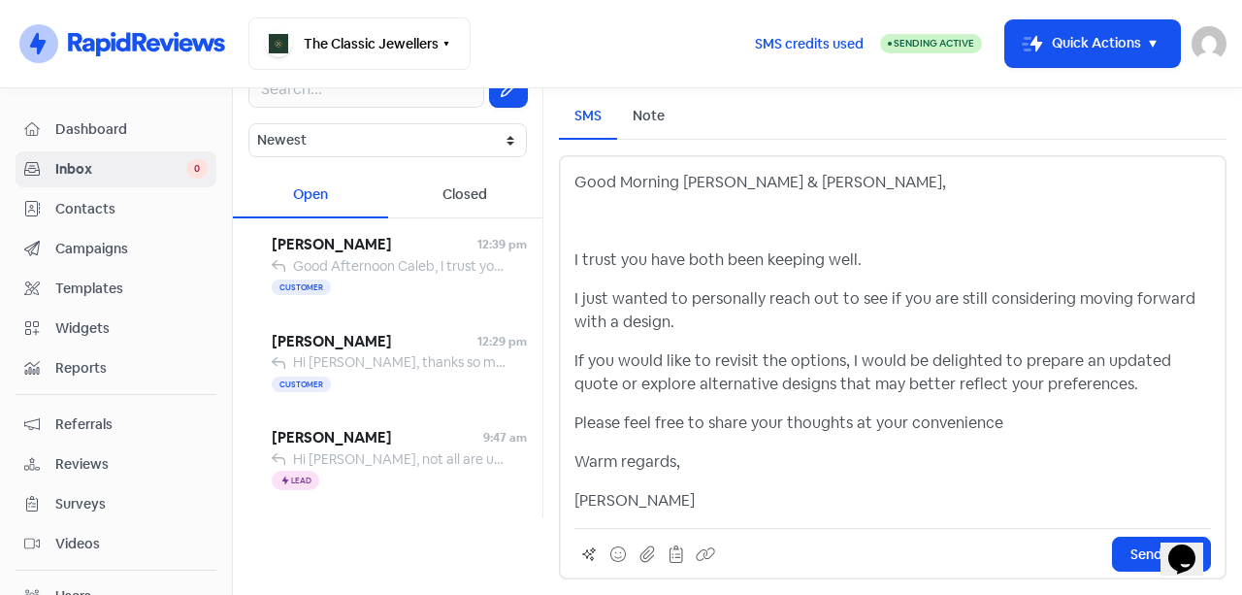
click at [611, 223] on p at bounding box center [892, 221] width 636 height 23
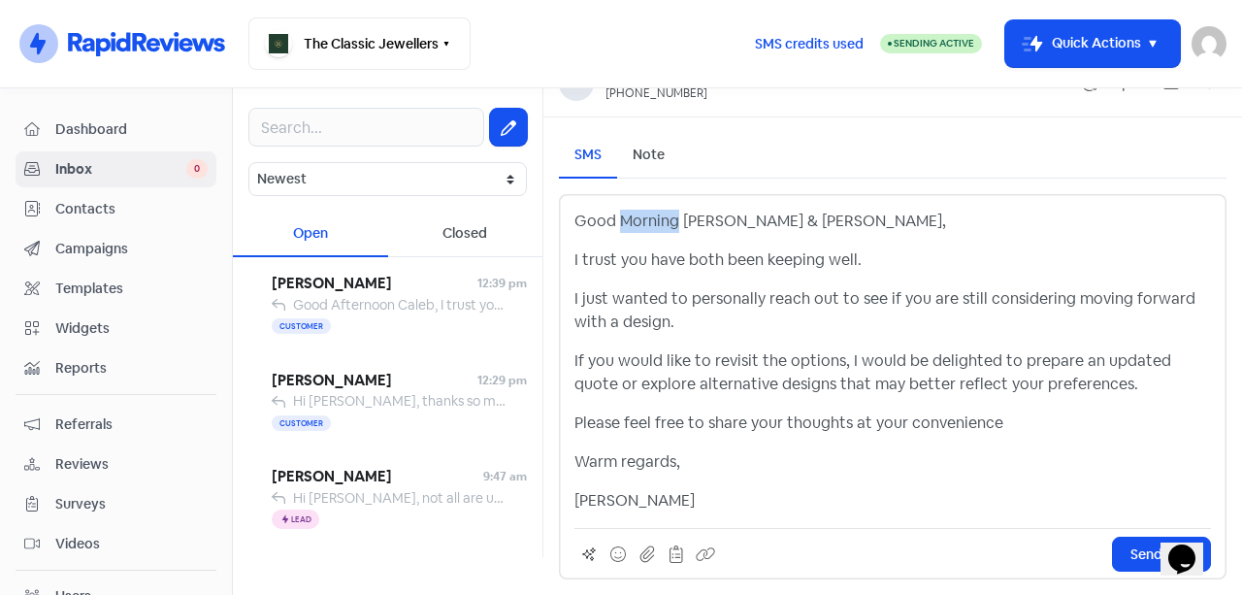
drag, startPoint x: 673, startPoint y: 214, endPoint x: 623, endPoint y: 225, distance: 51.6
click at [623, 225] on p "Good Morning Roby & Siddhi," at bounding box center [892, 221] width 636 height 23
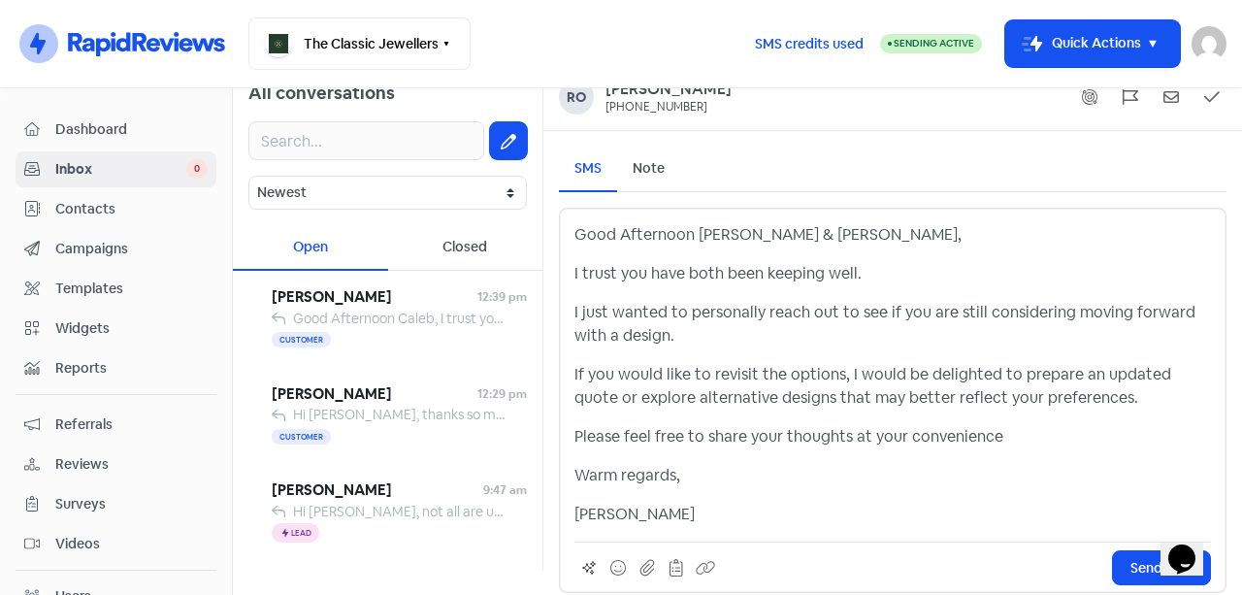
scroll to position [0, 0]
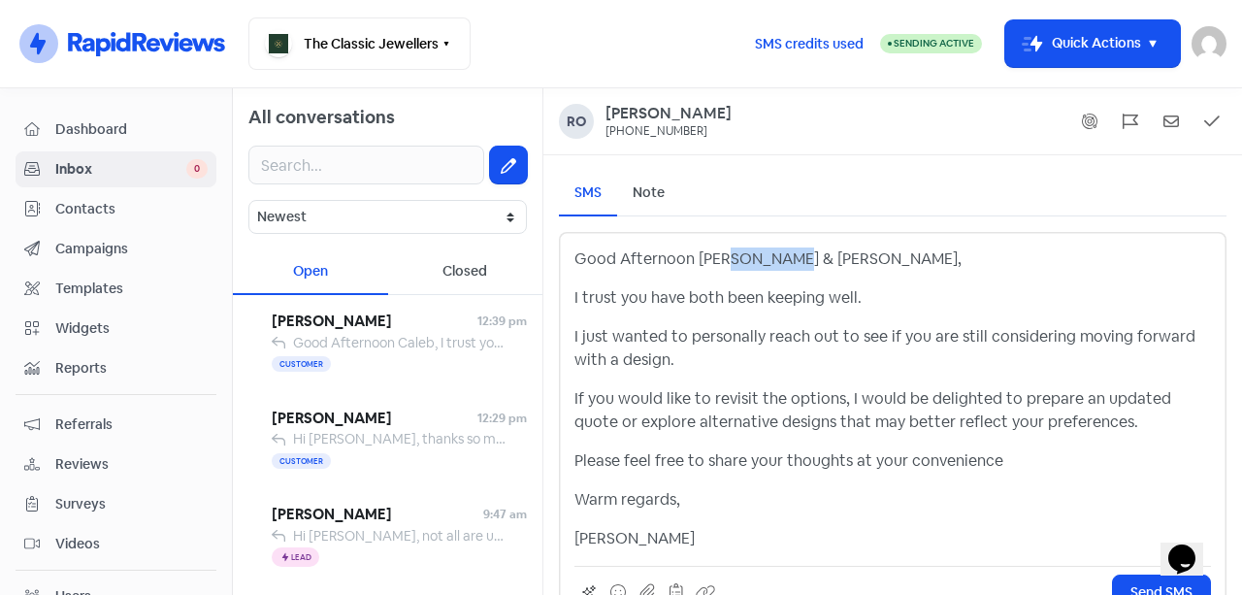
drag, startPoint x: 733, startPoint y: 259, endPoint x: 791, endPoint y: 264, distance: 57.4
click at [791, 264] on p "Good Afternoon Roby & Siddhi," at bounding box center [892, 258] width 636 height 23
click at [720, 304] on p "I trust you have both been keeping well." at bounding box center [892, 297] width 636 height 23
click at [711, 379] on div "Good Afternoon Roby, I trust you have been keeping well. I just wanted to perso…" at bounding box center [892, 398] width 636 height 303
click at [818, 368] on p "I just wanted to personally reach out to see if you are still considering movin…" at bounding box center [892, 348] width 636 height 47
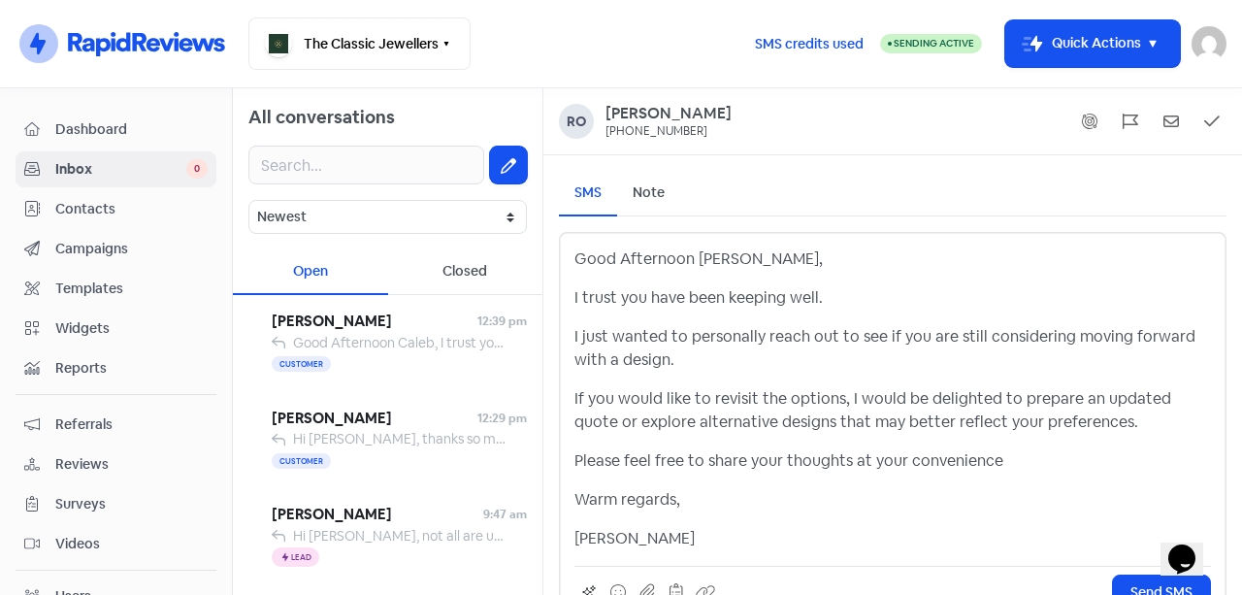
drag, startPoint x: 953, startPoint y: 367, endPoint x: 1063, endPoint y: 364, distance: 110.6
click at [953, 367] on p "I just wanted to personally reach out to see if you are still considering movin…" at bounding box center [892, 348] width 636 height 47
click at [1063, 364] on p "I just wanted to personally reach out to see if you are still considering movin…" at bounding box center [892, 348] width 636 height 47
click at [1164, 356] on p "I just wanted to personally reach out to see if you are still considering movin…" at bounding box center [892, 348] width 636 height 47
click at [721, 361] on p "I just wanted to personally reach out to see if you are still considering movin…" at bounding box center [892, 348] width 636 height 47
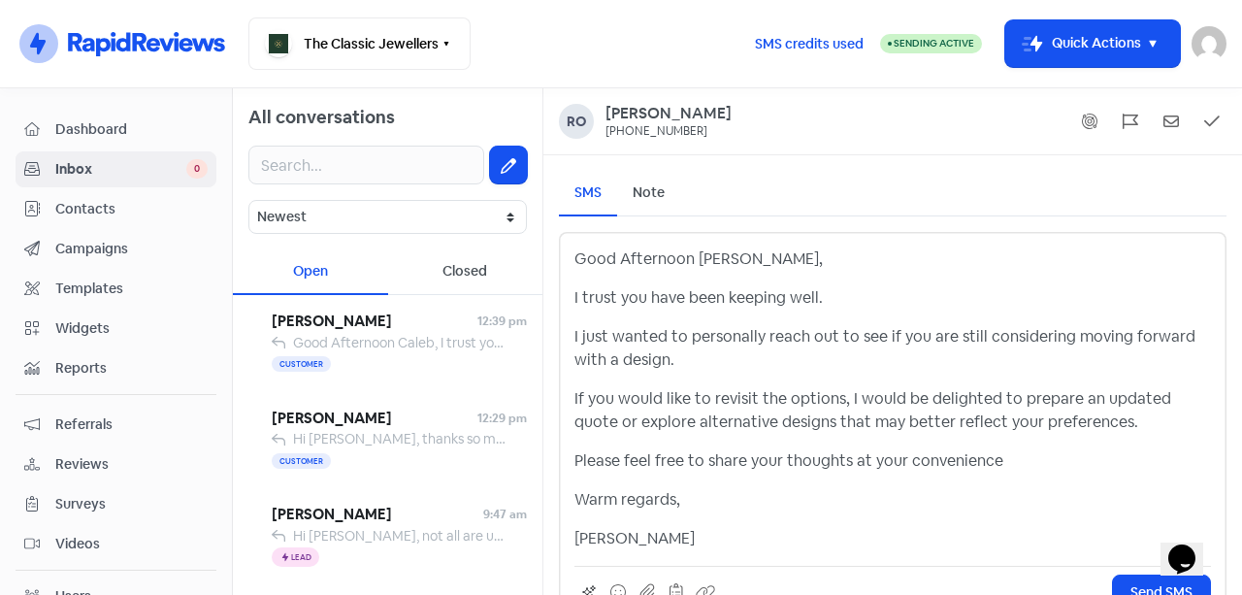
click at [623, 393] on p "If you would like to revisit the options, I would be delighted to prepare an up…" at bounding box center [892, 410] width 636 height 47
drag, startPoint x: 626, startPoint y: 397, endPoint x: 657, endPoint y: 405, distance: 32.2
click at [631, 400] on p "If you would like to revisit the options, I would be delighted to prepare an up…" at bounding box center [892, 410] width 636 height 47
drag, startPoint x: 673, startPoint y: 405, endPoint x: 697, endPoint y: 406, distance: 24.3
click at [678, 406] on p "If you would like to revisit the options, I would be delighted to prepare an up…" at bounding box center [892, 410] width 636 height 47
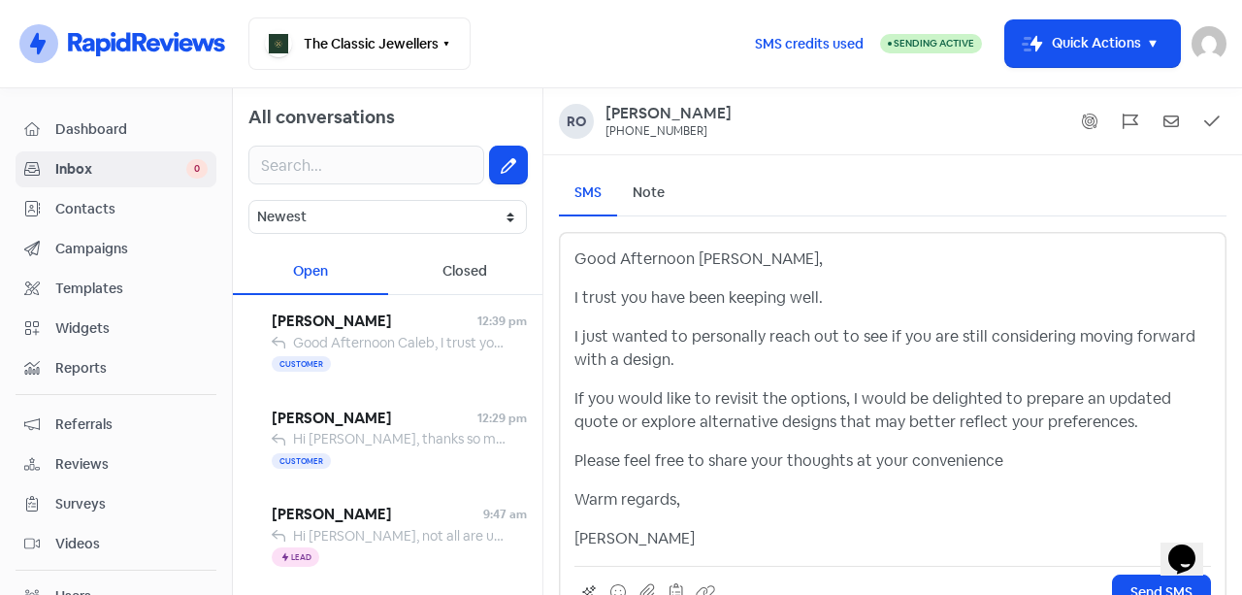
drag, startPoint x: 702, startPoint y: 406, endPoint x: 726, endPoint y: 404, distance: 23.4
click at [710, 406] on p "If you would like to revisit the options, I would be delighted to prepare an up…" at bounding box center [892, 410] width 636 height 47
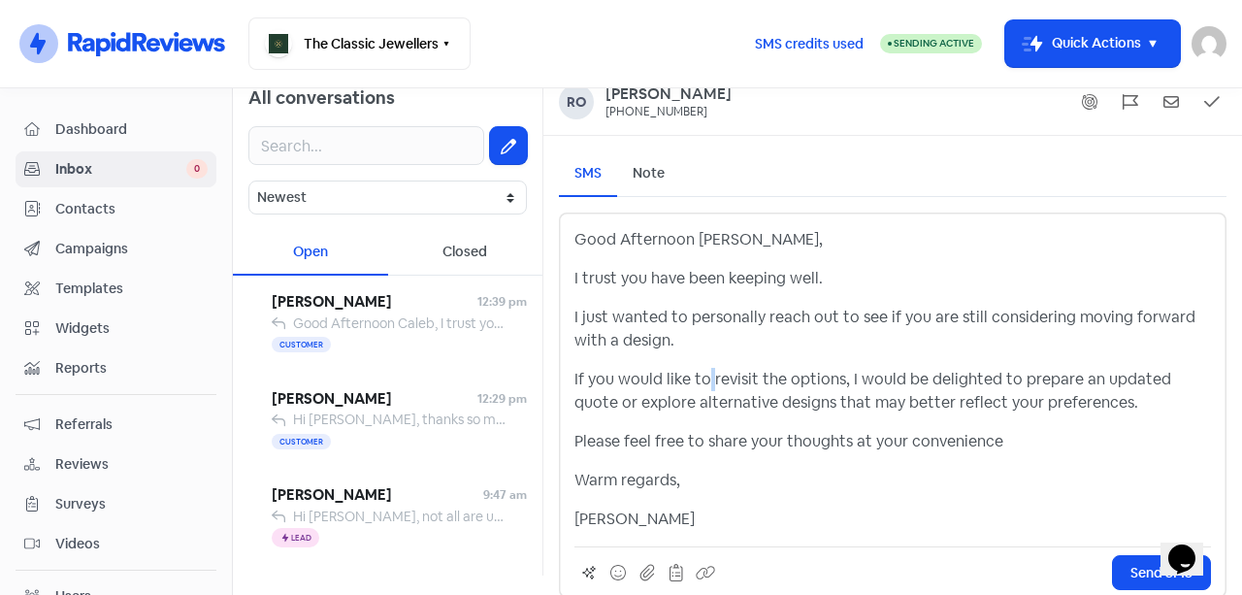
scroll to position [38, 0]
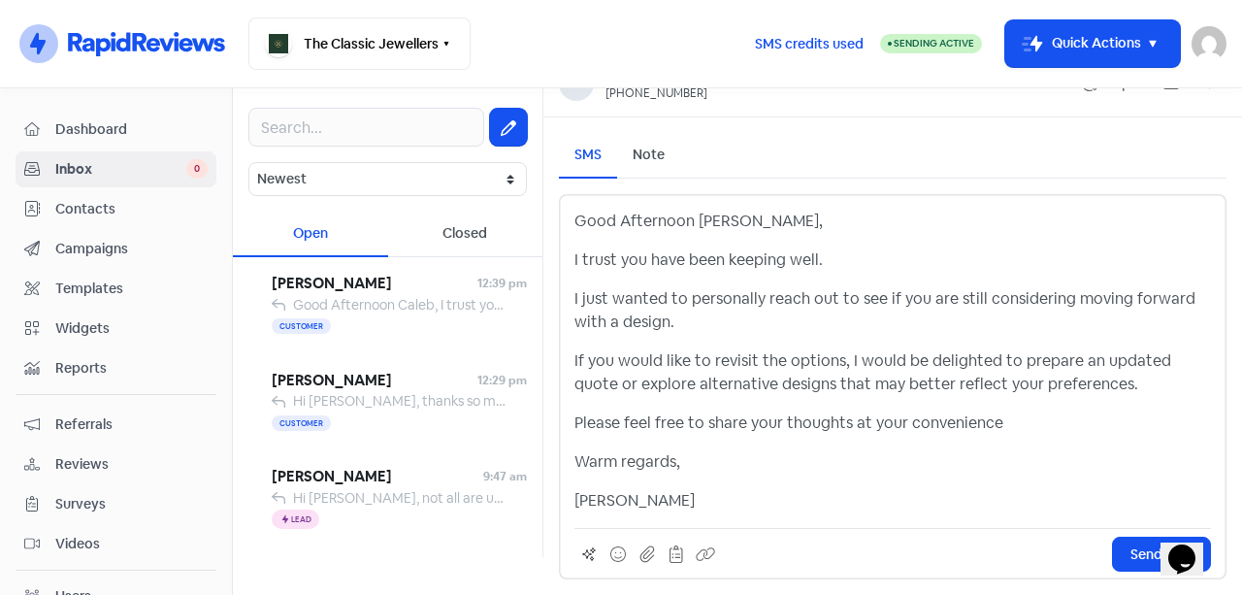
click at [705, 516] on div "Good Afternoon Roby, I trust you have been keeping well. I just wanted to perso…" at bounding box center [892, 386] width 667 height 385
click at [674, 500] on p "Kevin" at bounding box center [892, 500] width 636 height 23
click at [1130, 545] on span "Send SMS" at bounding box center [1161, 554] width 62 height 20
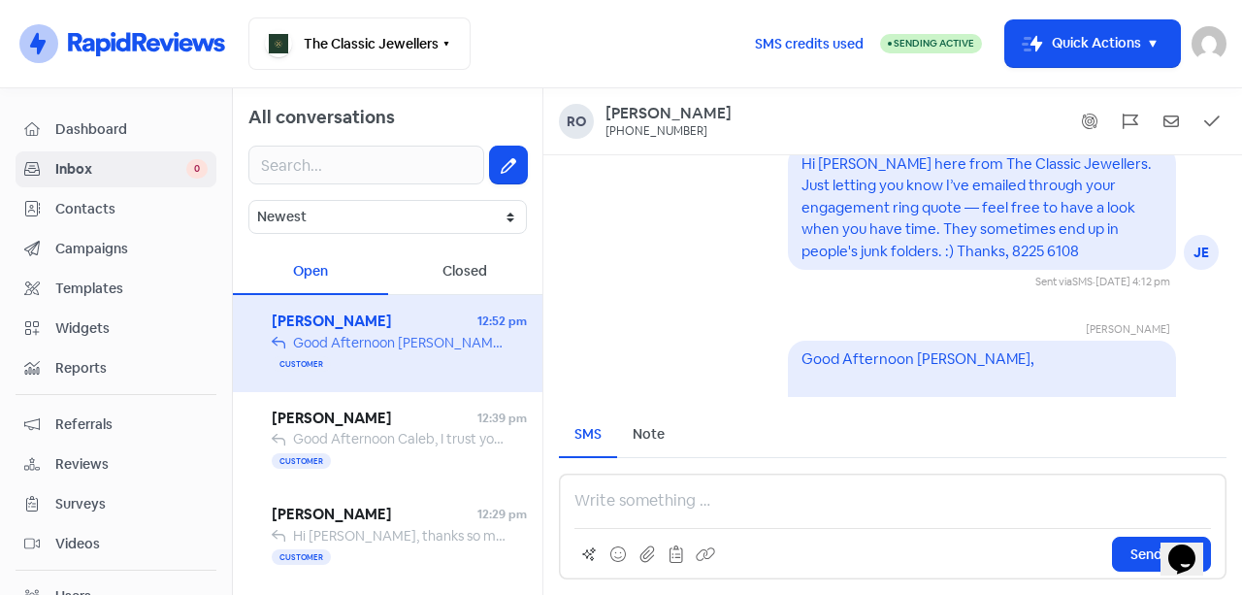
scroll to position [-433, 0]
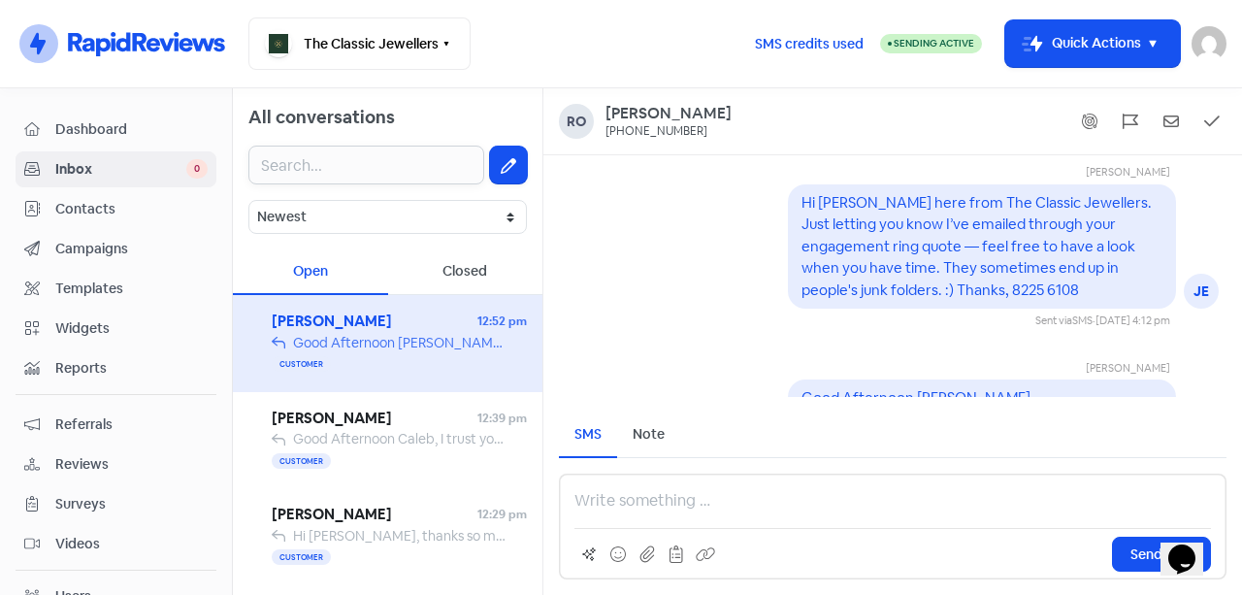
click at [404, 161] on input "text" at bounding box center [366, 164] width 236 height 39
type input "rita"
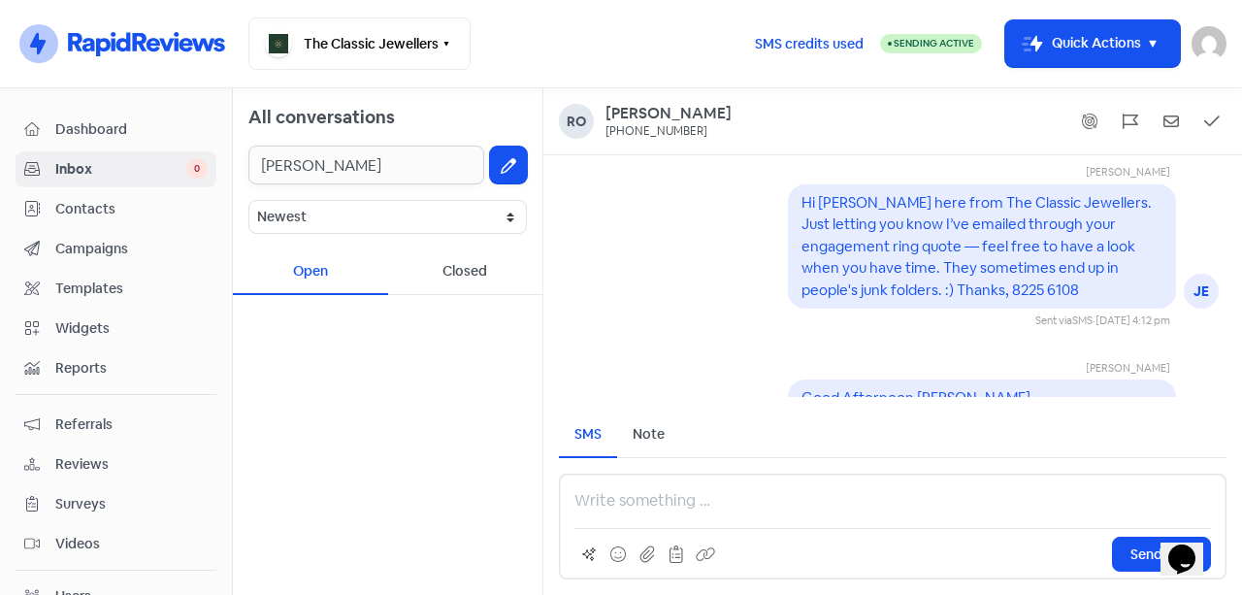
drag, startPoint x: 388, startPoint y: 168, endPoint x: 170, endPoint y: 140, distance: 220.0
click at [170, 140] on div "Dashboard Inbox 0 Contacts Campaigns Templates Widgets Reports Referrals Review…" at bounding box center [621, 341] width 1242 height 506
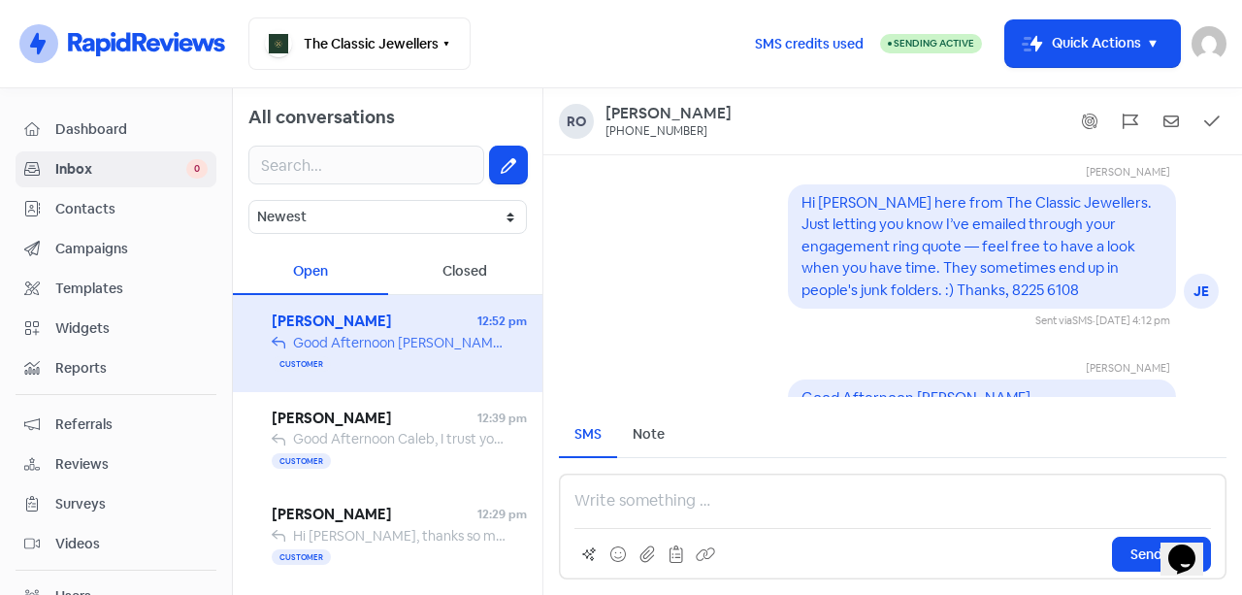
click at [501, 168] on icon at bounding box center [509, 166] width 16 height 16
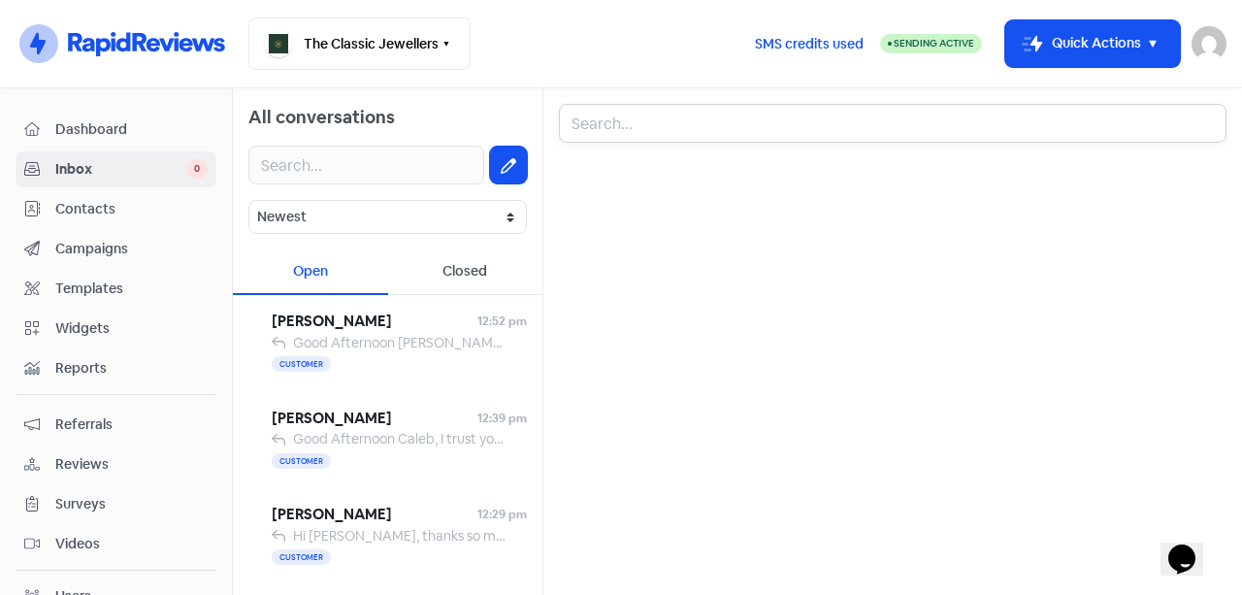
drag, startPoint x: 725, startPoint y: 111, endPoint x: 708, endPoint y: 124, distance: 21.4
click at [725, 113] on input "text" at bounding box center [892, 123] width 667 height 39
click at [708, 124] on input "text" at bounding box center [892, 123] width 667 height 39
paste input "Rita Yousif"
type input "Rita Yousif"
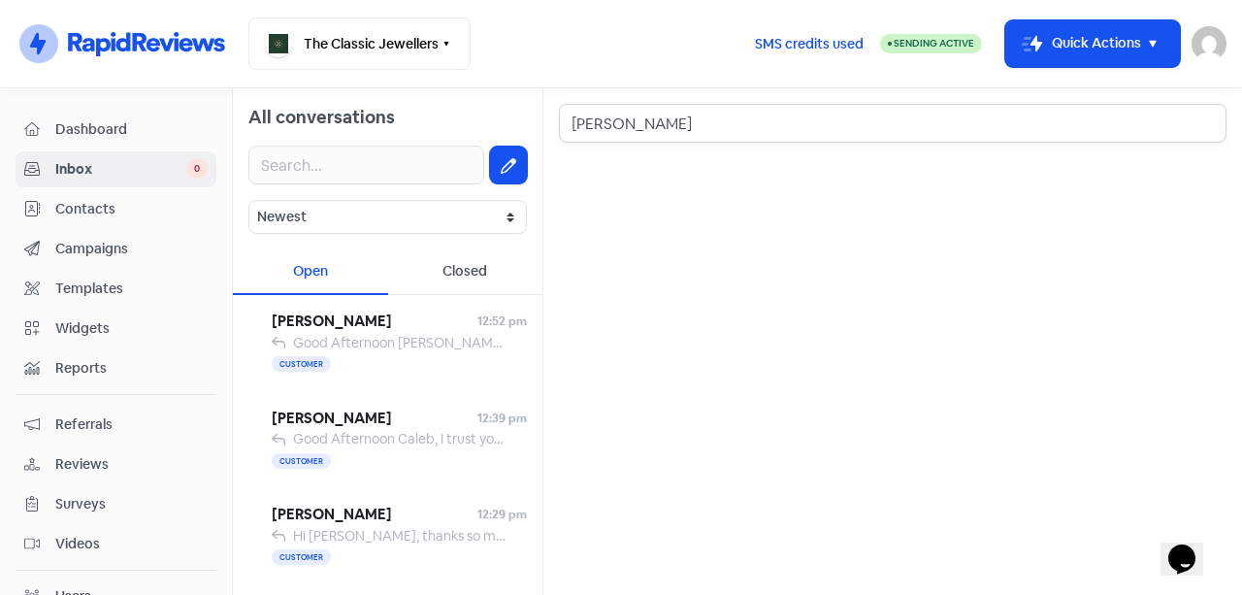
drag, startPoint x: 664, startPoint y: 130, endPoint x: 436, endPoint y: 130, distance: 227.9
click at [436, 130] on div "All conversations Newest Unread Read Flagged Unflagged Open Closed Roby Menezes…" at bounding box center [737, 341] width 1009 height 506
click at [107, 210] on span "Contacts" at bounding box center [131, 209] width 152 height 20
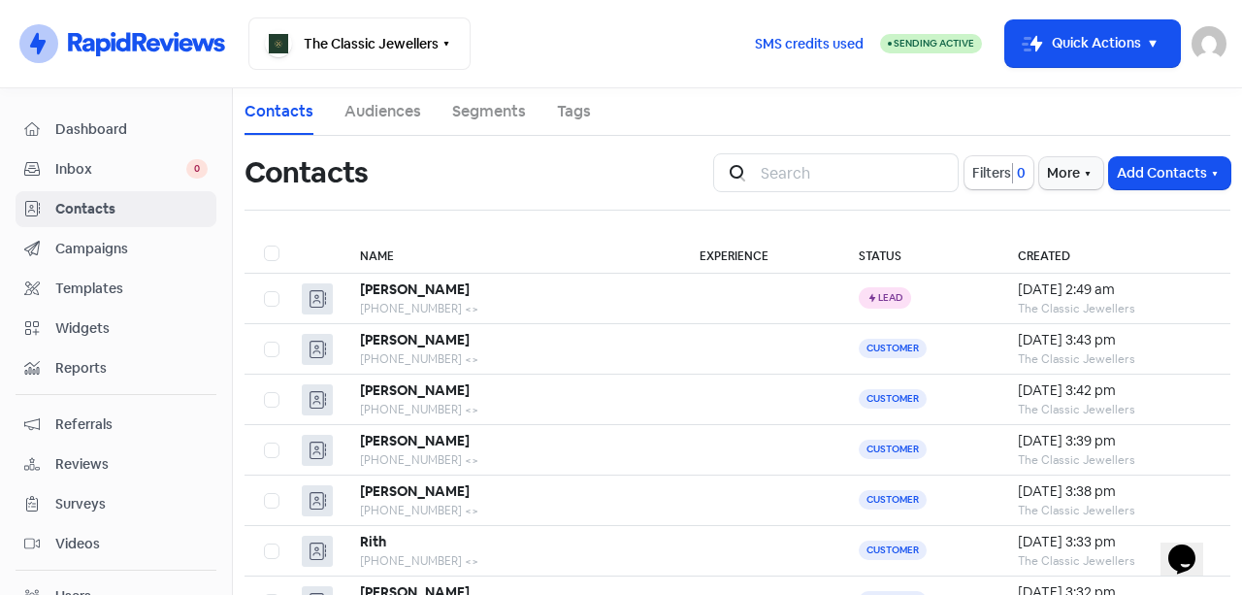
click at [1170, 169] on button "Add Contacts" at bounding box center [1169, 173] width 121 height 32
click at [1088, 217] on button "Add a contact" at bounding box center [1116, 215] width 226 height 39
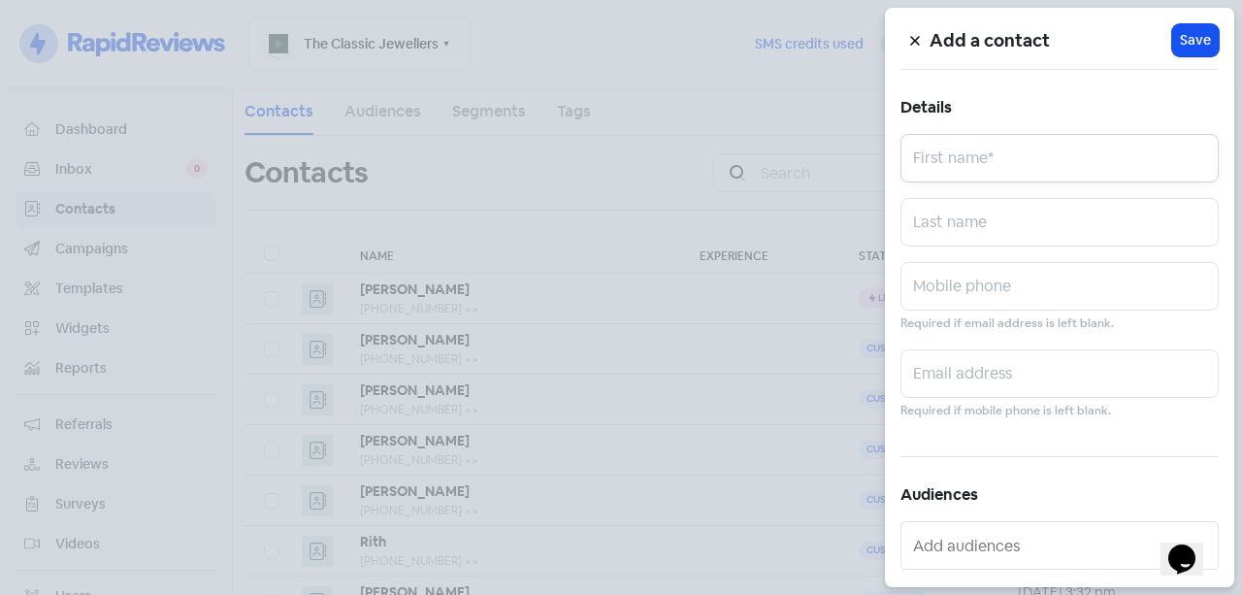
click at [997, 175] on input "text" at bounding box center [1059, 158] width 318 height 48
paste input "Rita Yousif"
drag, startPoint x: 1016, startPoint y: 158, endPoint x: 946, endPoint y: 173, distance: 71.3
click at [946, 173] on input "Rita Yousif" at bounding box center [1059, 158] width 318 height 48
type input "Rita"
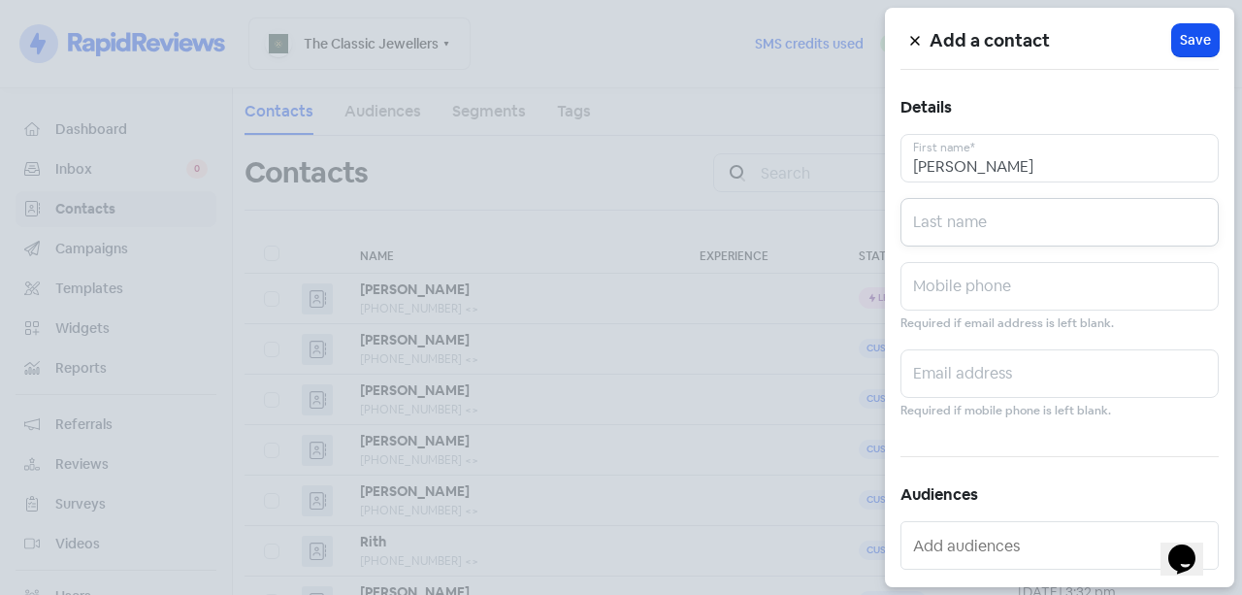
click at [981, 213] on input "text" at bounding box center [1059, 222] width 318 height 48
paste input "Yousif"
type input "Yousif"
click at [940, 277] on input "text" at bounding box center [1059, 286] width 318 height 48
paste input "450 405 780"
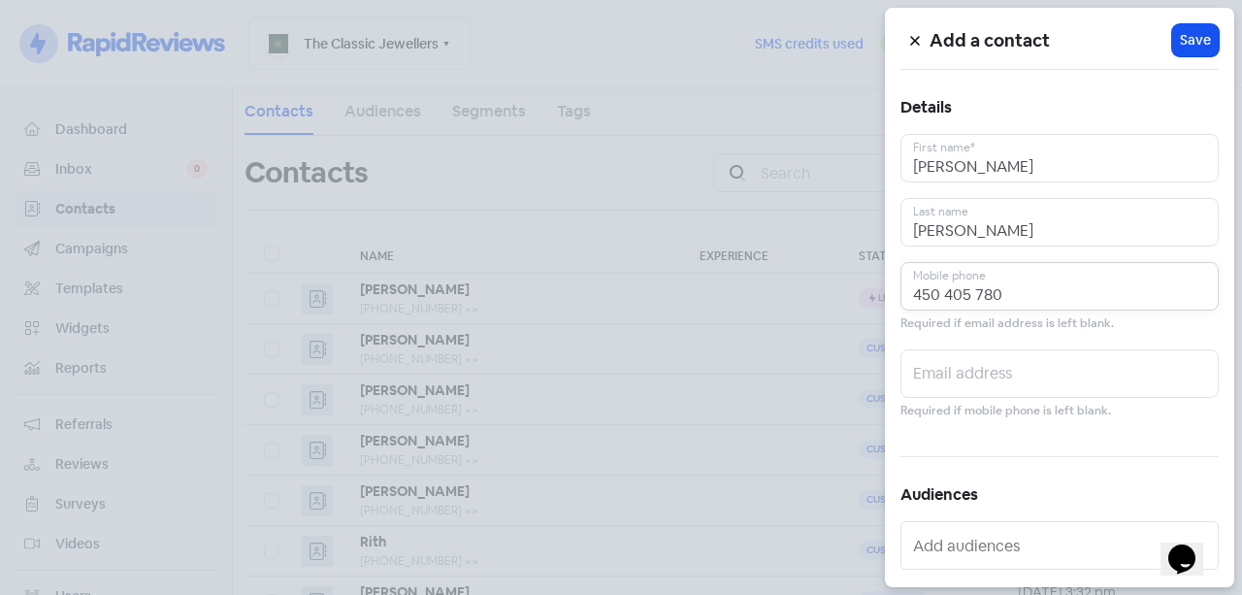
click at [913, 292] on input "450 405 780" at bounding box center [1059, 286] width 318 height 48
type input "0450 405 780"
click at [1201, 42] on button "Icon For Loading Save" at bounding box center [1195, 40] width 47 height 32
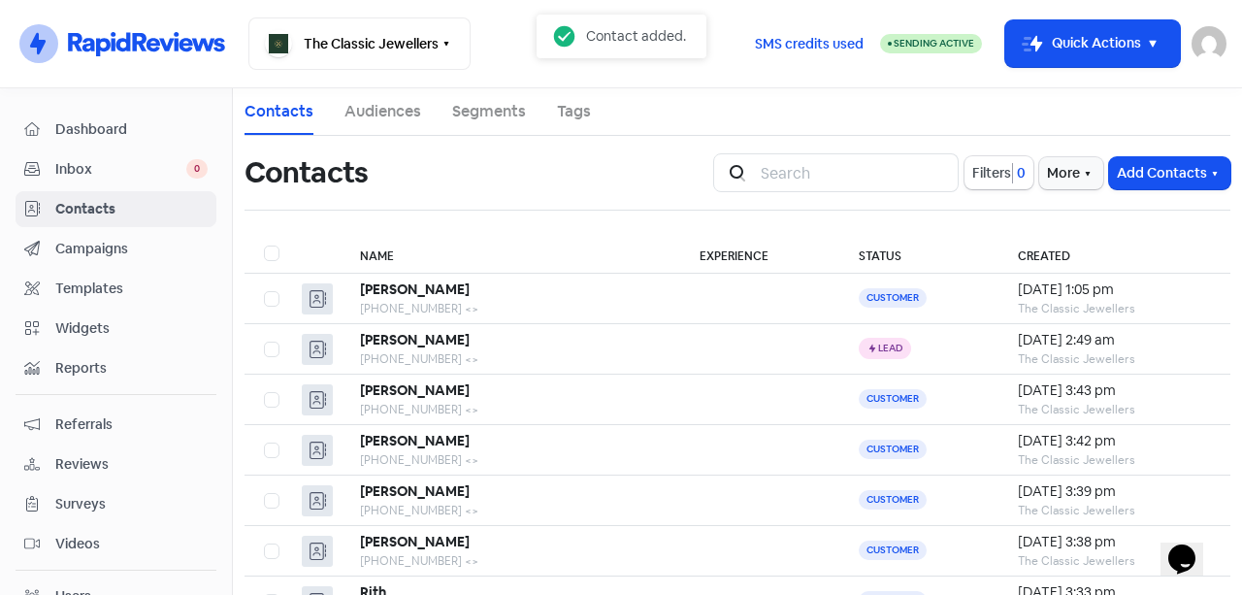
click at [98, 175] on span "Inbox" at bounding box center [120, 169] width 131 height 20
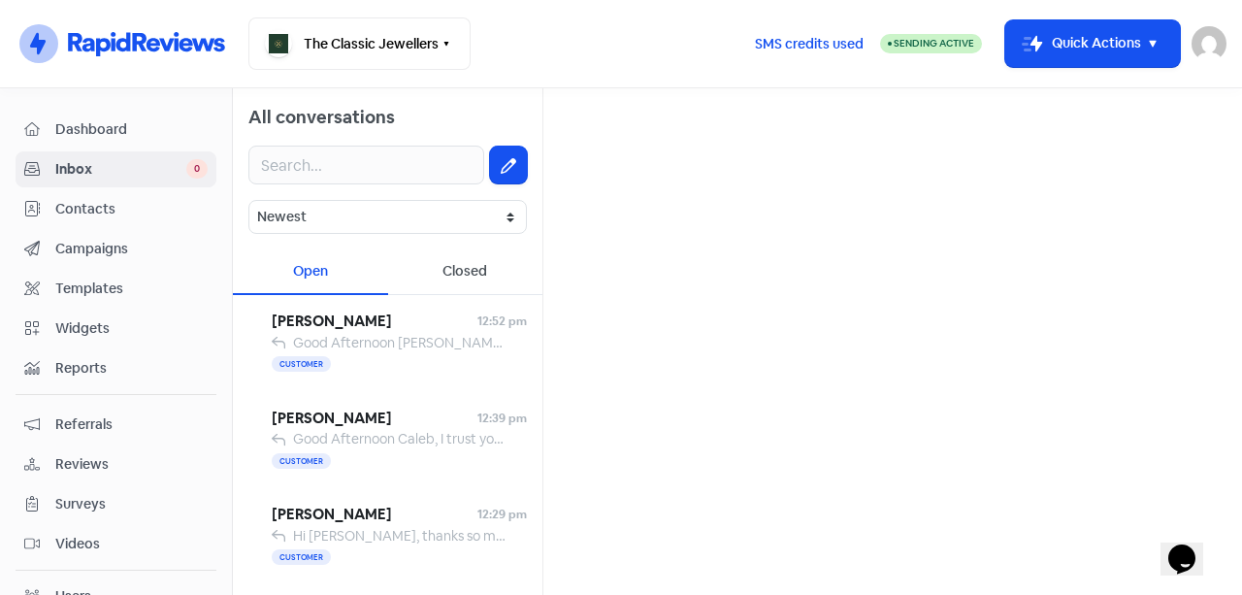
drag, startPoint x: 485, startPoint y: 157, endPoint x: 501, endPoint y: 158, distance: 16.5
click at [490, 159] on button at bounding box center [508, 164] width 37 height 37
click at [618, 131] on input "text" at bounding box center [892, 123] width 667 height 39
paste input "450 405 780"
click at [580, 129] on input "450 405 780" at bounding box center [892, 123] width 667 height 39
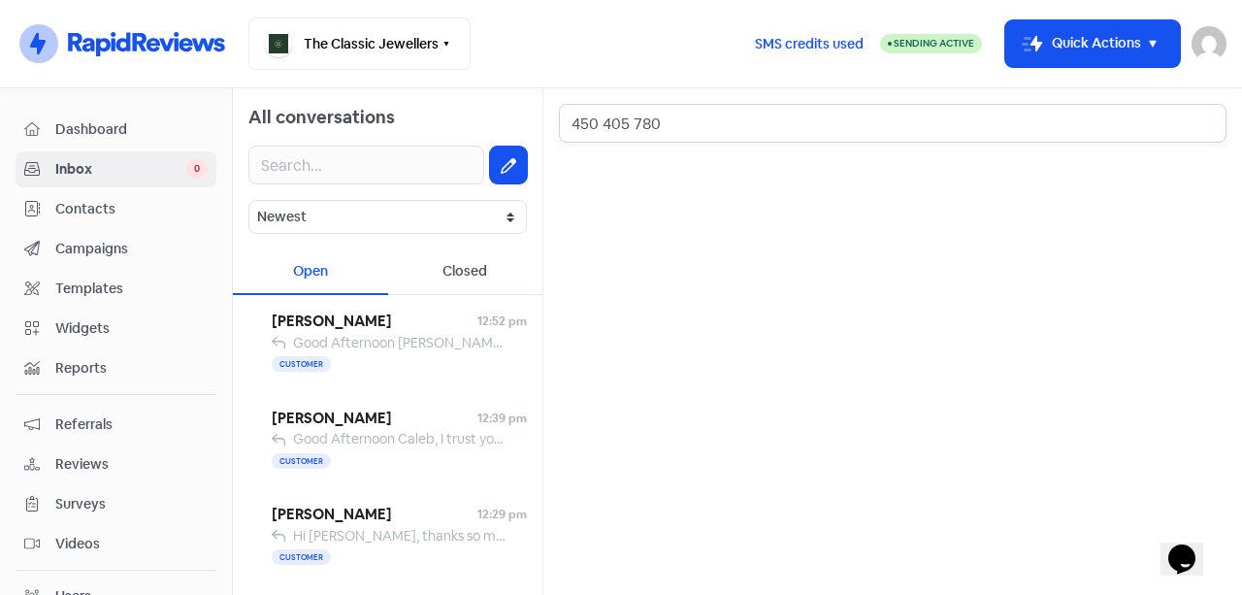
click at [570, 129] on input "450 405 780" at bounding box center [892, 123] width 667 height 39
drag, startPoint x: 690, startPoint y: 125, endPoint x: 550, endPoint y: 129, distance: 139.7
click at [550, 129] on div "0450 405 780" at bounding box center [892, 341] width 698 height 506
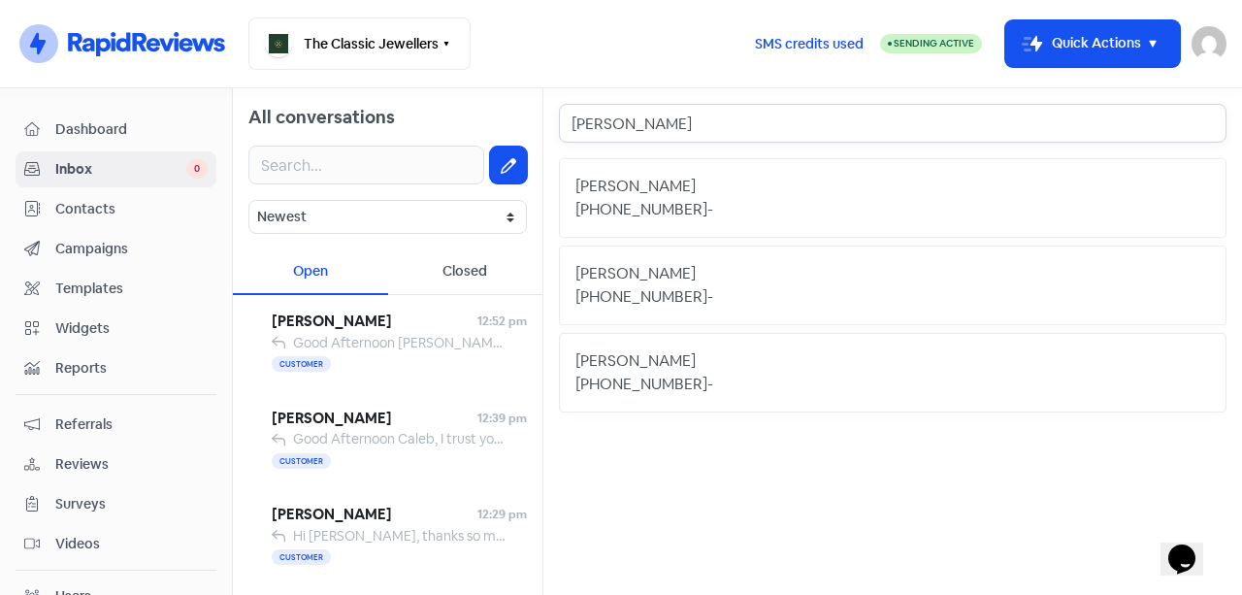
type input "rita"
click at [758, 201] on div "+61450405780 -" at bounding box center [892, 209] width 634 height 23
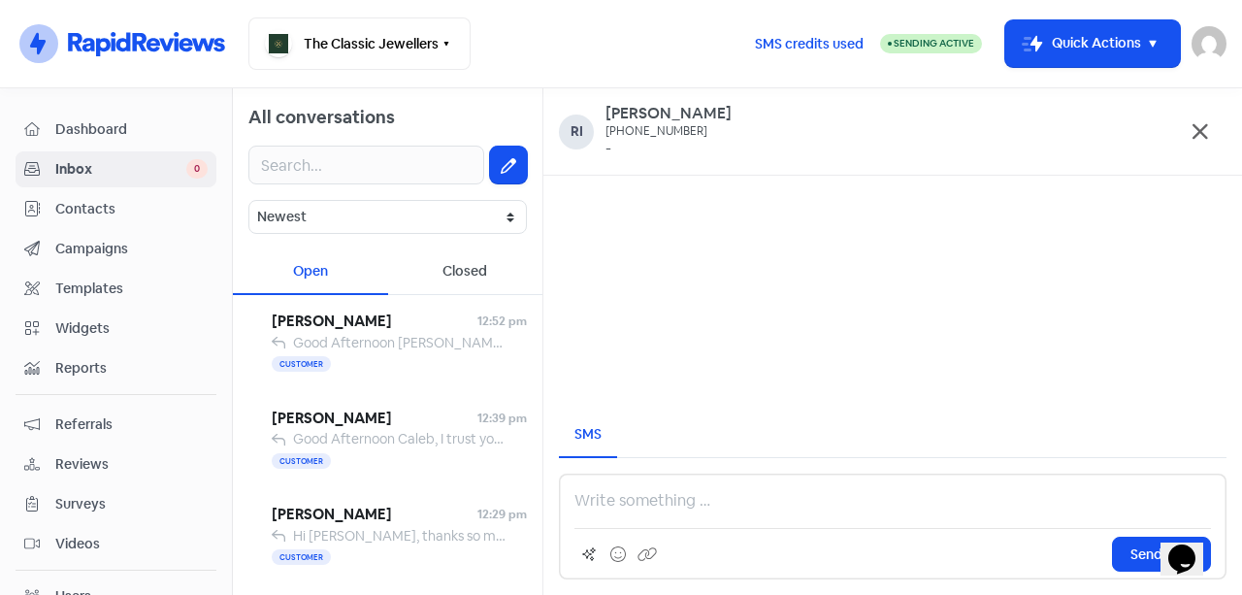
click at [732, 492] on p at bounding box center [892, 500] width 636 height 23
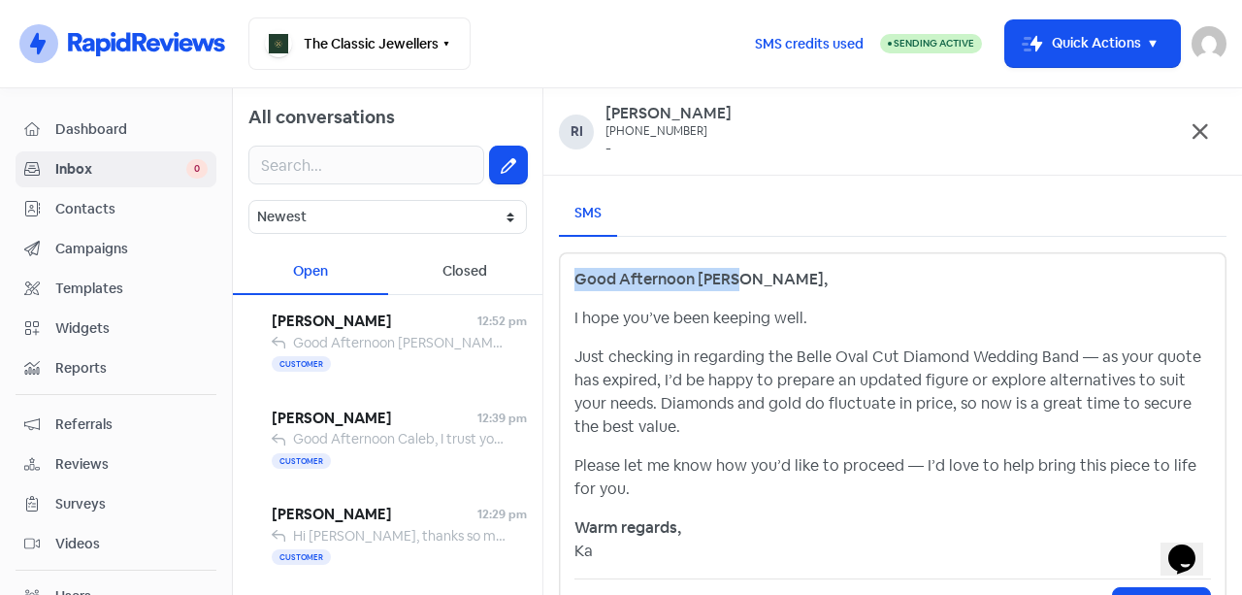
drag, startPoint x: 764, startPoint y: 278, endPoint x: 550, endPoint y: 271, distance: 214.5
click at [550, 271] on div "SMS Good Afternoon Rita, I hope you’ve been keeping well. Just checking in rega…" at bounding box center [892, 410] width 698 height 469
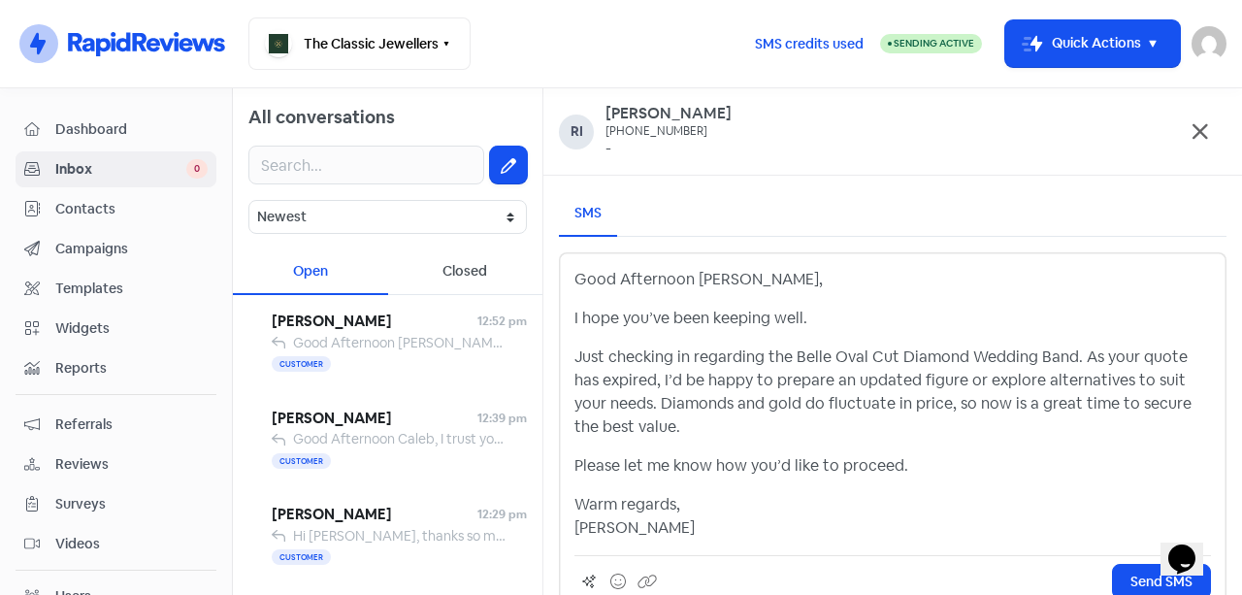
drag, startPoint x: 701, startPoint y: 342, endPoint x: 660, endPoint y: 331, distance: 43.3
click at [699, 342] on div "Good Afternoon Rita, I hope you’ve been keeping well. Just checking in regardin…" at bounding box center [892, 404] width 636 height 272
click at [659, 331] on div "Good Afternoon Rita, I hope you’ve been keeping well. Just checking in regardin…" at bounding box center [892, 404] width 636 height 272
click at [692, 331] on div "Good Afternoon Rita, I hope you’ve been keeping well. Just checking in regardin…" at bounding box center [892, 404] width 636 height 272
click at [650, 354] on p "Just checking in regarding the Belle Oval Cut Diamond Wedding Band. As your quo…" at bounding box center [892, 391] width 636 height 93
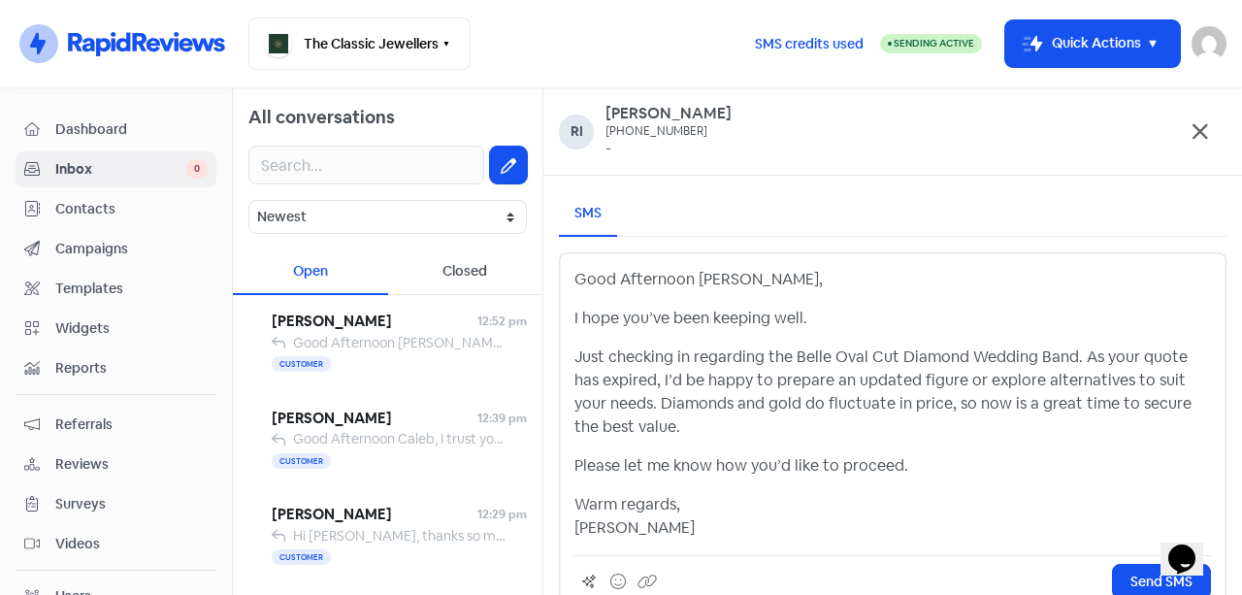
click at [785, 369] on p "Just checking in regarding the Belle Oval Cut Diamond Wedding Band. As your quo…" at bounding box center [892, 391] width 636 height 93
click at [863, 365] on p "Just checking in regarding the Belle Oval Cut Diamond Wedding Band. As your quo…" at bounding box center [892, 391] width 636 height 93
click at [971, 363] on p "Just checking in regarding the Belle Oval Cut Diamond Wedding Band. As your quo…" at bounding box center [892, 391] width 636 height 93
click at [1053, 357] on p "Just checking in regarding the Belle Oval Cut Diamond Wedding Band. As your quo…" at bounding box center [892, 391] width 636 height 93
click at [1100, 354] on p "Just checking in regarding the Belle Oval Cut Diamond Wedding Band. As your quo…" at bounding box center [892, 391] width 636 height 93
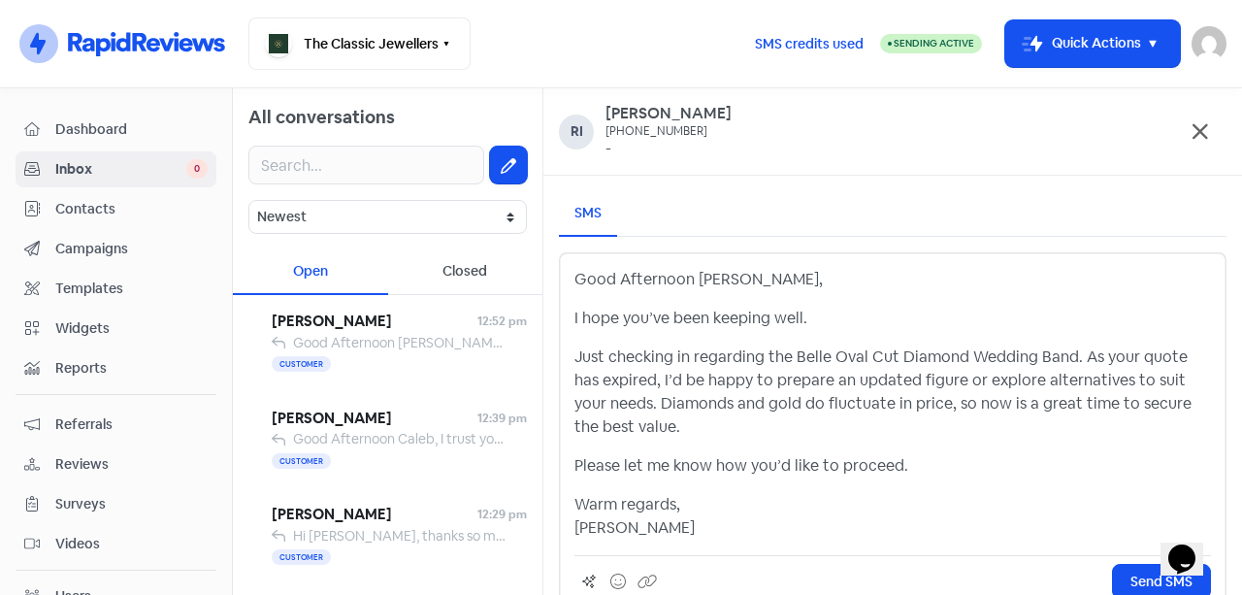
click at [656, 538] on p "Warm regards, Kevin" at bounding box center [892, 516] width 636 height 47
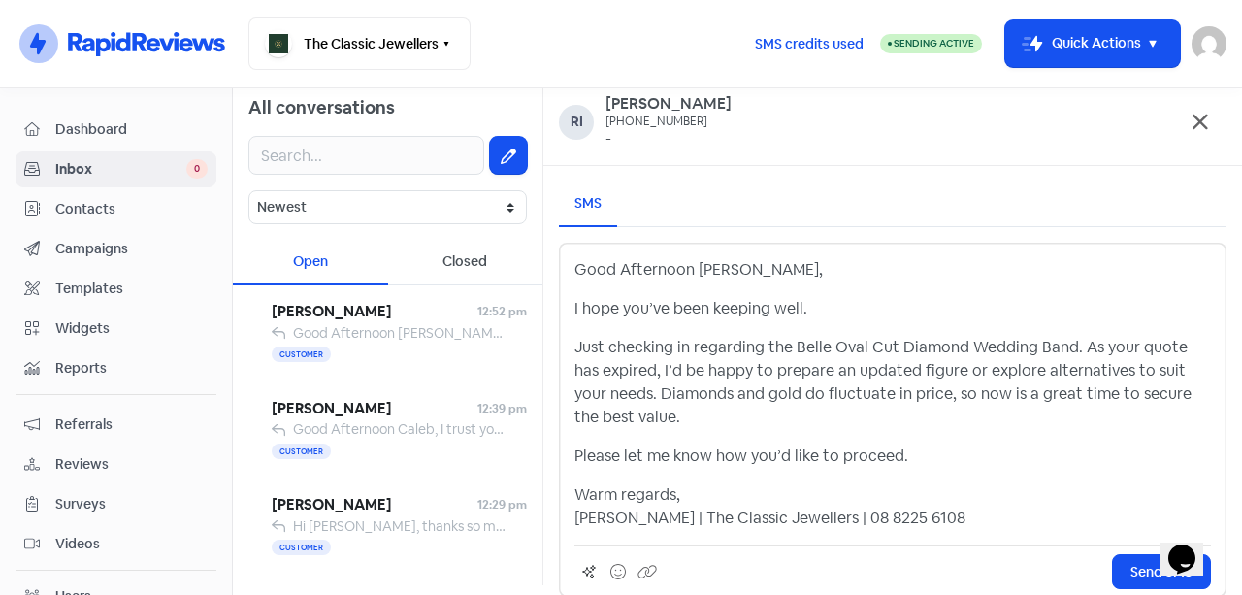
click at [1130, 565] on span "Send SMS" at bounding box center [1161, 572] width 62 height 20
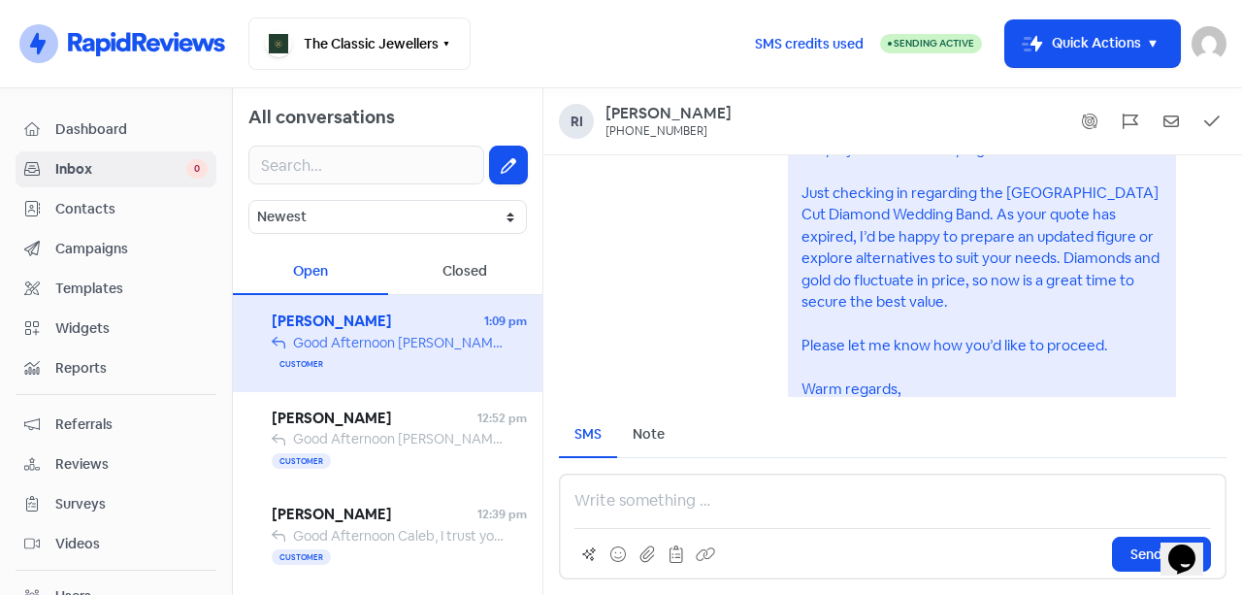
scroll to position [1, 0]
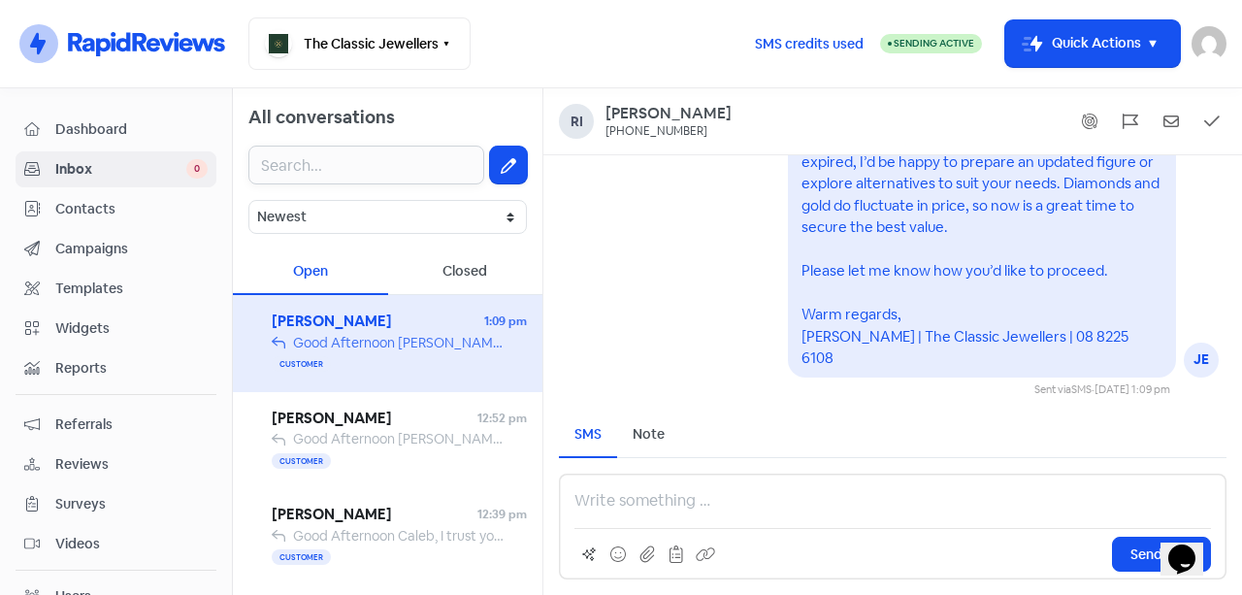
click at [421, 162] on input "text" at bounding box center [366, 164] width 236 height 39
paste input "Trinity Ngakuru"
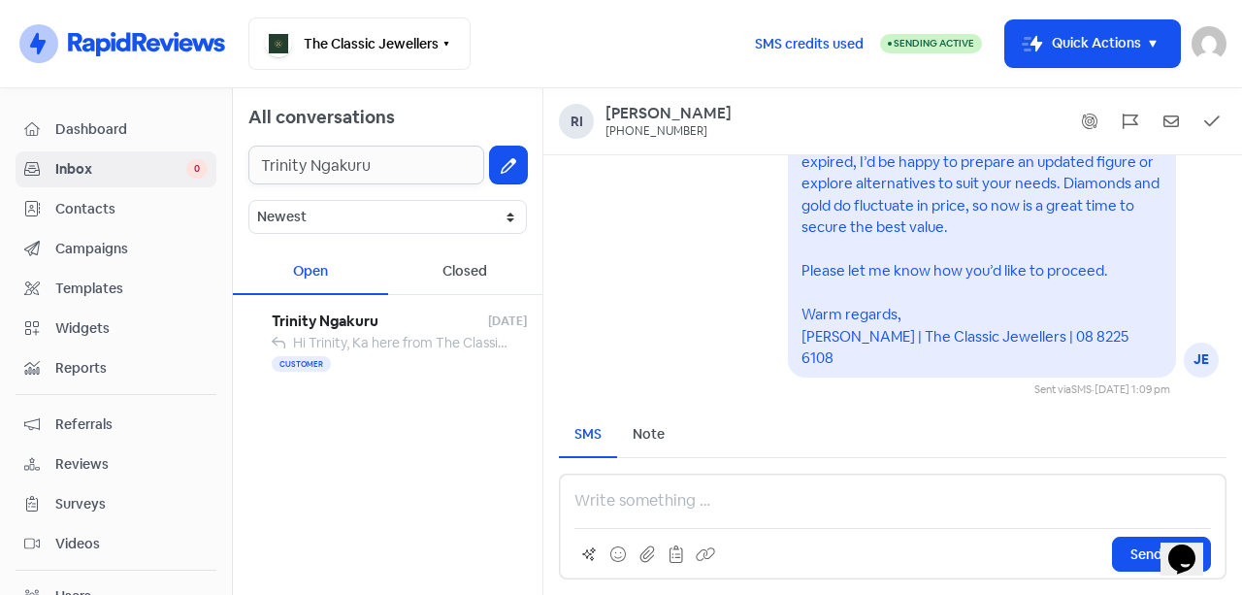
type input "Trinity Ngakuru"
click at [435, 314] on span "Trinity Ngakuru" at bounding box center [380, 321] width 216 height 22
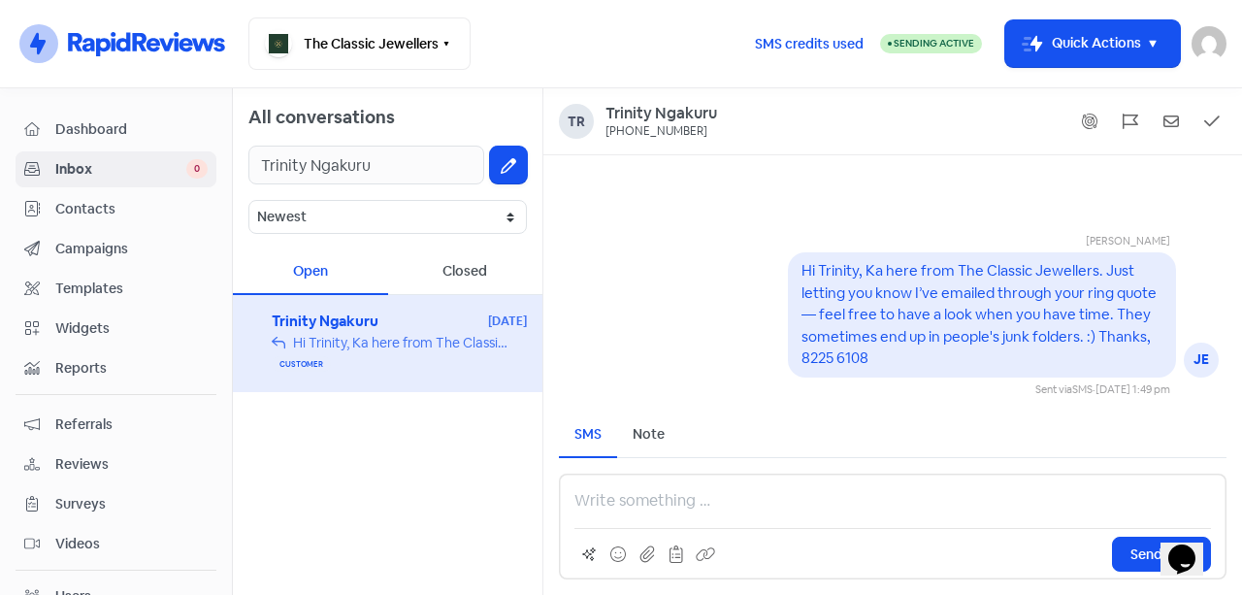
click at [692, 496] on p at bounding box center [892, 500] width 636 height 23
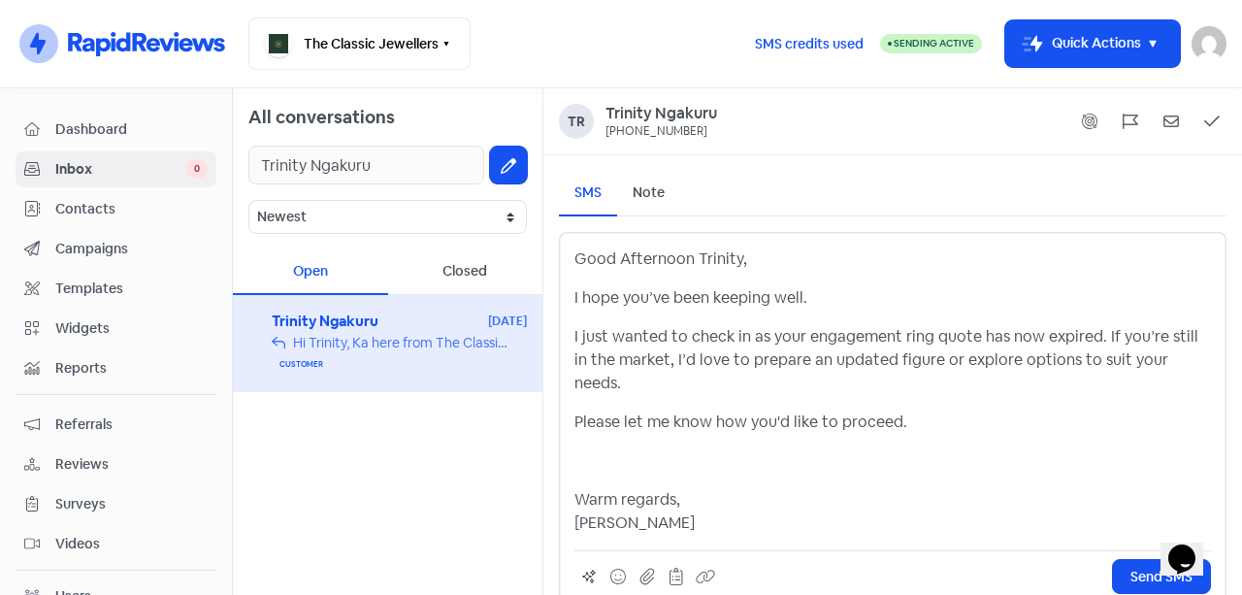
click at [616, 424] on div "Good Afternoon Trinity, I hope you’ve been keeping well. I just wanted to check…" at bounding box center [892, 390] width 636 height 287
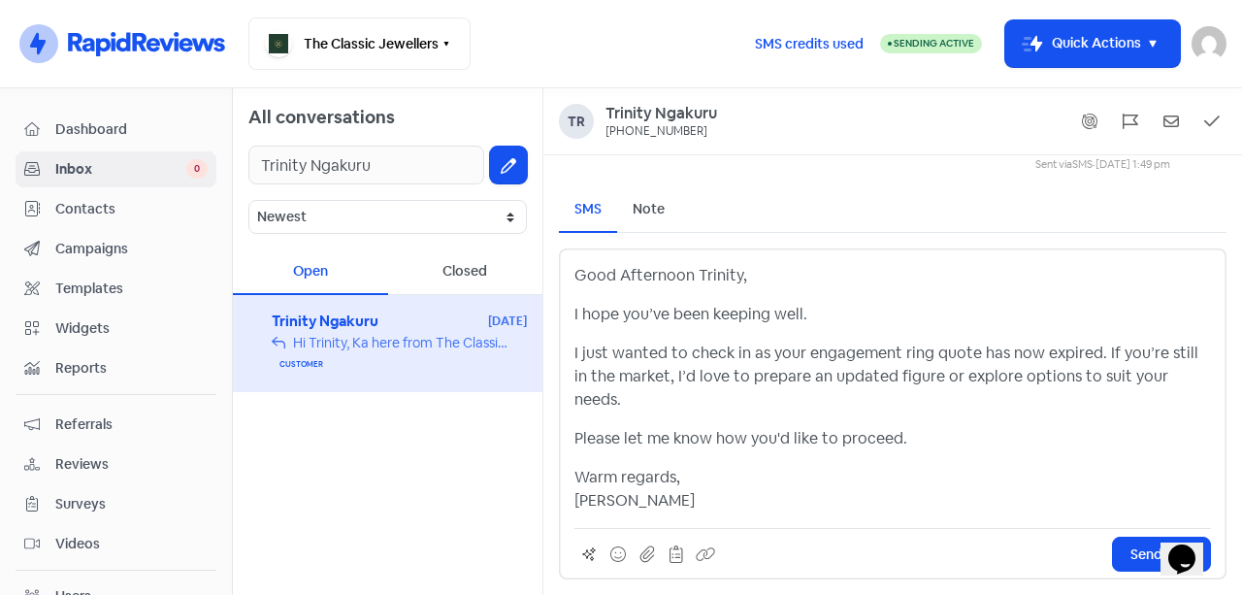
click at [653, 508] on p "Warm regards, Kevin" at bounding box center [892, 489] width 636 height 47
click at [1124, 553] on button "Send SMS" at bounding box center [1161, 553] width 99 height 35
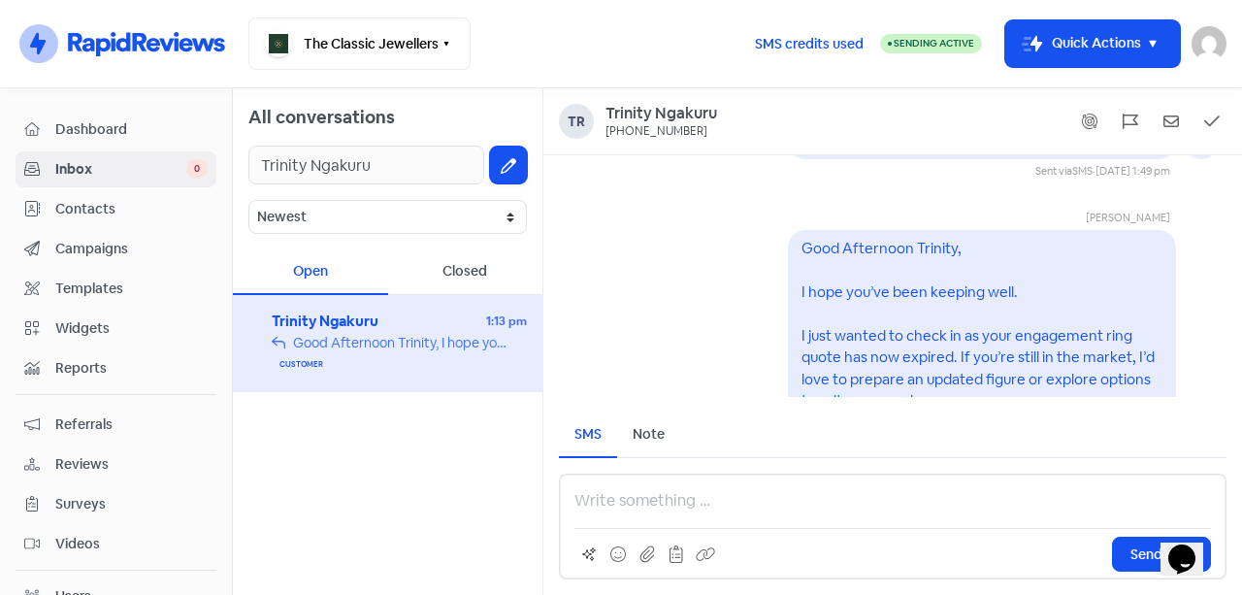
scroll to position [-324, 0]
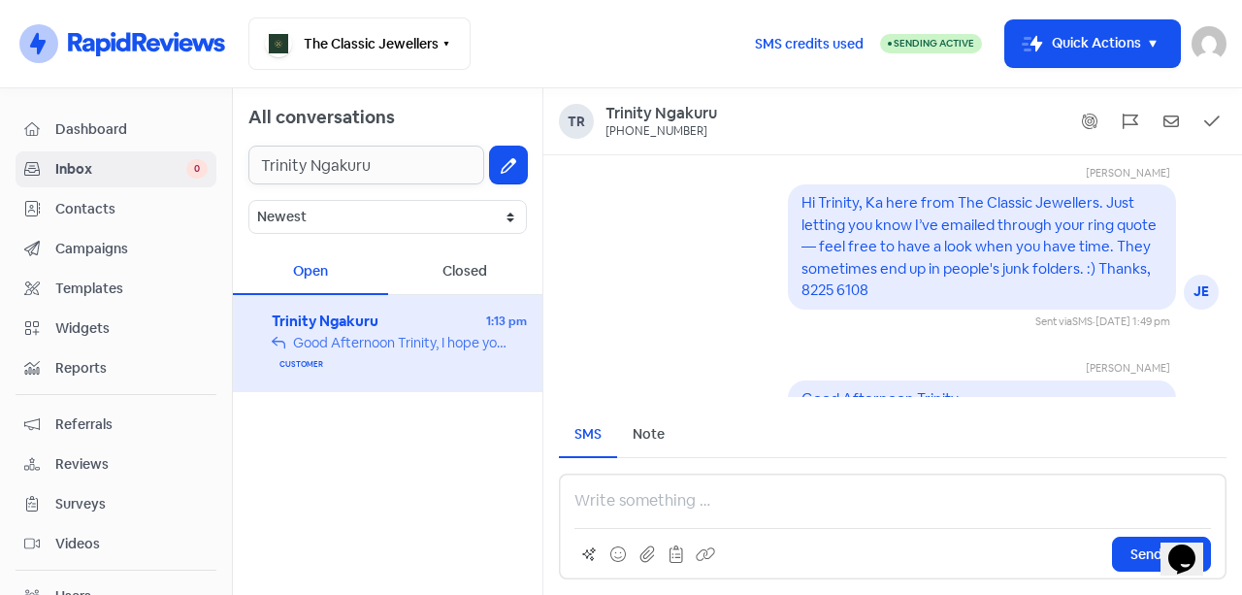
click at [384, 159] on input "Trinity Ngakuru" at bounding box center [366, 164] width 236 height 39
click at [131, 203] on span "Contacts" at bounding box center [131, 209] width 152 height 20
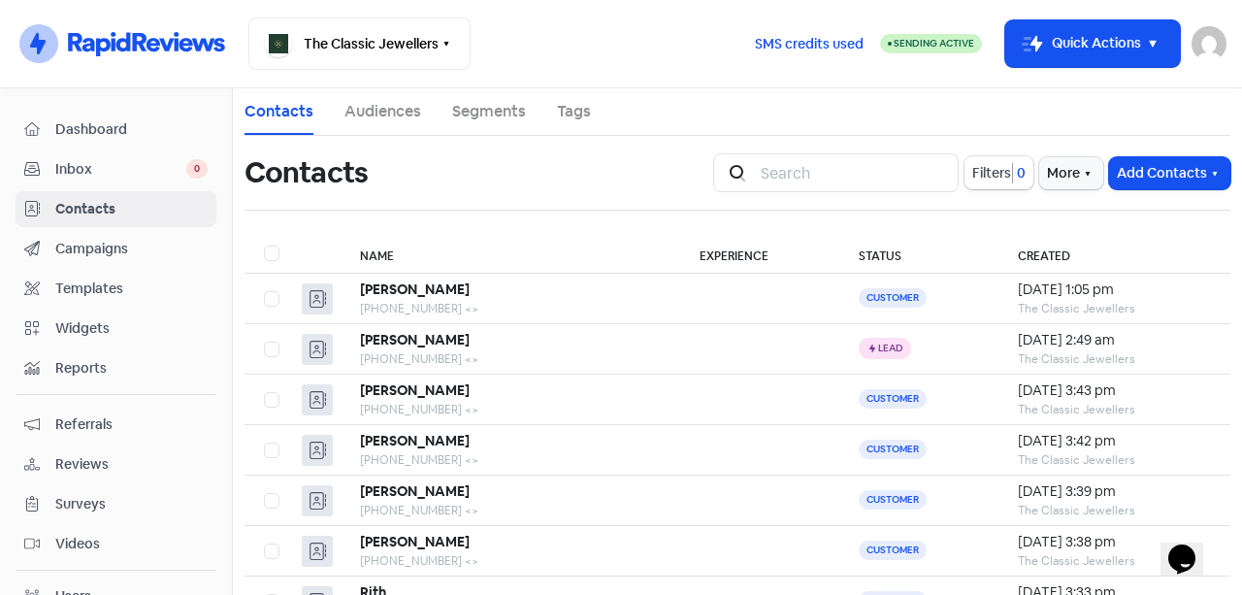
click at [1189, 150] on div "Icon For Search Filters 0 More Add Contacts" at bounding box center [971, 173] width 540 height 62
click at [1179, 179] on button "Add Contacts" at bounding box center [1169, 173] width 121 height 32
click at [1065, 206] on button "Add a contact" at bounding box center [1116, 215] width 226 height 39
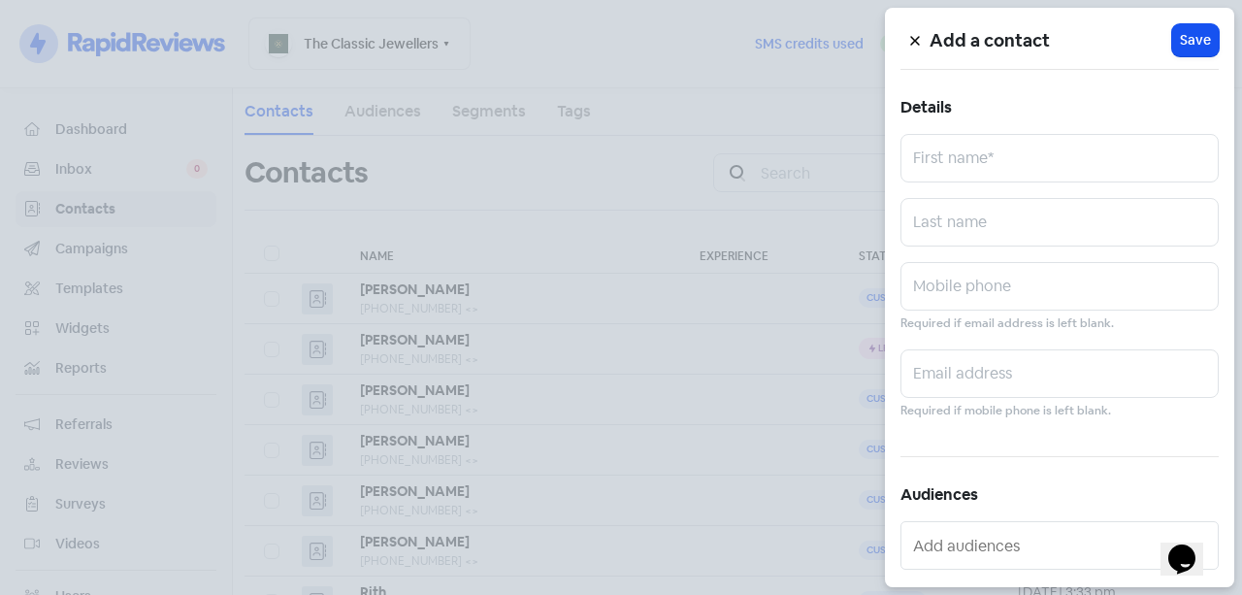
click at [994, 310] on div "Mobile phone Required if email address is left blank." at bounding box center [1059, 298] width 318 height 72
click at [985, 297] on input "text" at bounding box center [1059, 286] width 318 height 48
paste input "0420 882 611"
type input "0420 882 611"
click at [1046, 129] on div "Add a contact Icon For Loading Save Details First name* Last name 0420 882 611 …" at bounding box center [1059, 297] width 349 height 579
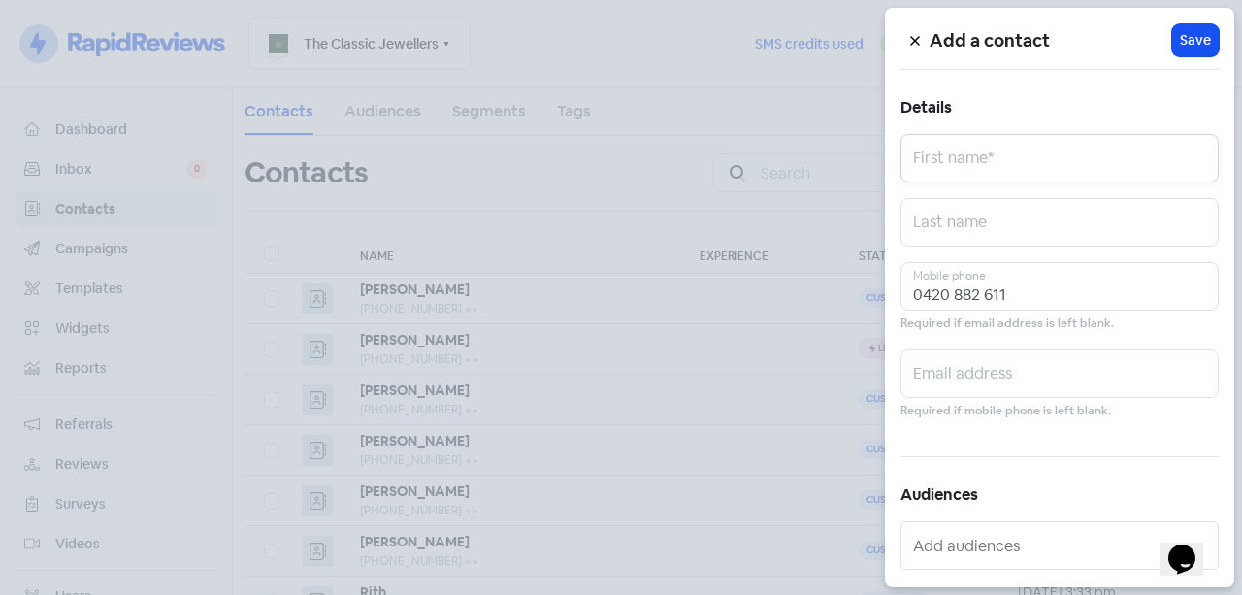
click at [1056, 151] on input "text" at bounding box center [1059, 158] width 318 height 48
paste input "Natalie Kudyba"
drag, startPoint x: 1066, startPoint y: 156, endPoint x: 966, endPoint y: 178, distance: 102.2
click at [966, 178] on input "Natalie Kudyba" at bounding box center [1059, 158] width 318 height 48
type input "Natalie"
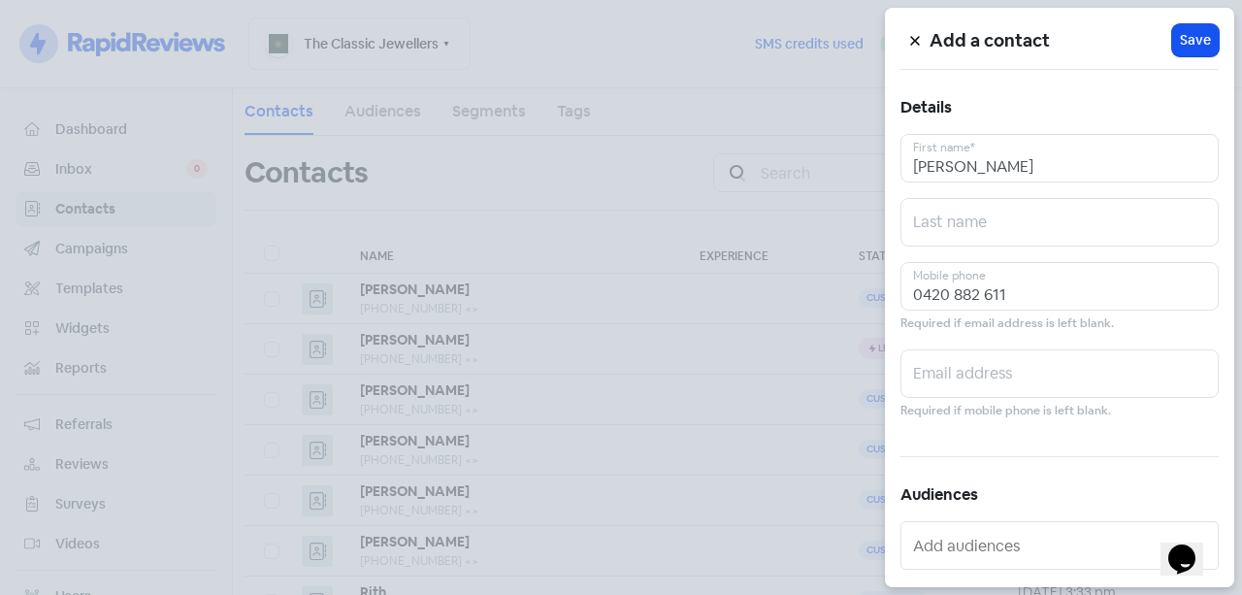
click at [1075, 259] on div "Add a contact Icon For Loading Save Details Natalie First name* Last name 0420 …" at bounding box center [1059, 297] width 349 height 579
click at [1086, 244] on input "text" at bounding box center [1059, 222] width 318 height 48
paste input "Kudyba"
type input "Kudyba"
click at [1182, 33] on span "Save" at bounding box center [1194, 40] width 31 height 20
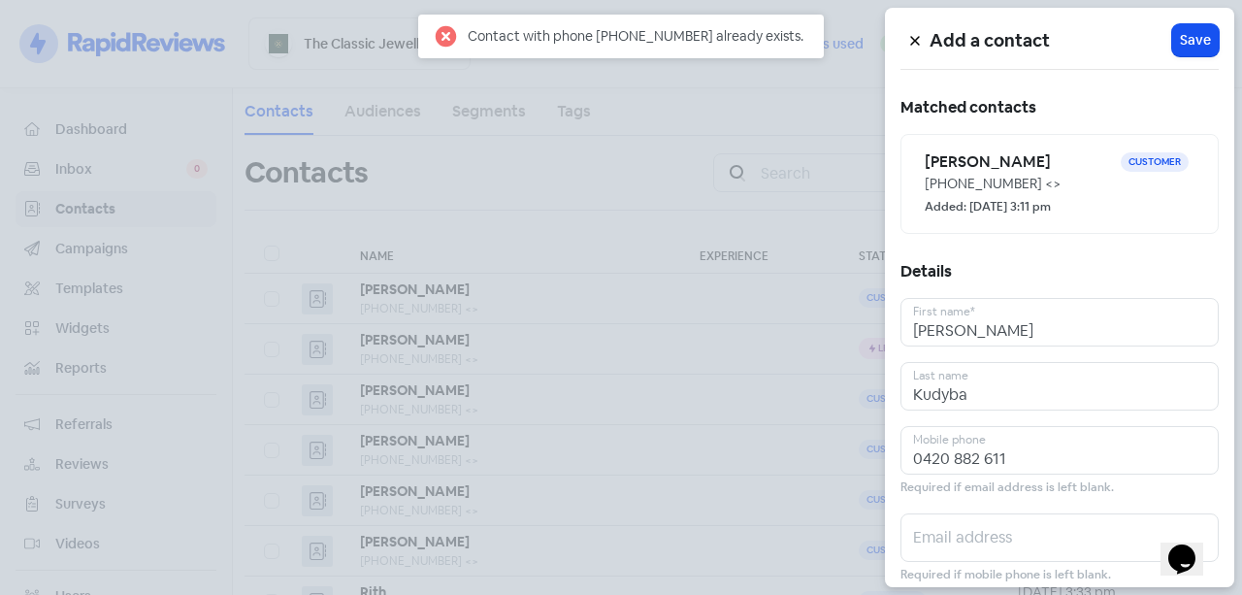
click at [993, 182] on div "+61420882611 <>" at bounding box center [1059, 184] width 270 height 20
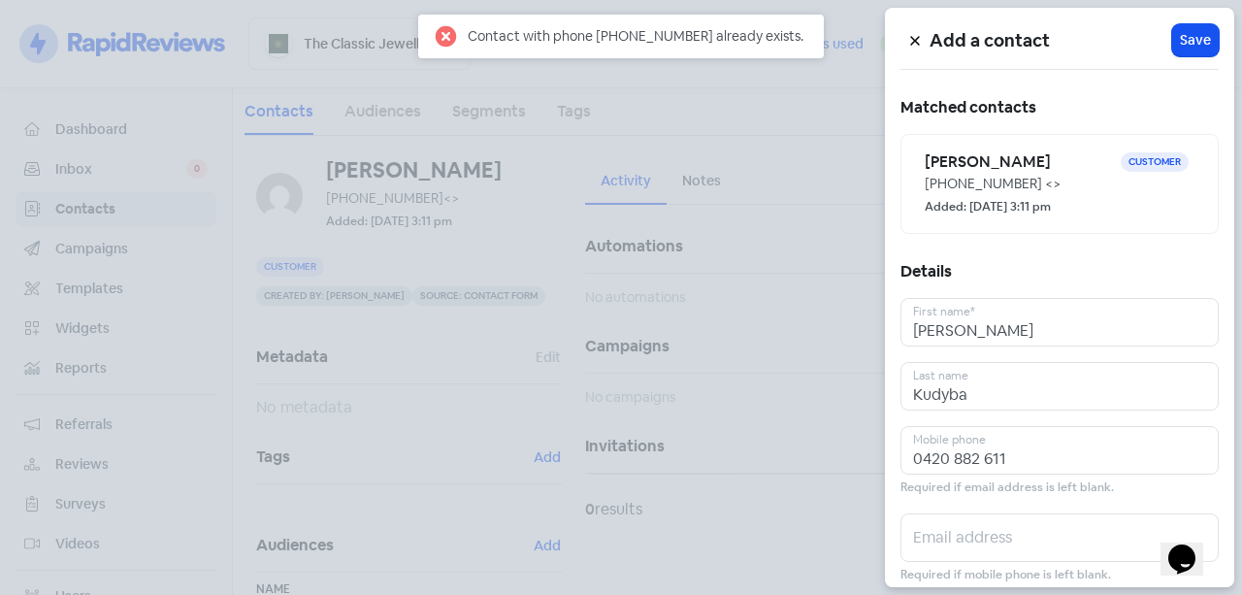
click at [58, 157] on div at bounding box center [621, 297] width 1242 height 595
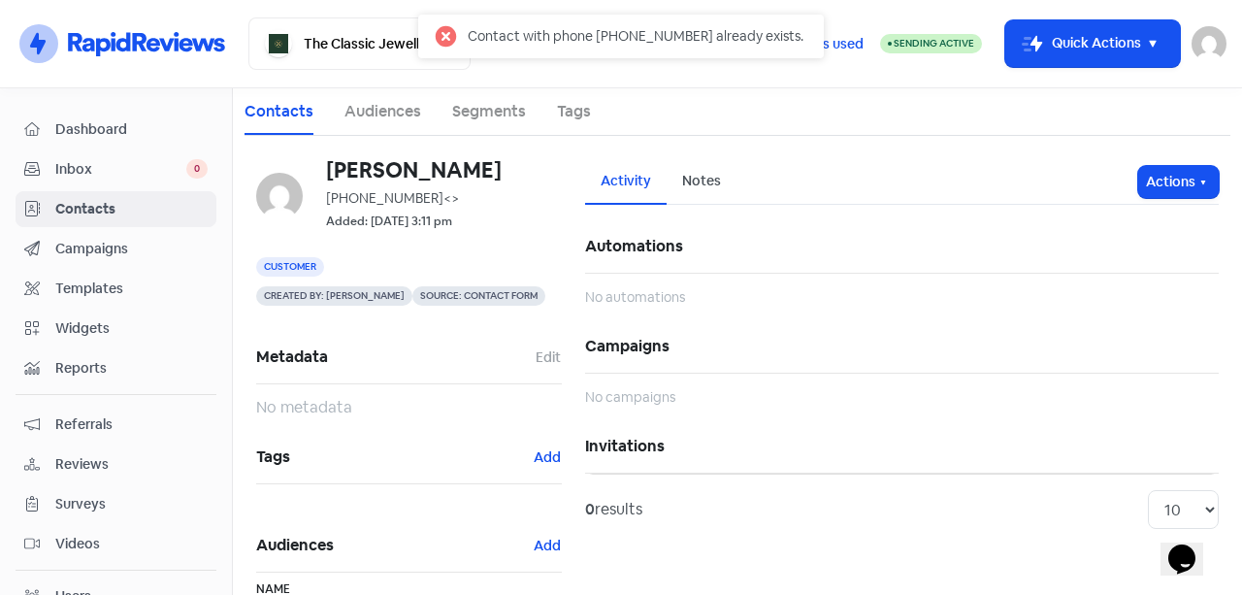
click at [73, 169] on span "Inbox" at bounding box center [120, 169] width 131 height 20
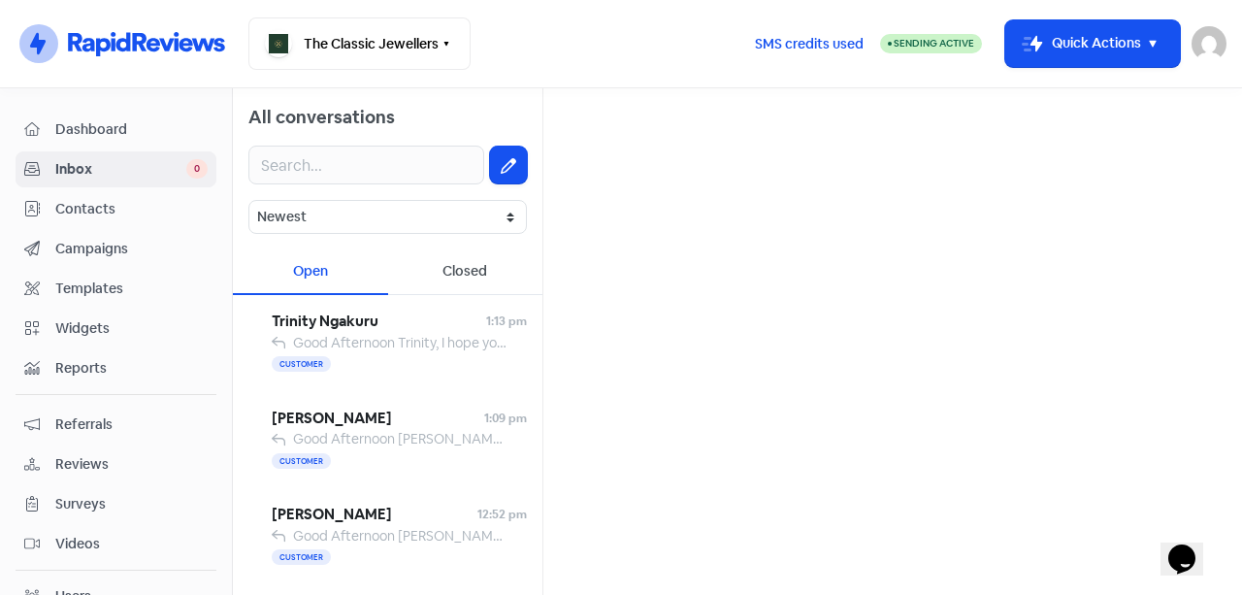
click at [490, 154] on button at bounding box center [508, 164] width 37 height 37
click at [634, 129] on input "text" at bounding box center [892, 123] width 667 height 39
paste input "Kudyba"
type input "Kudyba"
click at [673, 182] on div "Natalie Kudyba" at bounding box center [892, 186] width 634 height 23
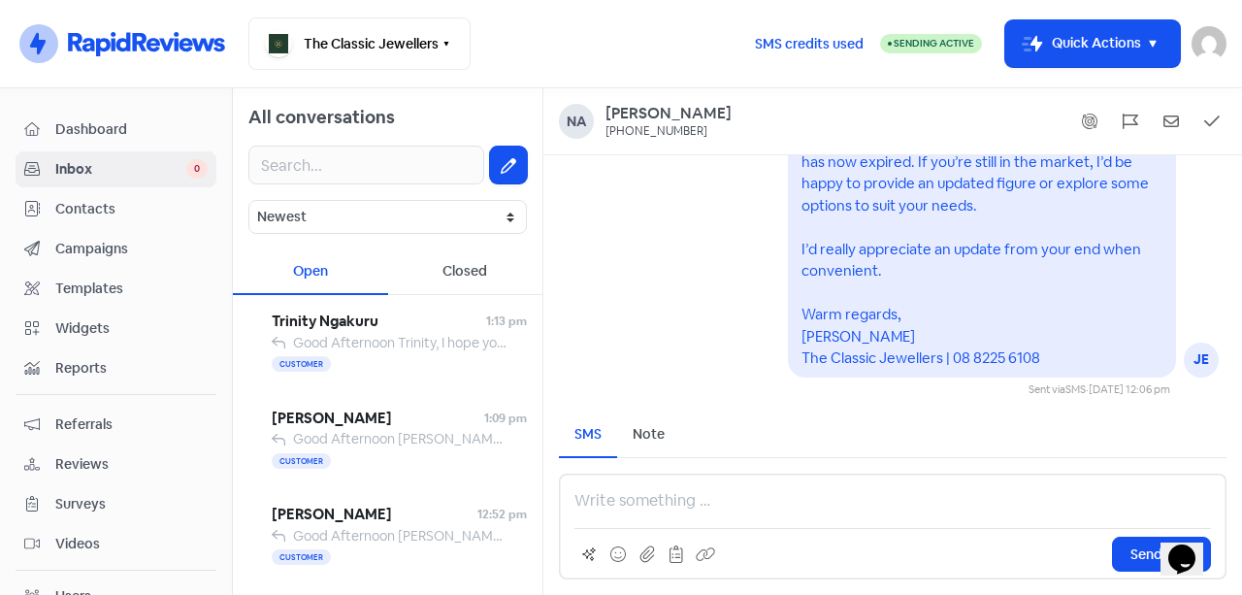
click at [679, 497] on p at bounding box center [892, 500] width 636 height 23
drag, startPoint x: 654, startPoint y: 502, endPoint x: 536, endPoint y: 501, distance: 117.4
click at [536, 501] on div "All conversations Newest Unread Read Flagged Unflagged Open Closed Trinity Ngak…" at bounding box center [737, 341] width 1009 height 506
click at [708, 479] on div "Send SMS" at bounding box center [892, 526] width 667 height 106
click at [703, 501] on p at bounding box center [892, 500] width 636 height 23
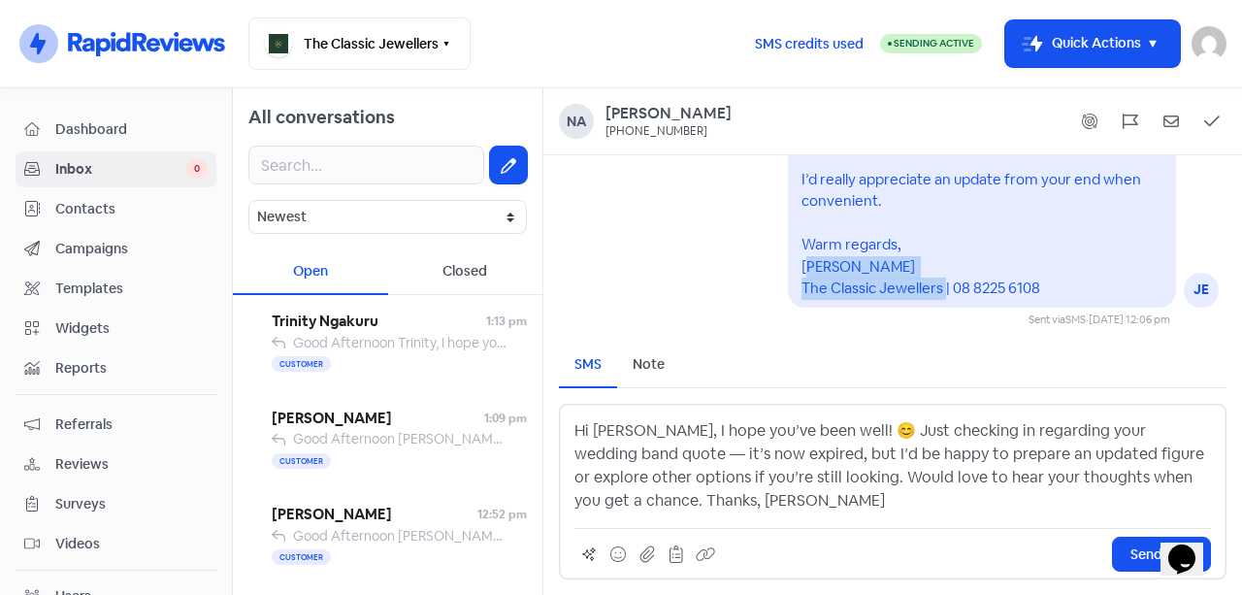
drag, startPoint x: 1041, startPoint y: 287, endPoint x: 790, endPoint y: 289, distance: 251.2
click at [801, 289] on div "Hi Natalie, I hope you’ve been doing well! I just wanted to follow up as your w…" at bounding box center [981, 136] width 361 height 328
copy pre "The Classic Jewellers | 08 8225 6108"
click at [759, 513] on div "Hi Natalie, I hope you’ve been well! 😊 Just checking in regarding your wedding …" at bounding box center [892, 492] width 667 height 176
click at [748, 504] on p "Hi Natalie, I hope you’ve been well! 😊 Just checking in regarding your wedding …" at bounding box center [892, 465] width 636 height 93
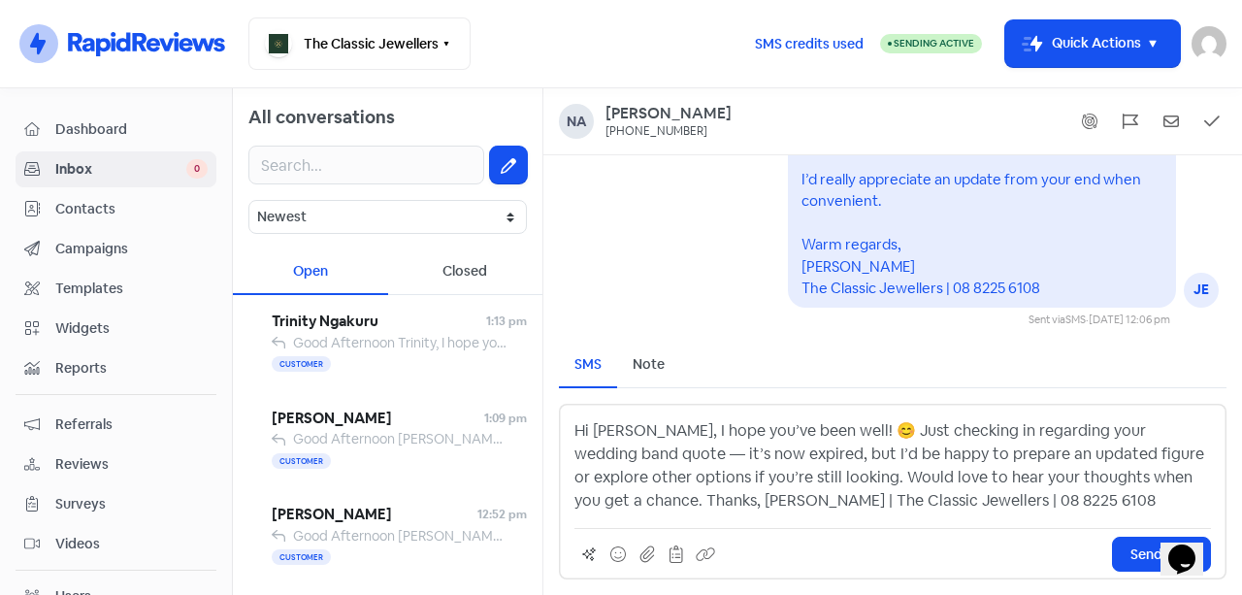
click at [1118, 552] on button "Send SMS" at bounding box center [1161, 553] width 99 height 35
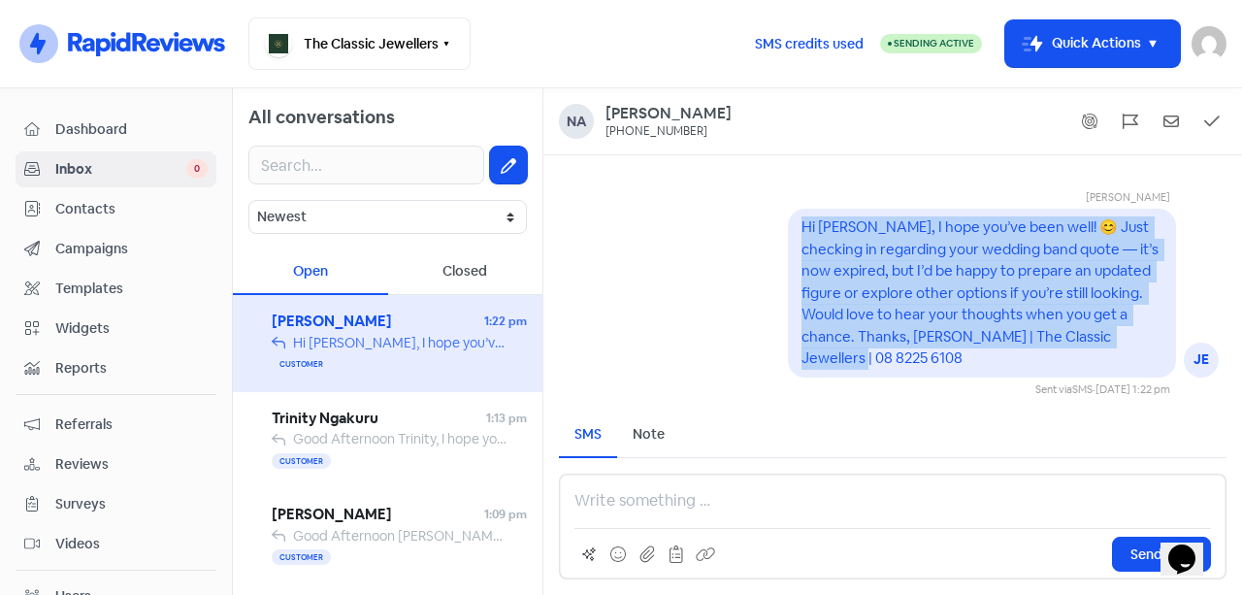
drag, startPoint x: 1134, startPoint y: 359, endPoint x: 731, endPoint y: 220, distance: 425.8
click at [731, 220] on div "Jessica Heng JE Hi Natalie, I hope you’ve been well! 😊 Just checking in regardi…" at bounding box center [892, 278] width 698 height 240
copy pre "Hi Natalie, I hope you’ve been well! 😊 Just checking in regarding your wedding …"
click at [660, 361] on div "[PERSON_NAME] JE Hi [PERSON_NAME], I hope you’ve been well! 😊 Just checking in …" at bounding box center [892, 278] width 698 height 240
